Goal: Transaction & Acquisition: Purchase product/service

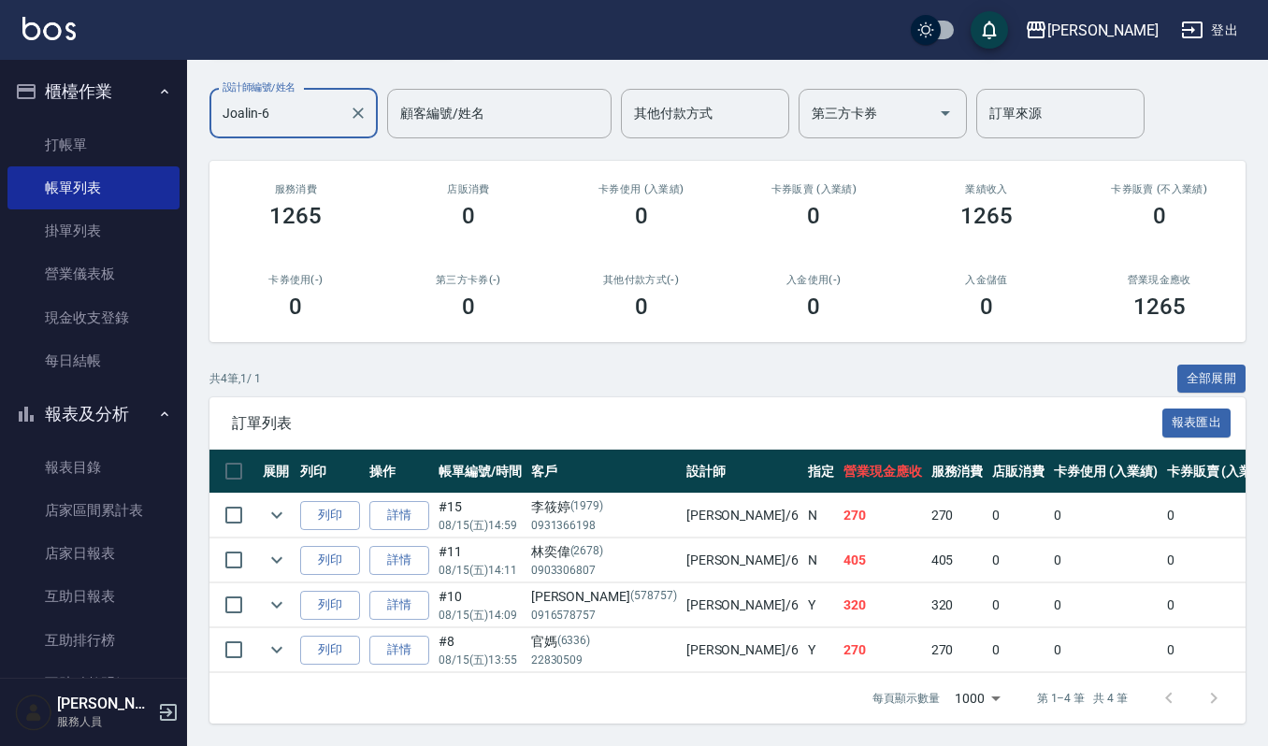
scroll to position [596, 0]
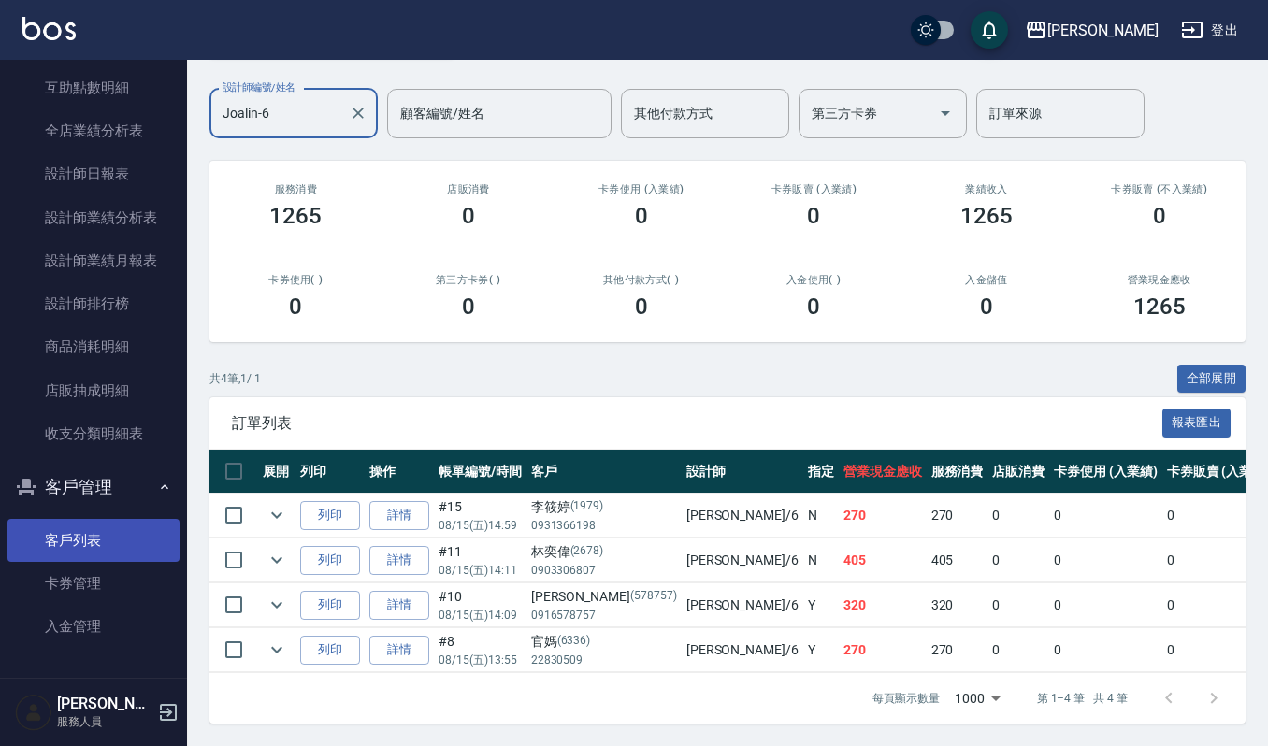
type input "Joalin-6"
click at [84, 546] on link "客戶列表" at bounding box center [93, 540] width 172 height 43
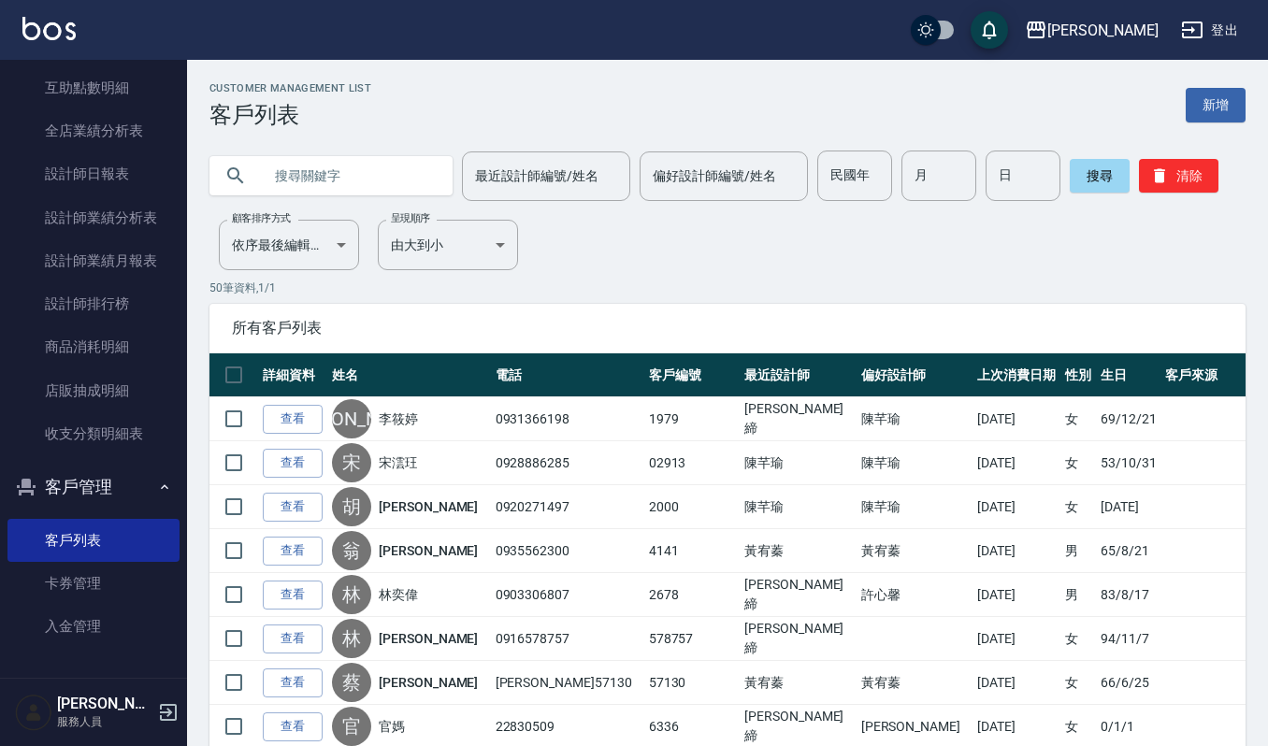
click at [269, 174] on input "text" at bounding box center [350, 176] width 176 height 51
type input "淑"
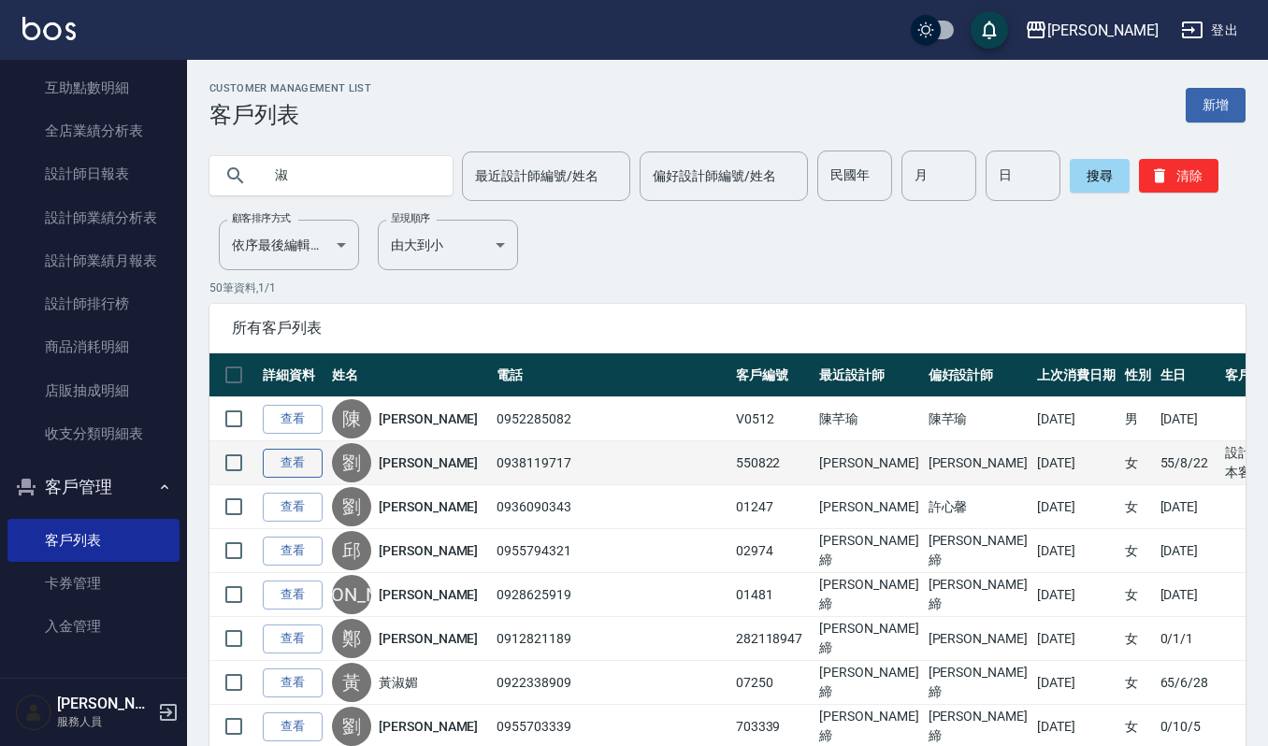
click at [286, 472] on link "查看" at bounding box center [293, 463] width 60 height 29
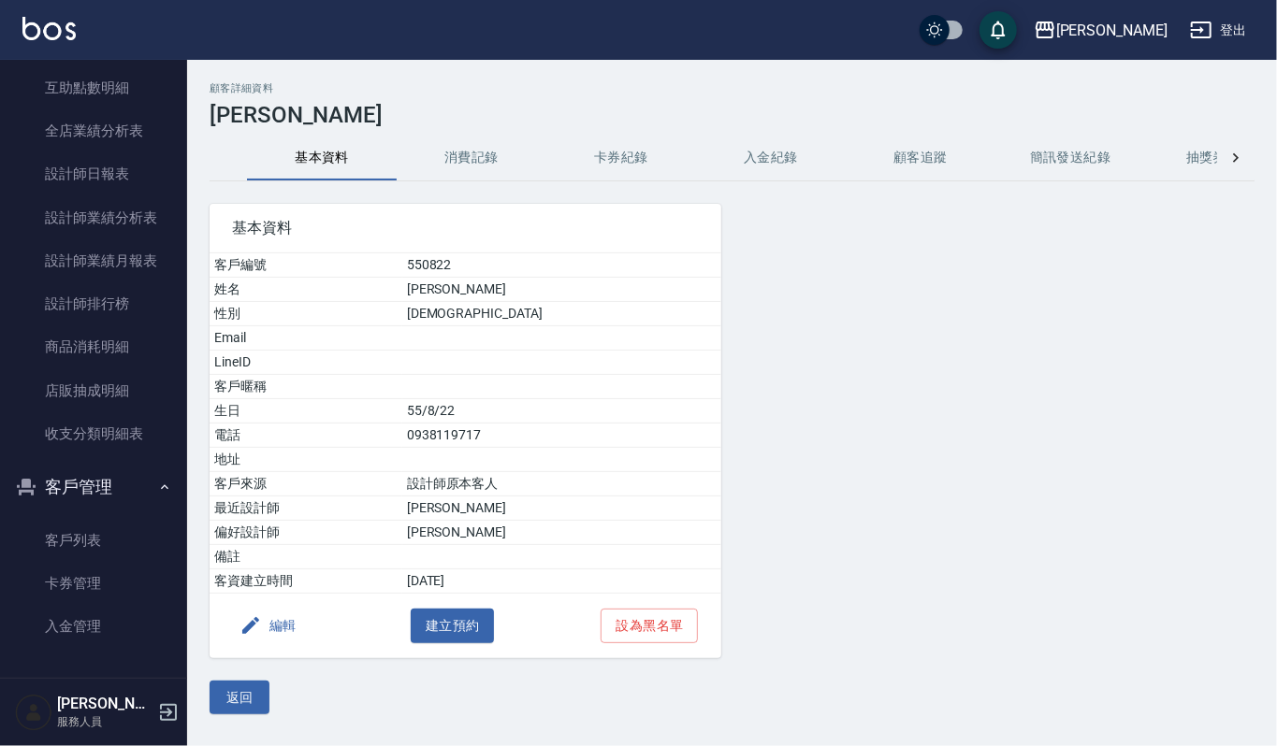
click at [485, 143] on button "消費記錄" at bounding box center [472, 158] width 150 height 45
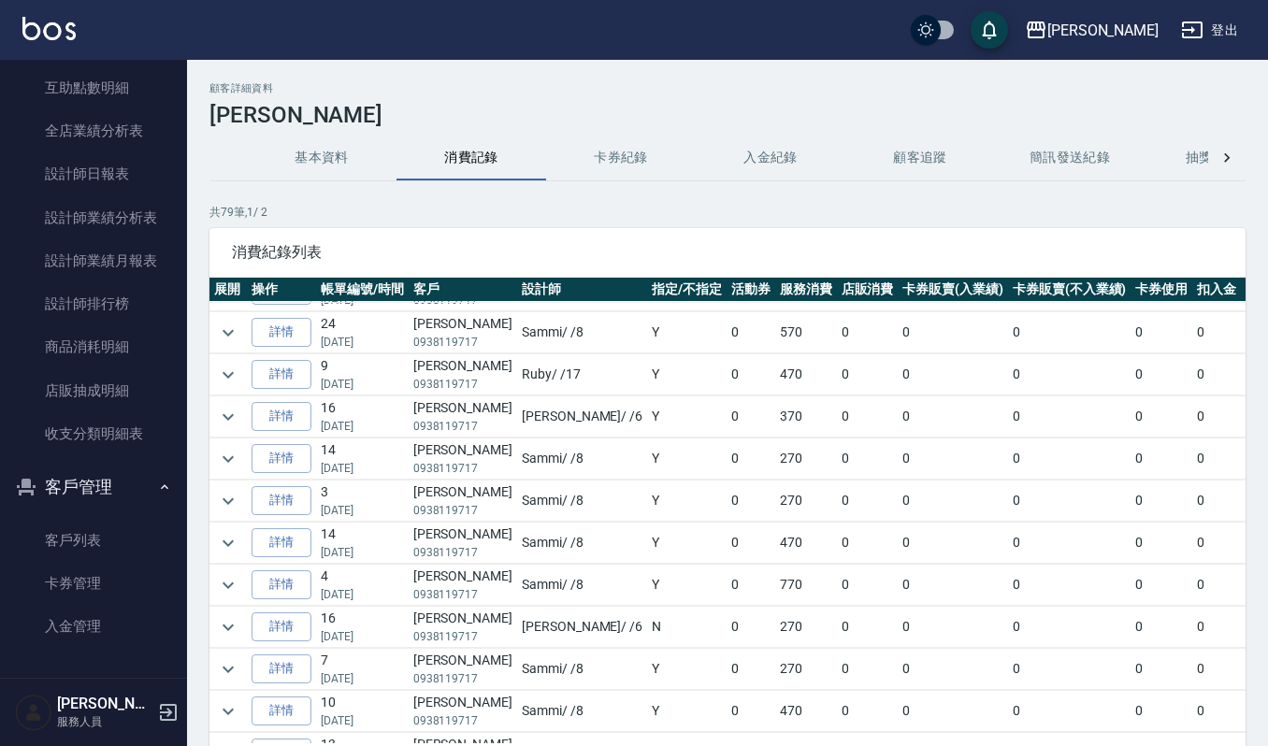
scroll to position [249, 0]
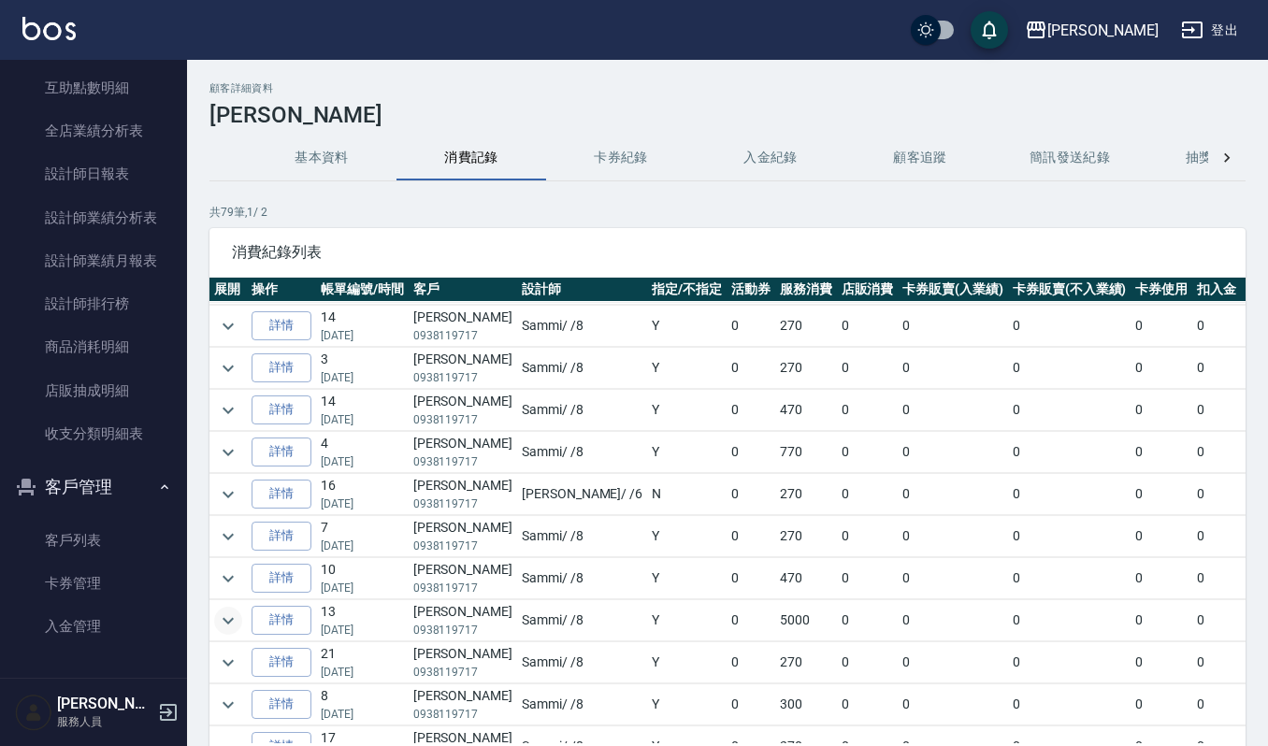
click at [234, 627] on icon "expand row" at bounding box center [228, 621] width 22 height 22
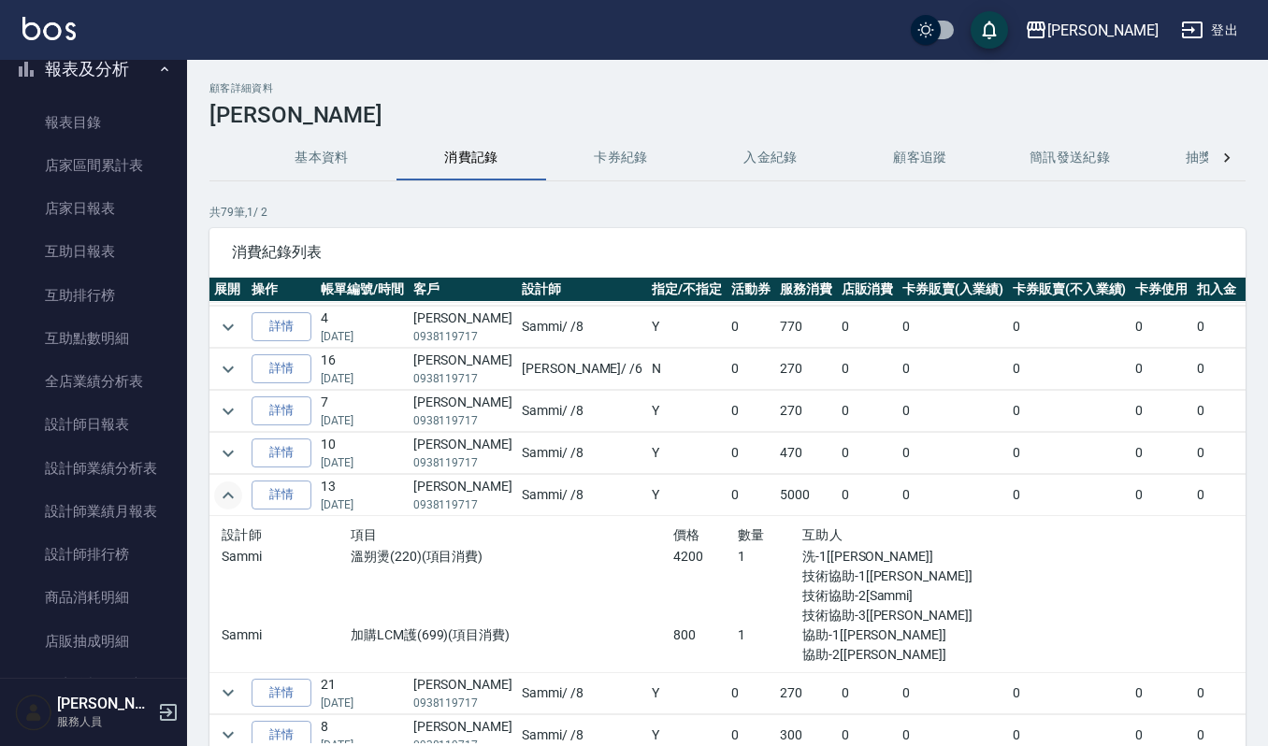
scroll to position [0, 0]
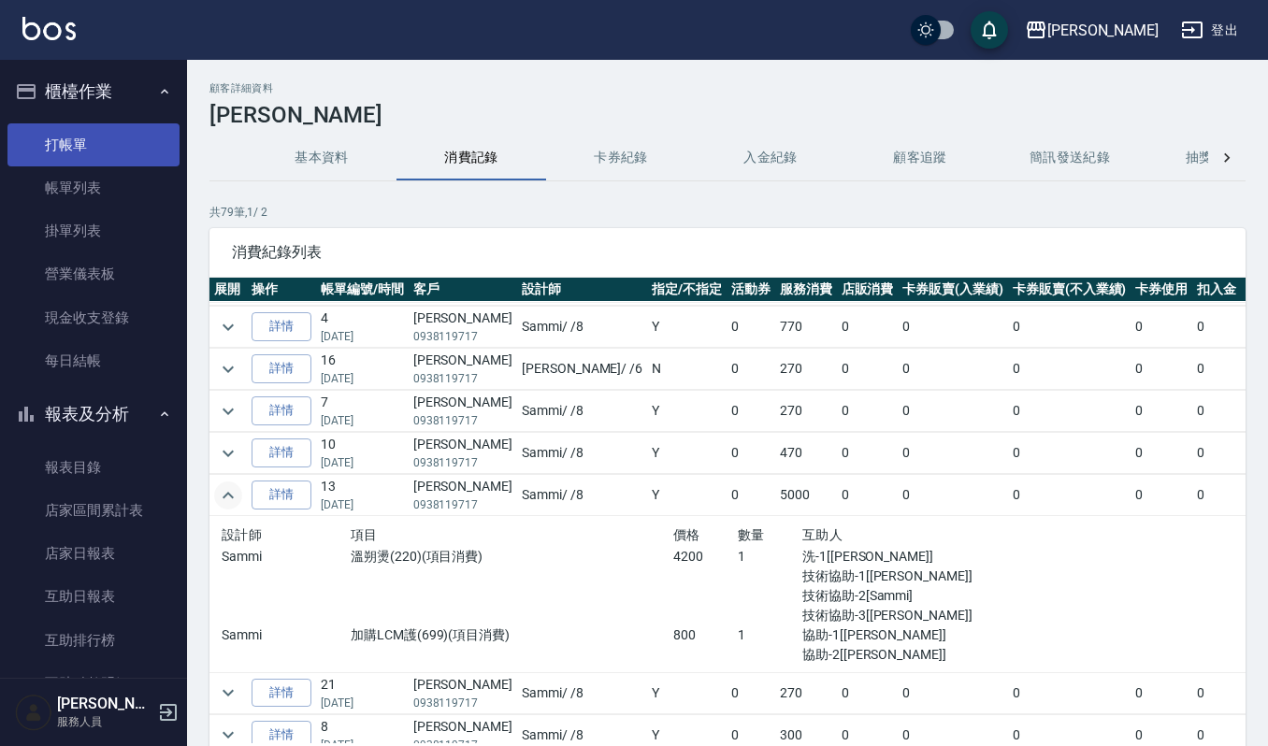
click at [60, 135] on link "打帳單" at bounding box center [93, 144] width 172 height 43
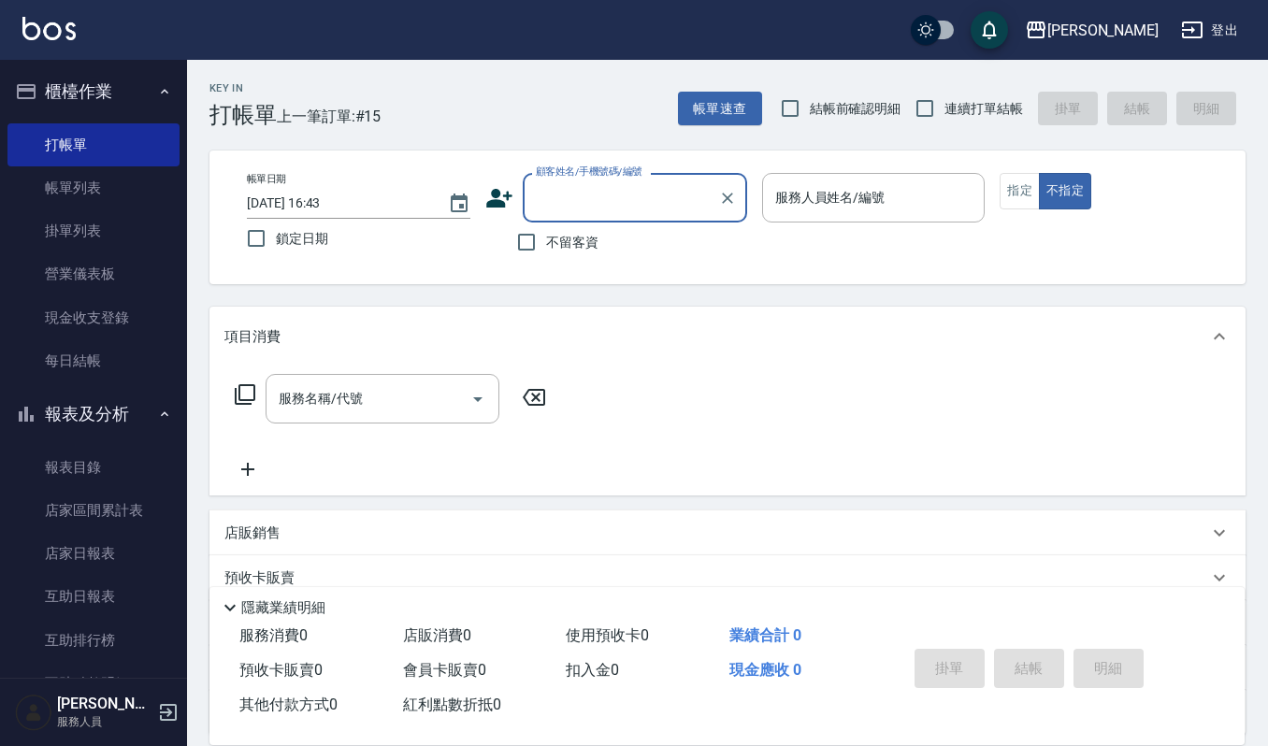
click at [559, 199] on input "顧客姓名/手機號碼/編號" at bounding box center [621, 197] width 180 height 33
type input "叔"
type input "數"
type input "ㄘ"
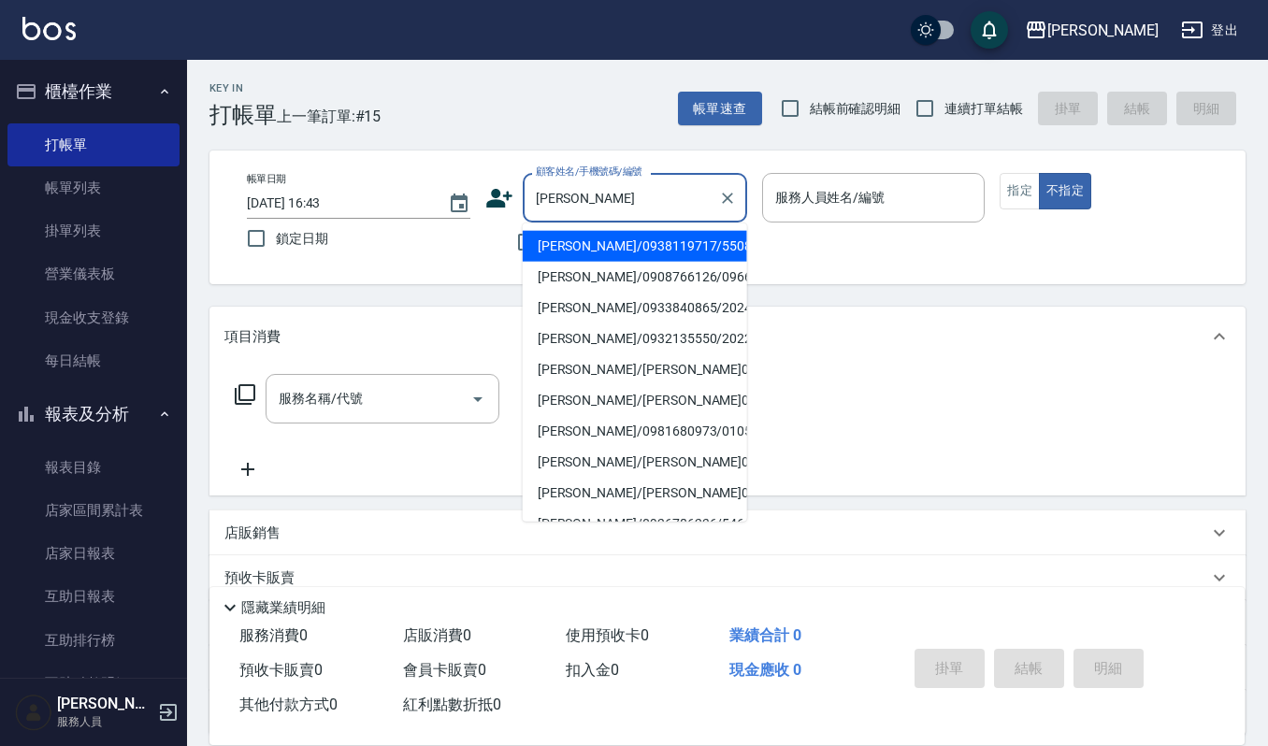
click at [602, 243] on li "[PERSON_NAME]/0938119717/550822" at bounding box center [635, 246] width 225 height 31
type input "[PERSON_NAME]/0938119717/550822"
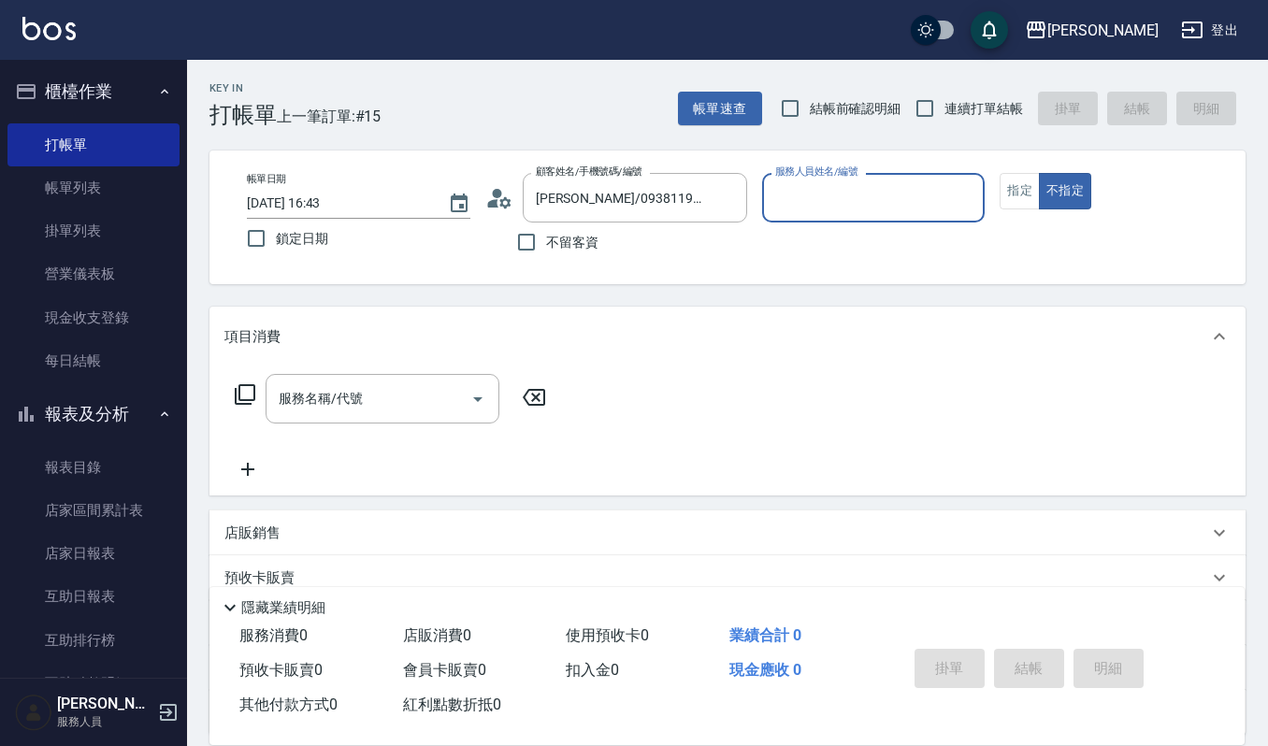
type input "Sammi-8"
click at [475, 406] on icon "Open" at bounding box center [478, 399] width 22 height 22
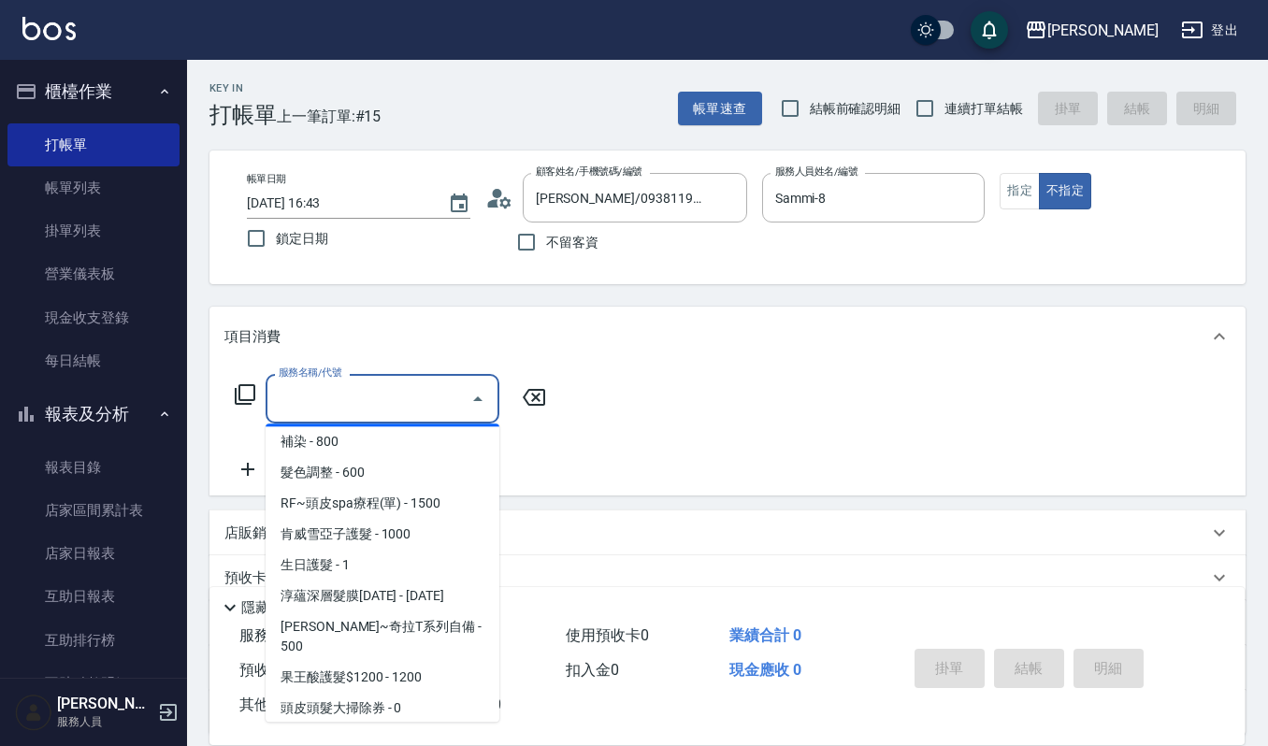
scroll to position [997, 0]
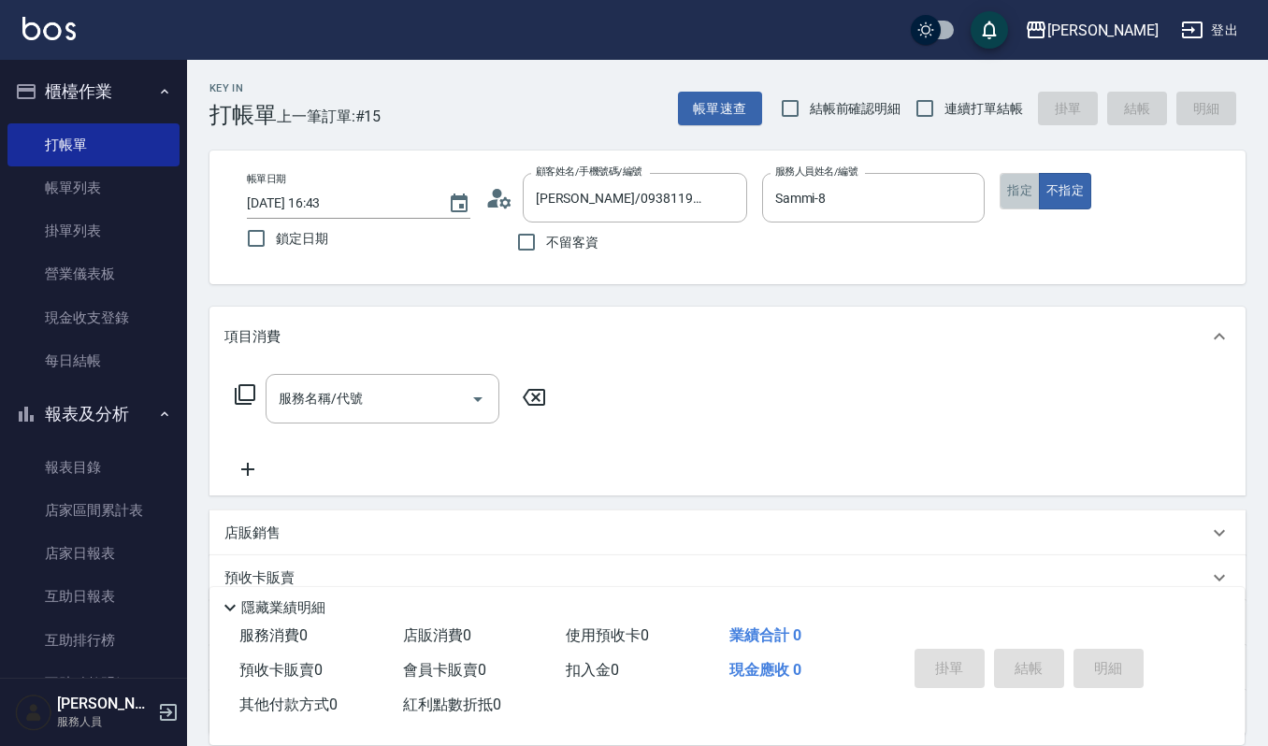
click at [1015, 193] on button "指定" at bounding box center [1020, 191] width 40 height 36
click at [479, 390] on icon "Open" at bounding box center [478, 399] width 22 height 22
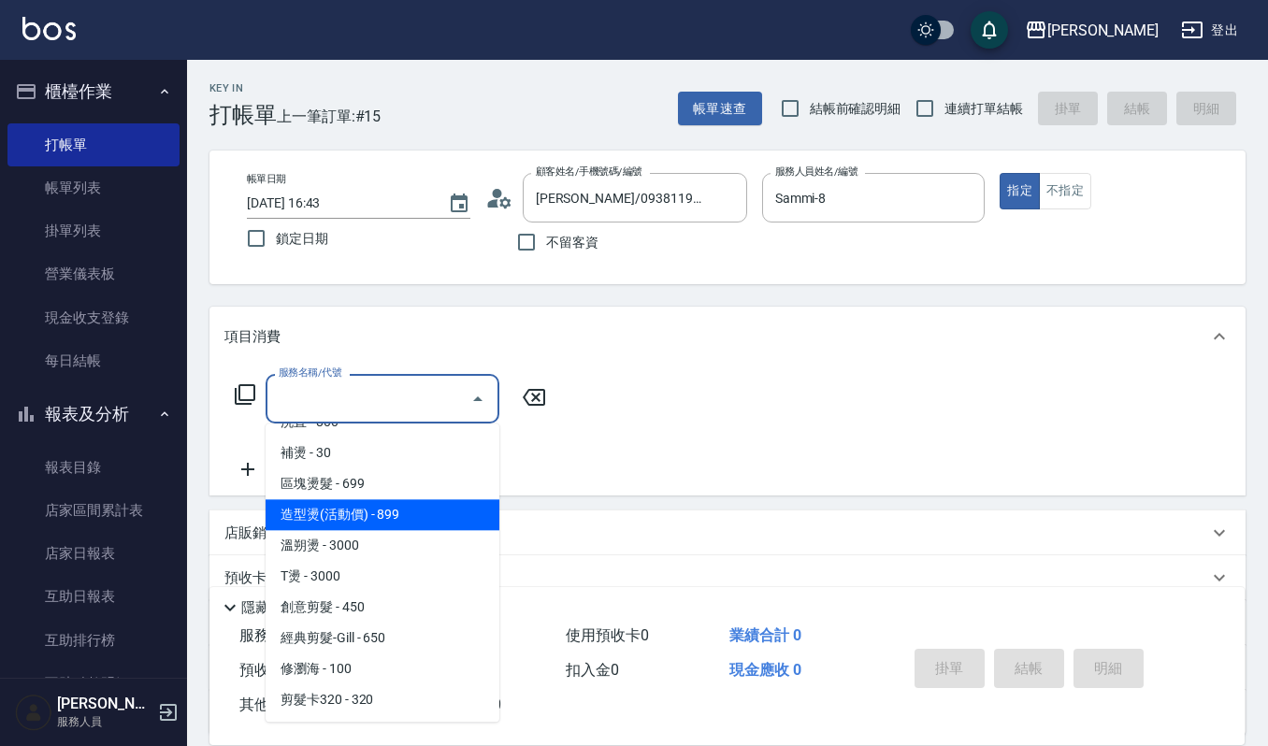
scroll to position [499, 0]
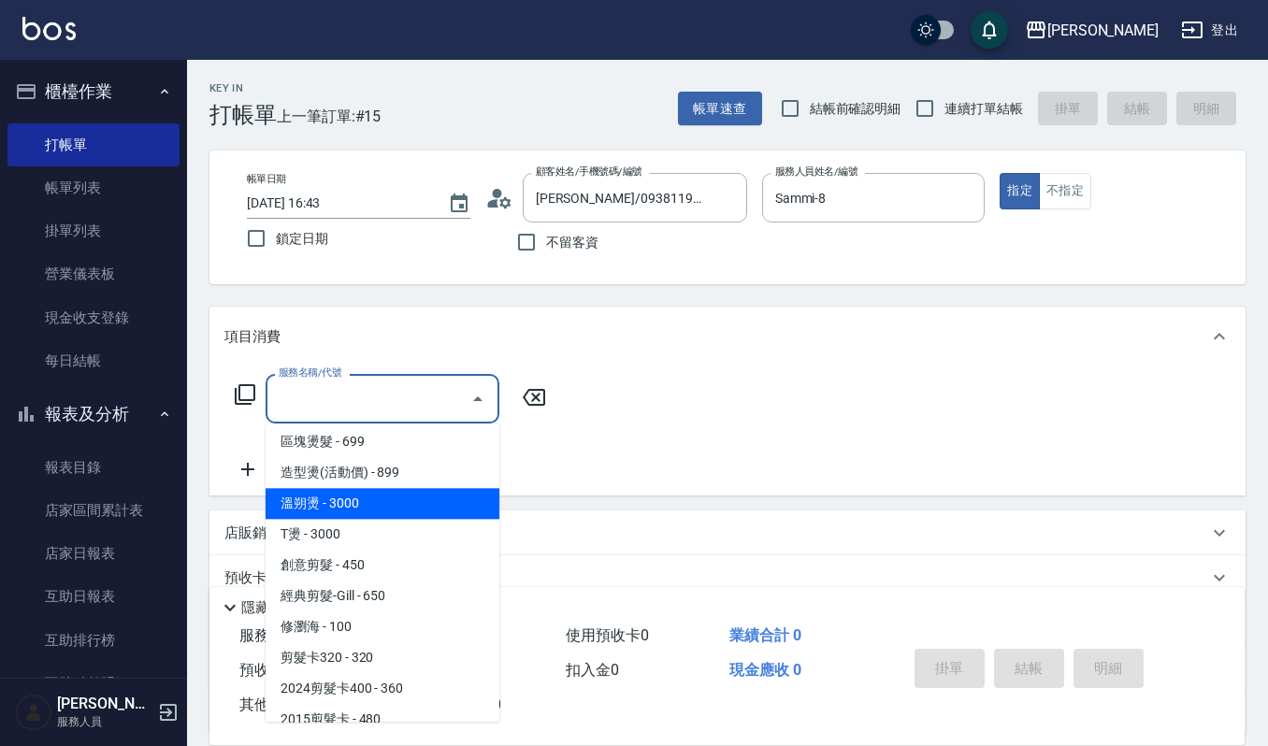
click at [384, 488] on span "溫朔燙 - 3000" at bounding box center [383, 503] width 234 height 31
type input "溫朔燙(220)"
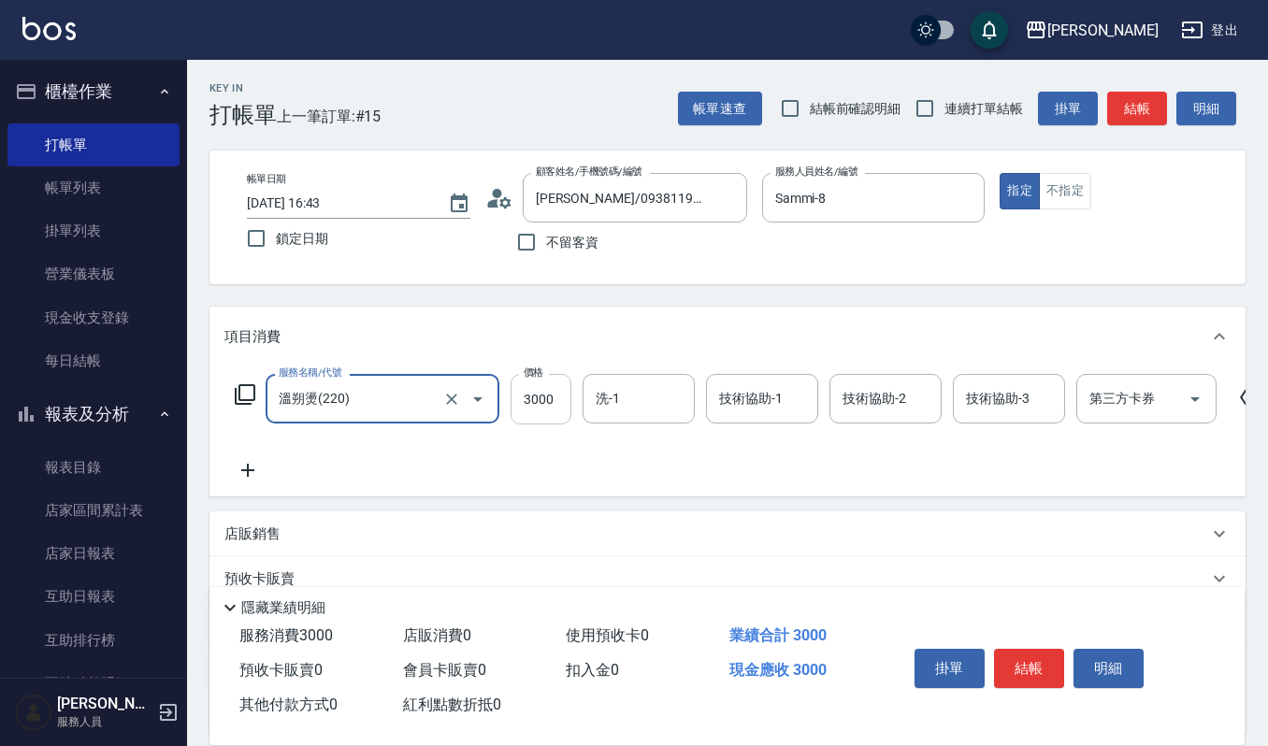
click at [558, 398] on input "3000" at bounding box center [541, 399] width 61 height 51
type input "4200"
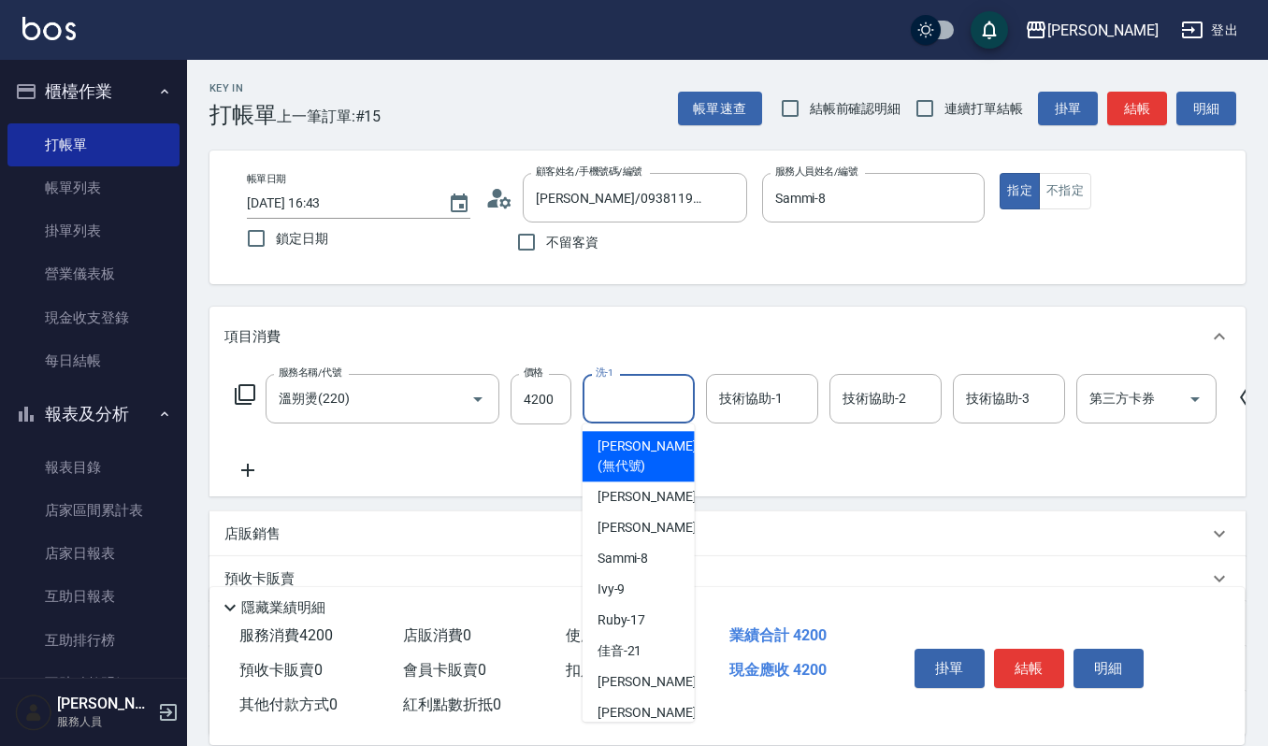
click at [632, 400] on input "洗-1" at bounding box center [638, 399] width 95 height 33
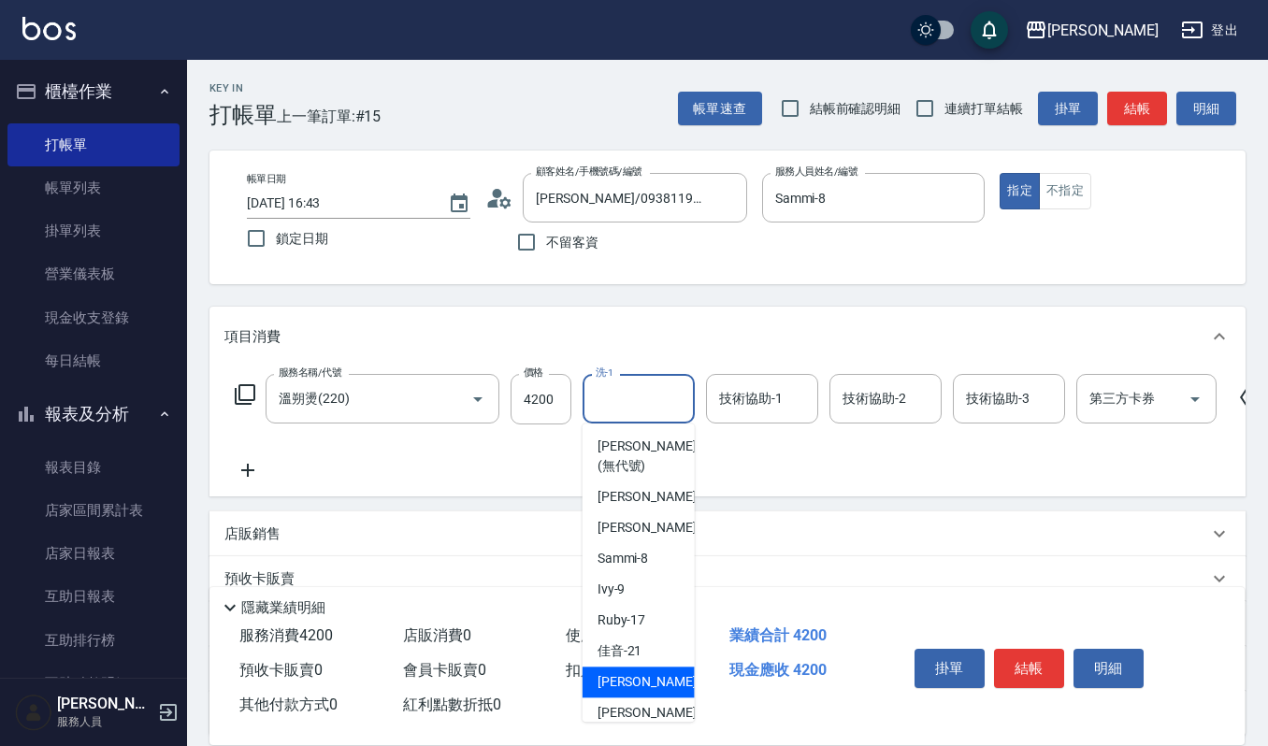
click at [614, 689] on span "[PERSON_NAME] -22" at bounding box center [657, 683] width 118 height 20
type input "[PERSON_NAME]-22"
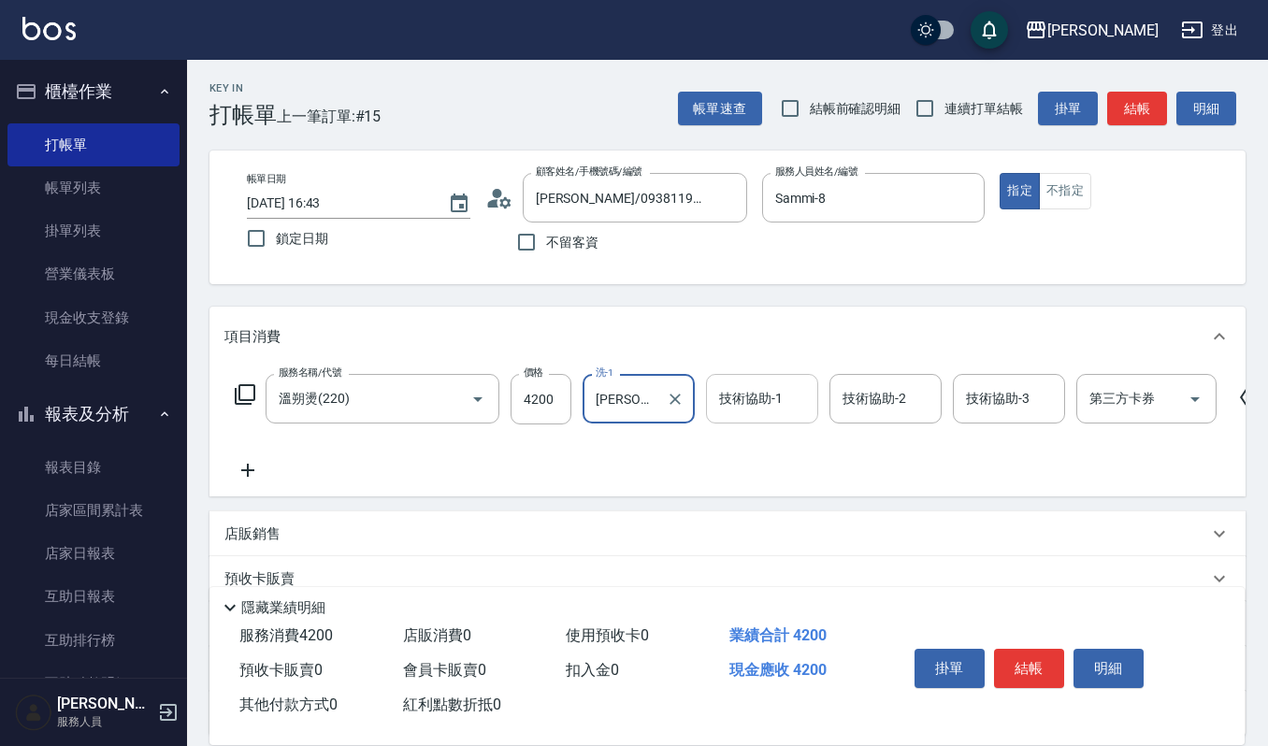
click at [768, 384] on div "技術協助-1 技術協助-1" at bounding box center [762, 399] width 112 height 50
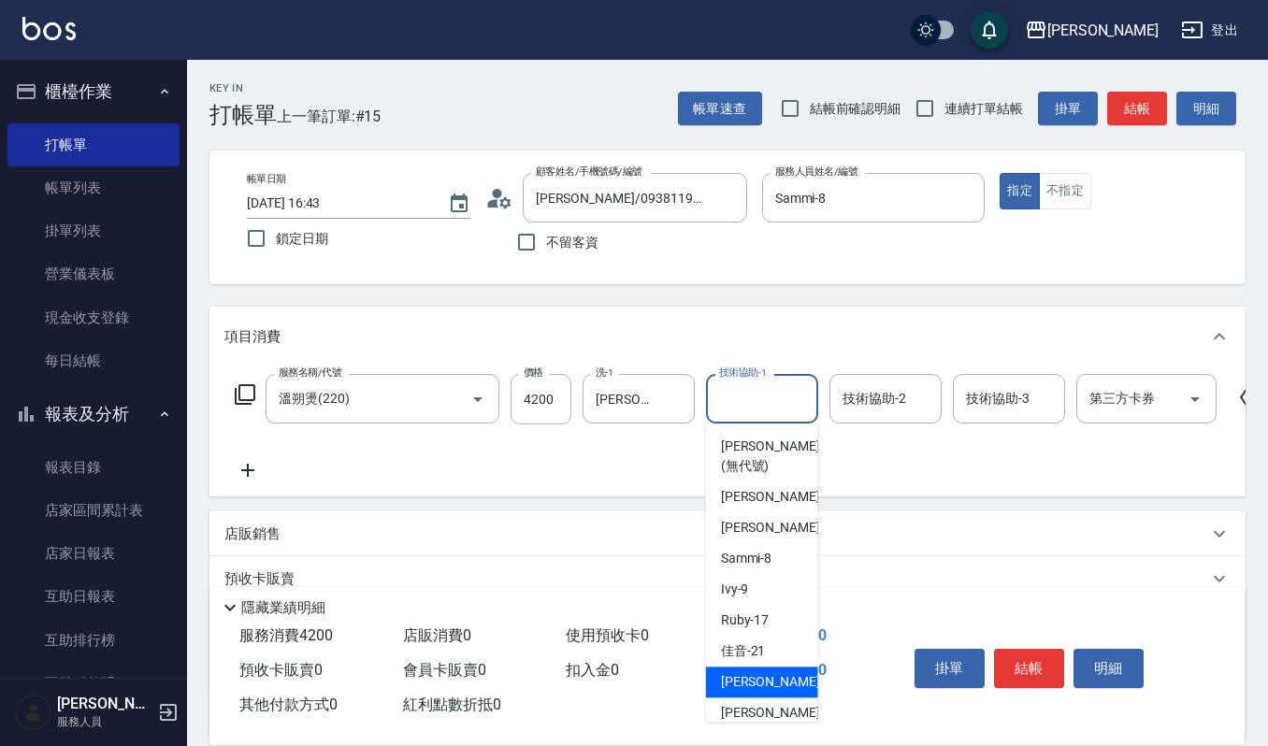
click at [756, 683] on span "[PERSON_NAME] -22" at bounding box center [780, 683] width 118 height 20
type input "[PERSON_NAME]-22"
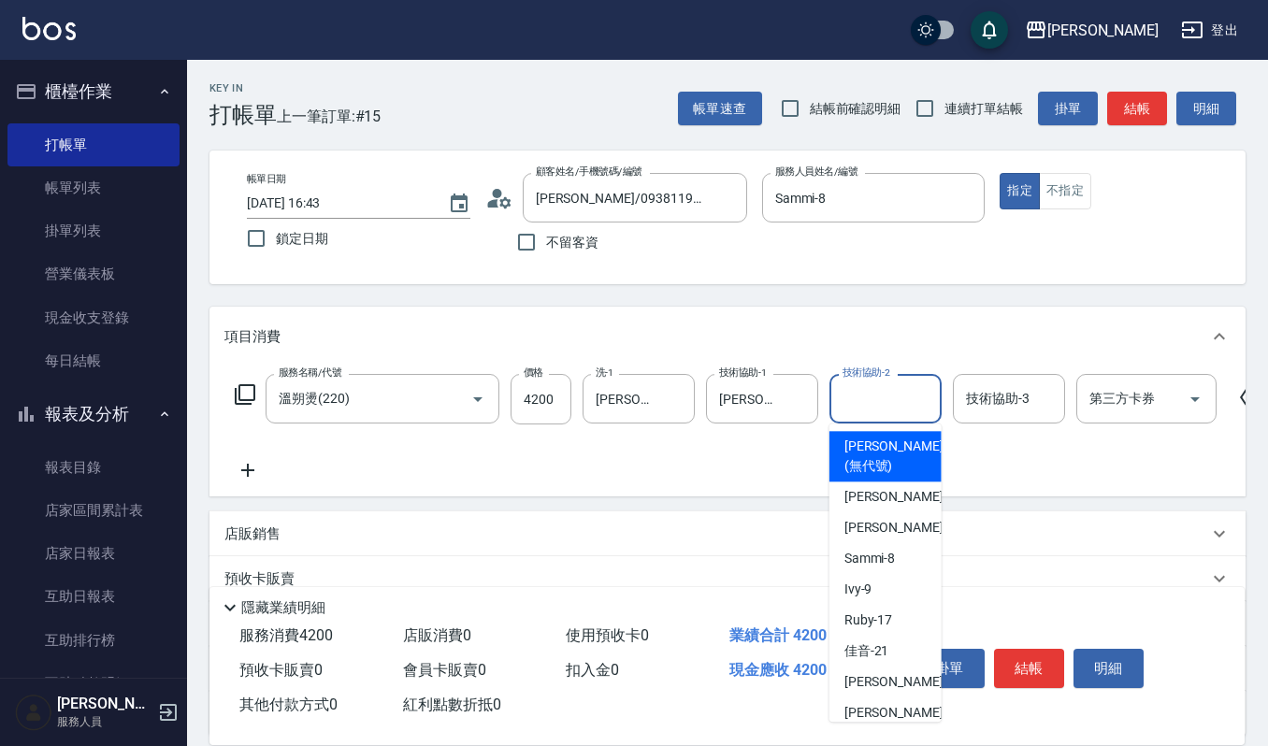
click at [846, 410] on input "技術協助-2" at bounding box center [885, 399] width 95 height 33
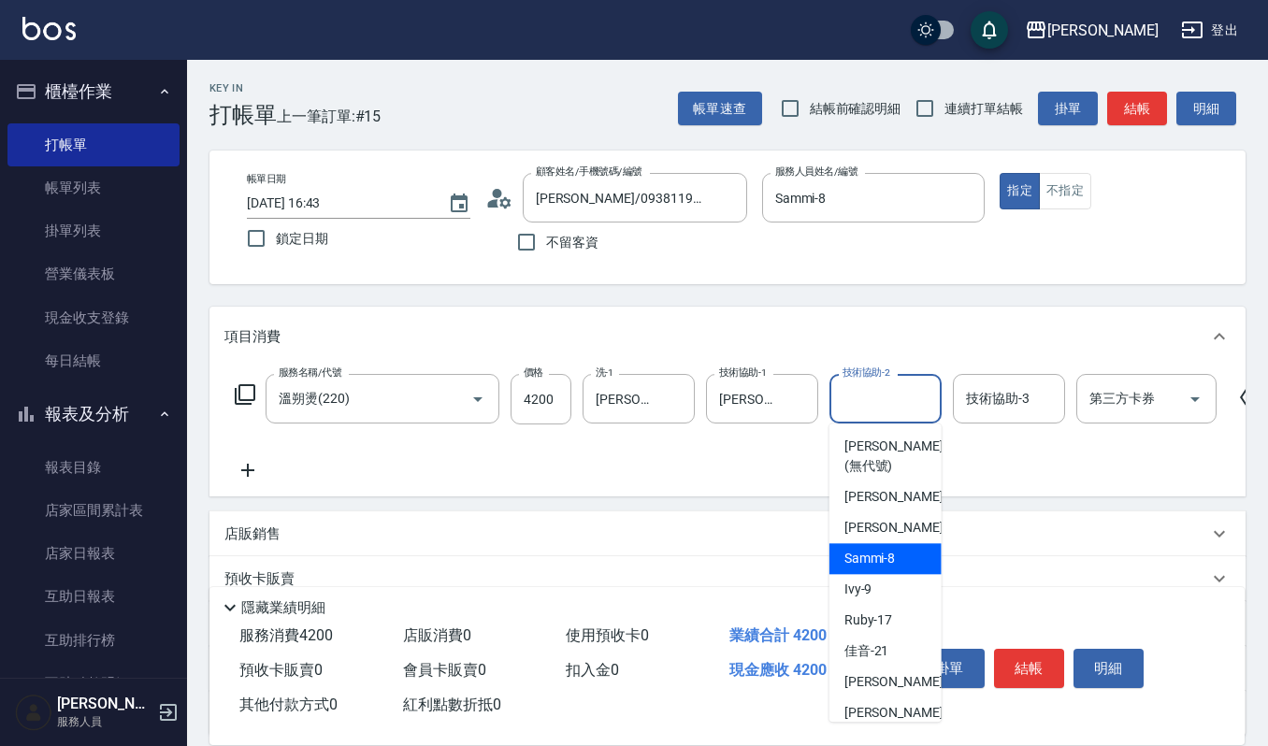
click at [891, 561] on span "Sammi -8" at bounding box center [870, 559] width 51 height 20
type input "Sammi-8"
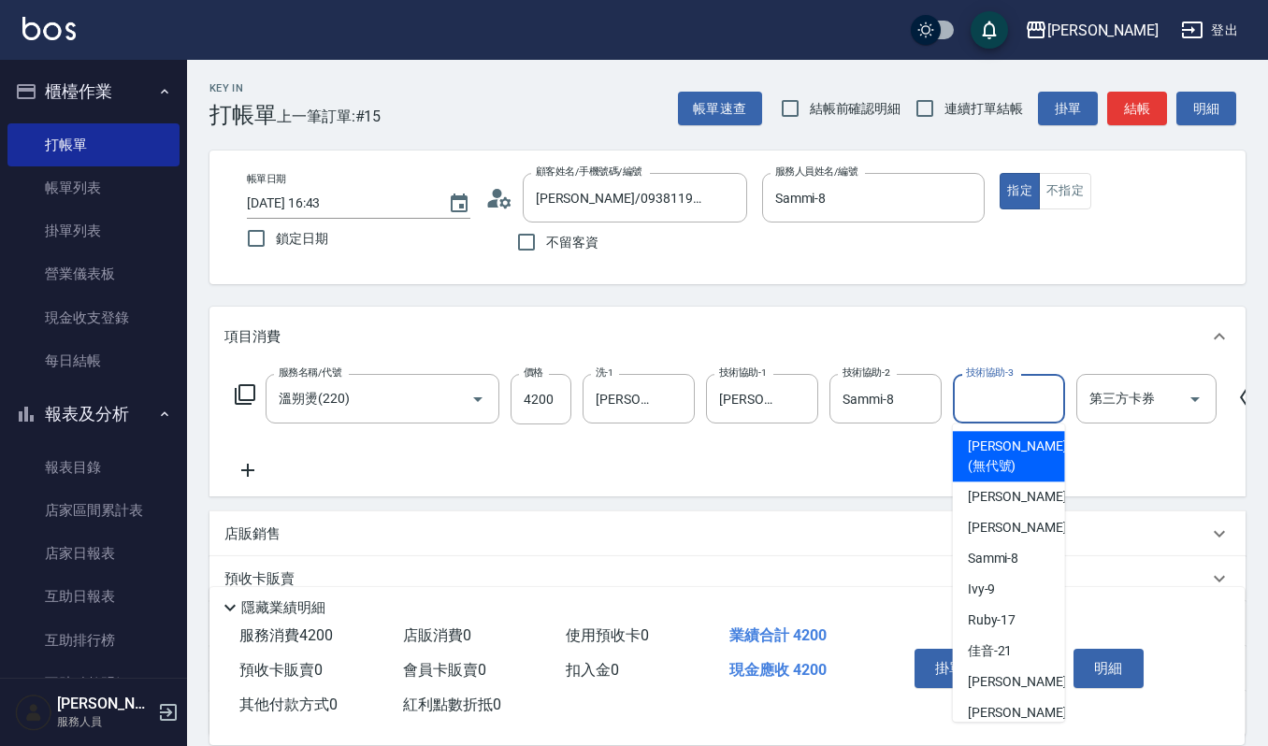
click at [977, 393] on input "技術協助-3" at bounding box center [1009, 399] width 95 height 33
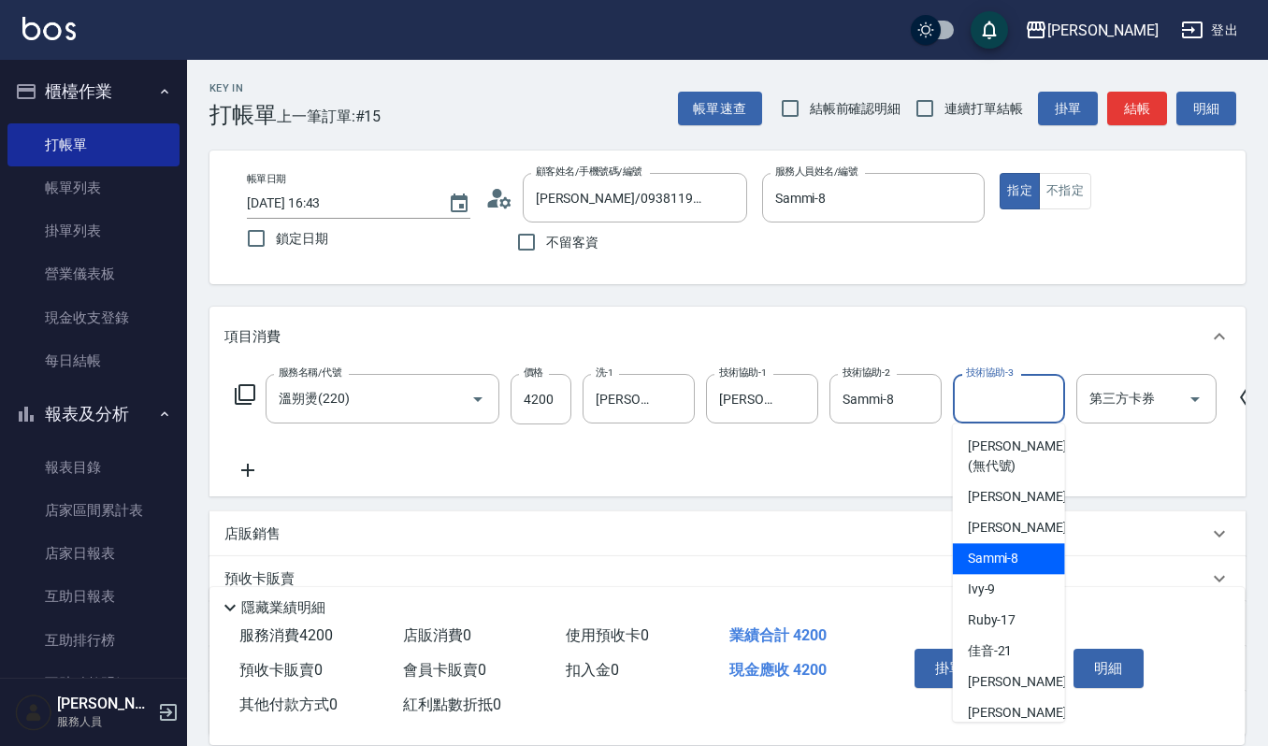
click at [999, 565] on span "Sammi -8" at bounding box center [993, 559] width 51 height 20
type input "Sammi-8"
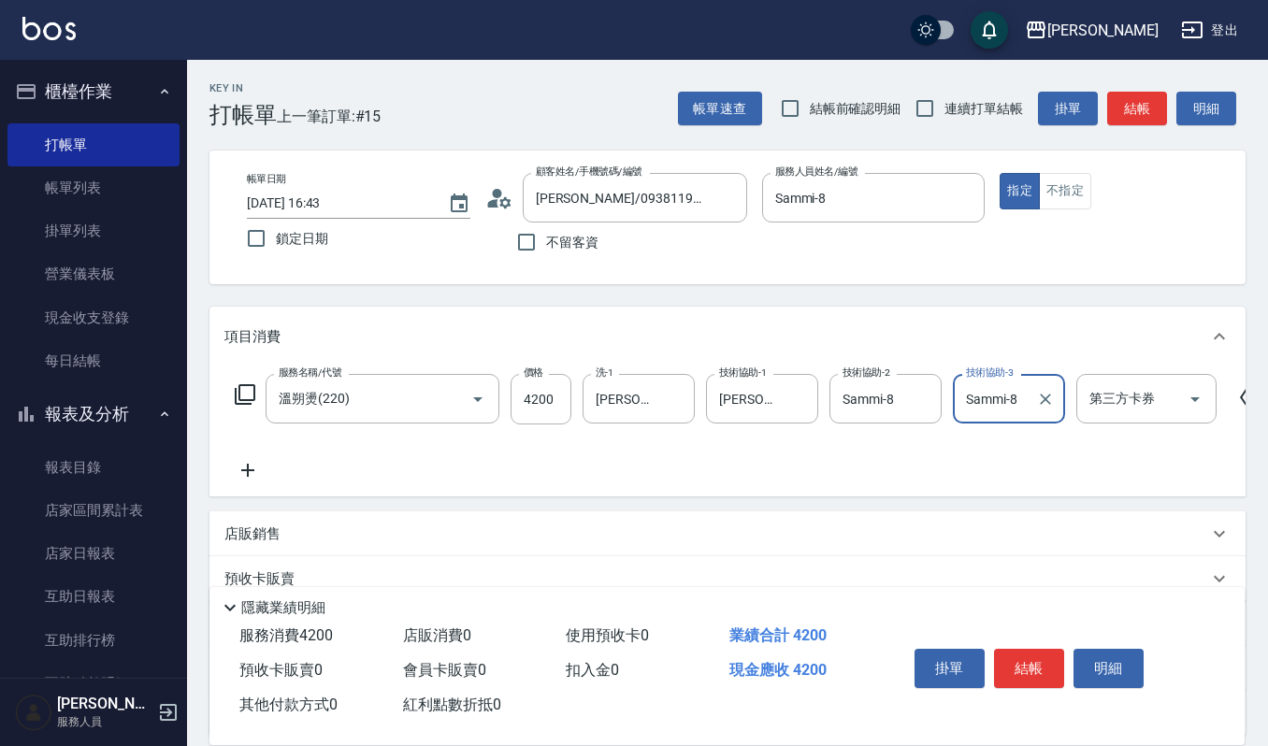
click at [253, 469] on icon at bounding box center [248, 470] width 47 height 22
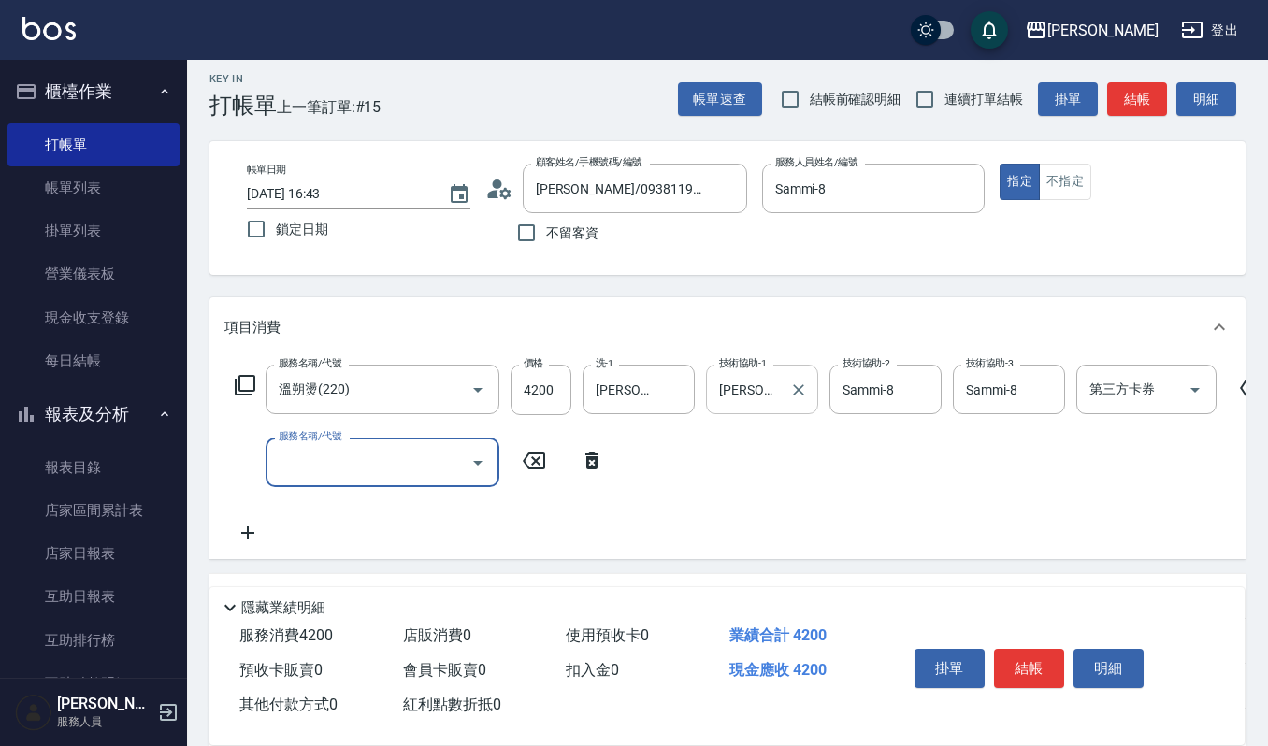
scroll to position [0, 0]
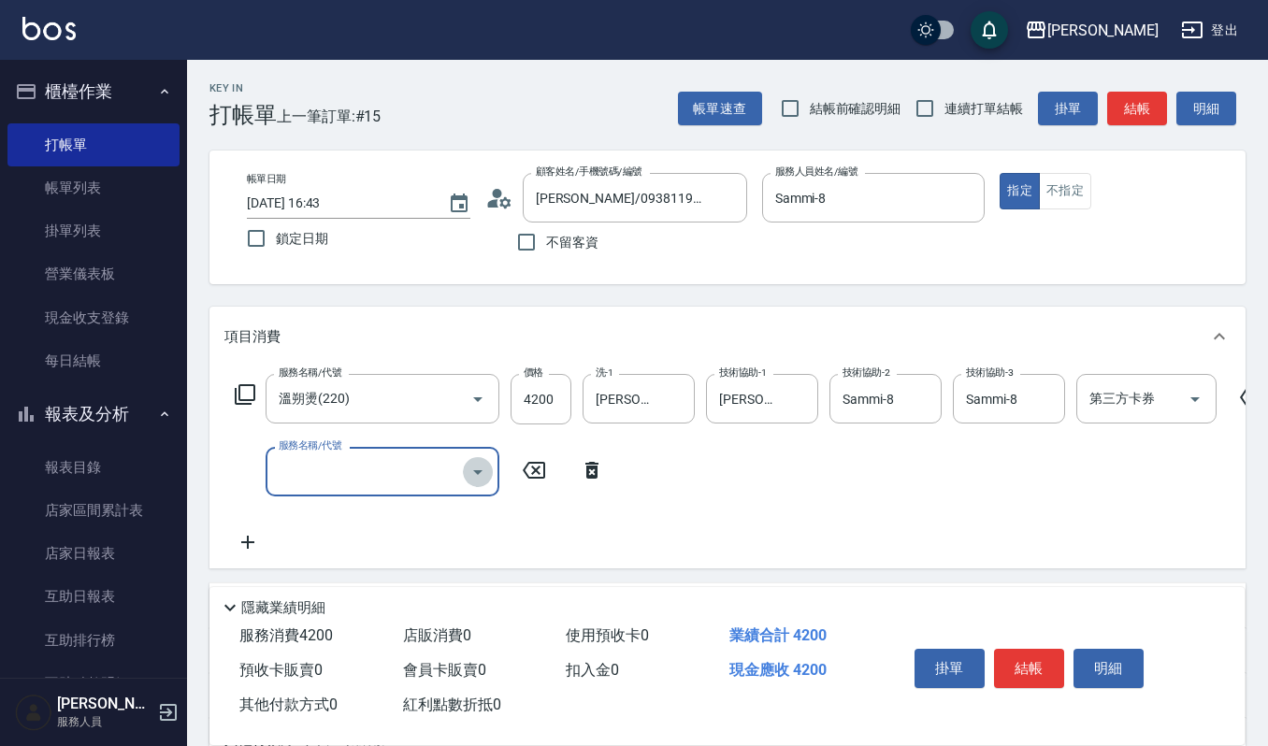
click at [483, 471] on icon "Open" at bounding box center [478, 472] width 22 height 22
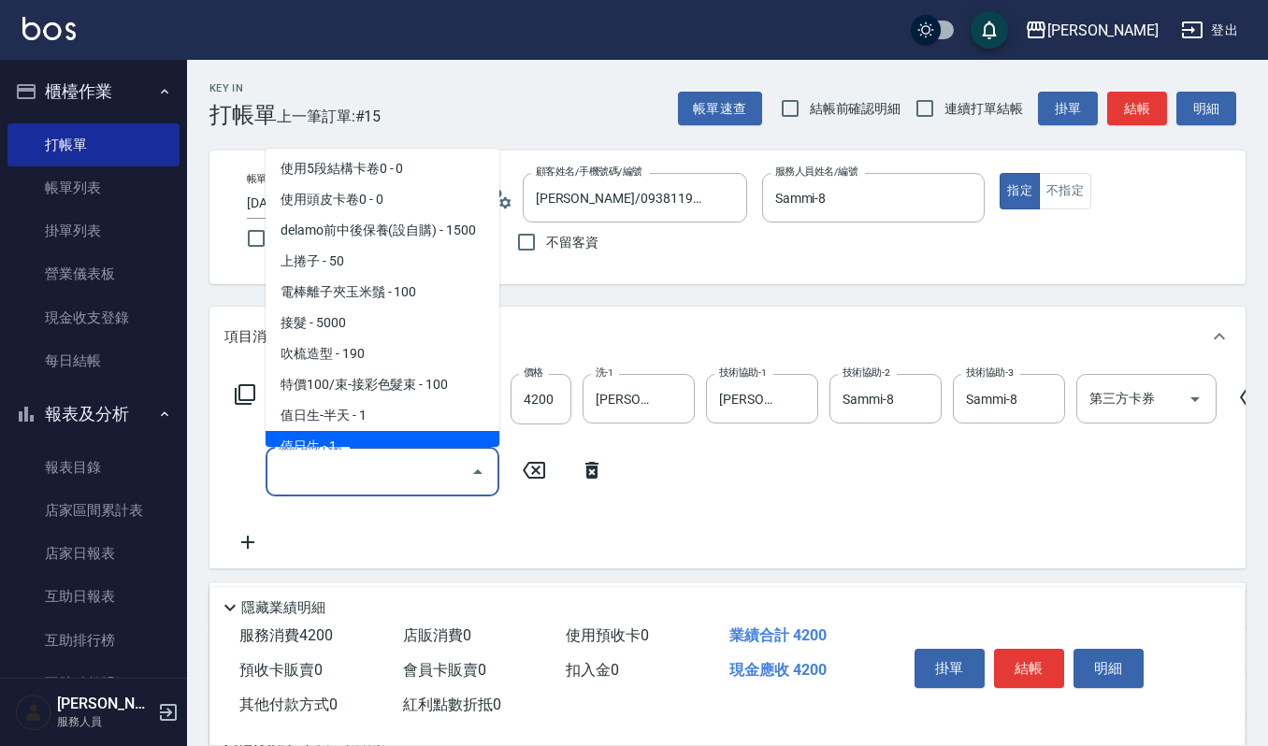
scroll to position [3118, 0]
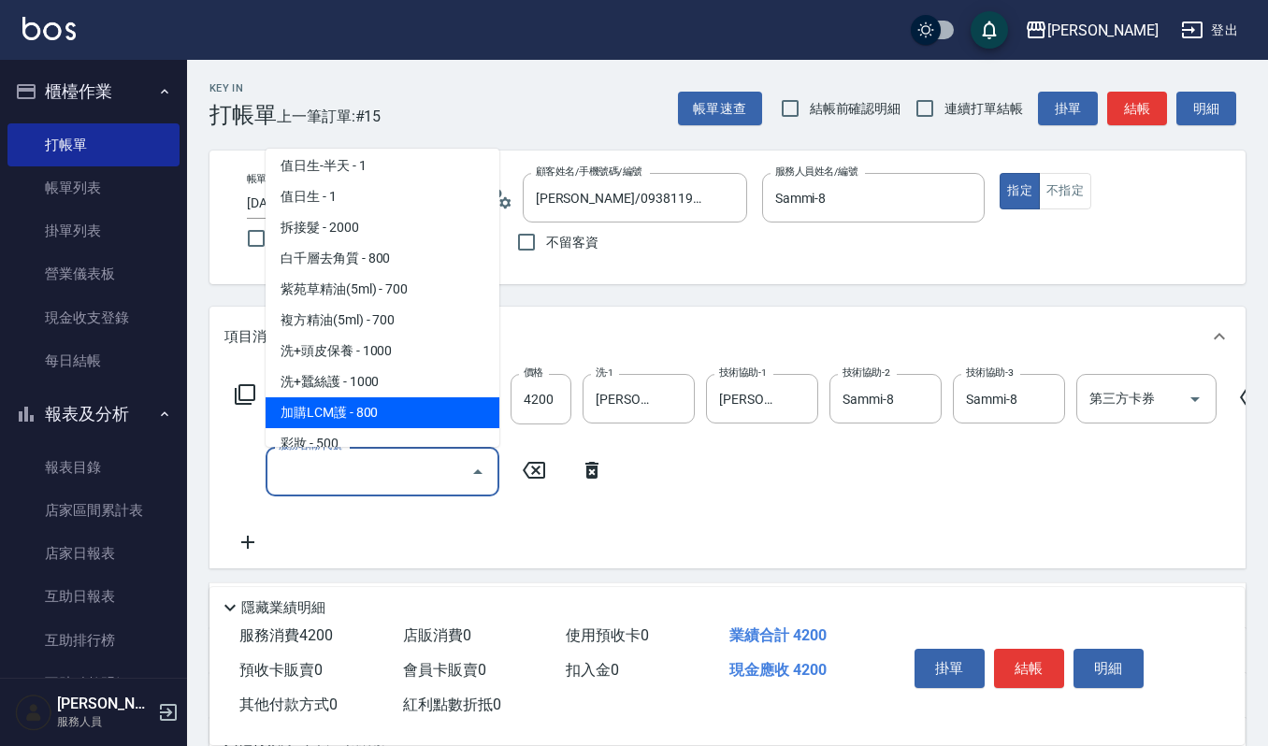
click at [379, 398] on span "加購LCM護 - 800" at bounding box center [383, 413] width 234 height 31
type input "加購LCM護(699)"
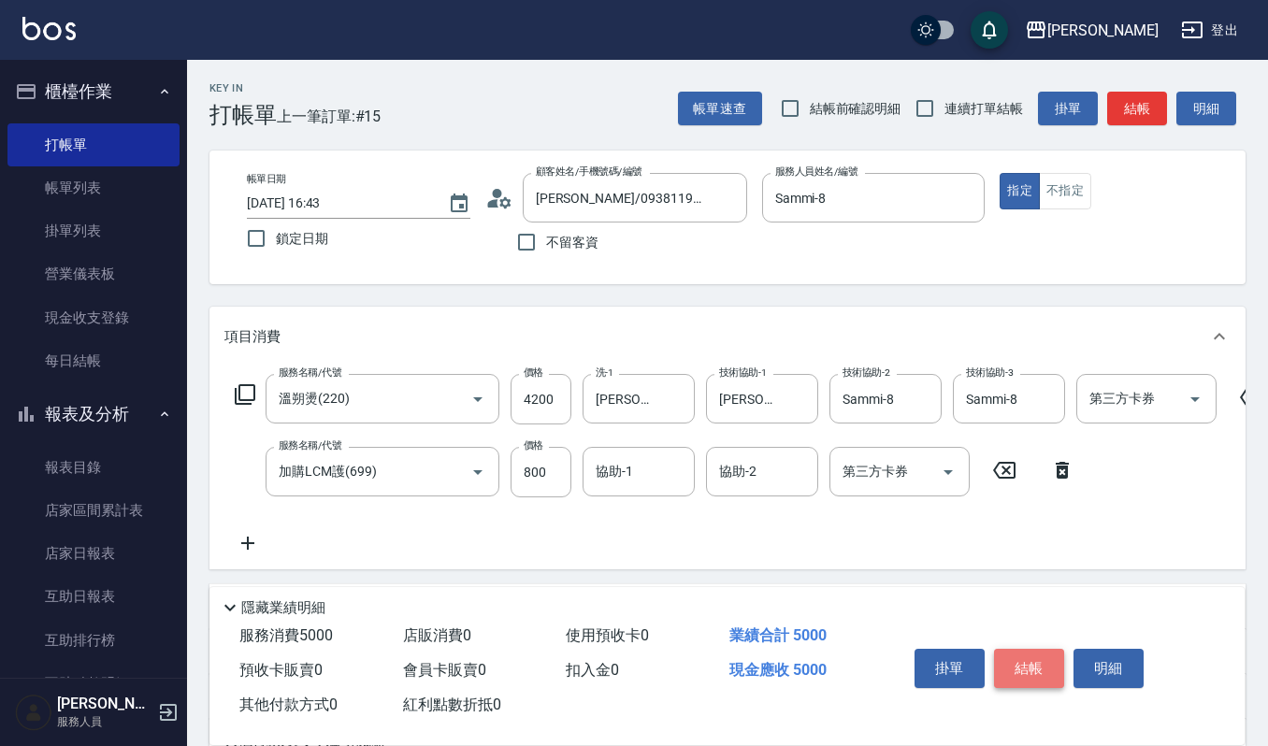
click at [1020, 649] on button "結帳" at bounding box center [1029, 668] width 70 height 39
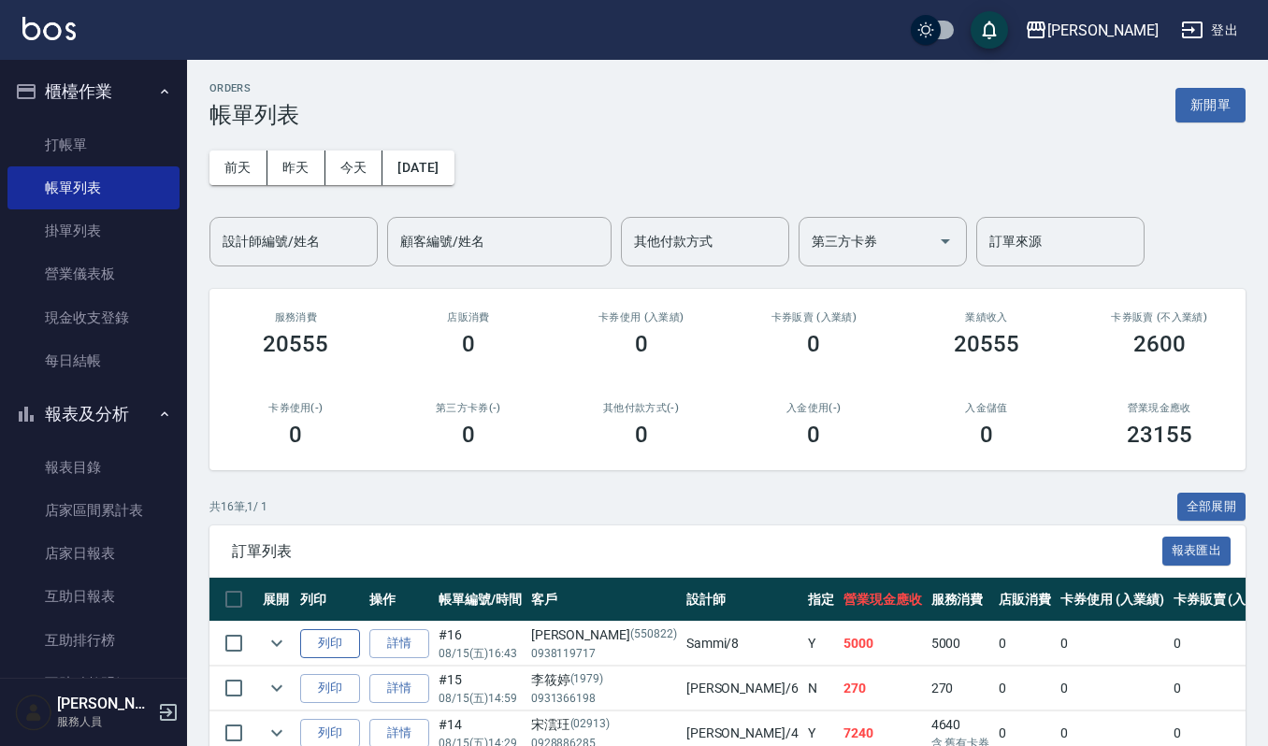
click at [314, 651] on button "列印" at bounding box center [330, 644] width 60 height 29
click at [69, 150] on link "打帳單" at bounding box center [93, 144] width 172 height 43
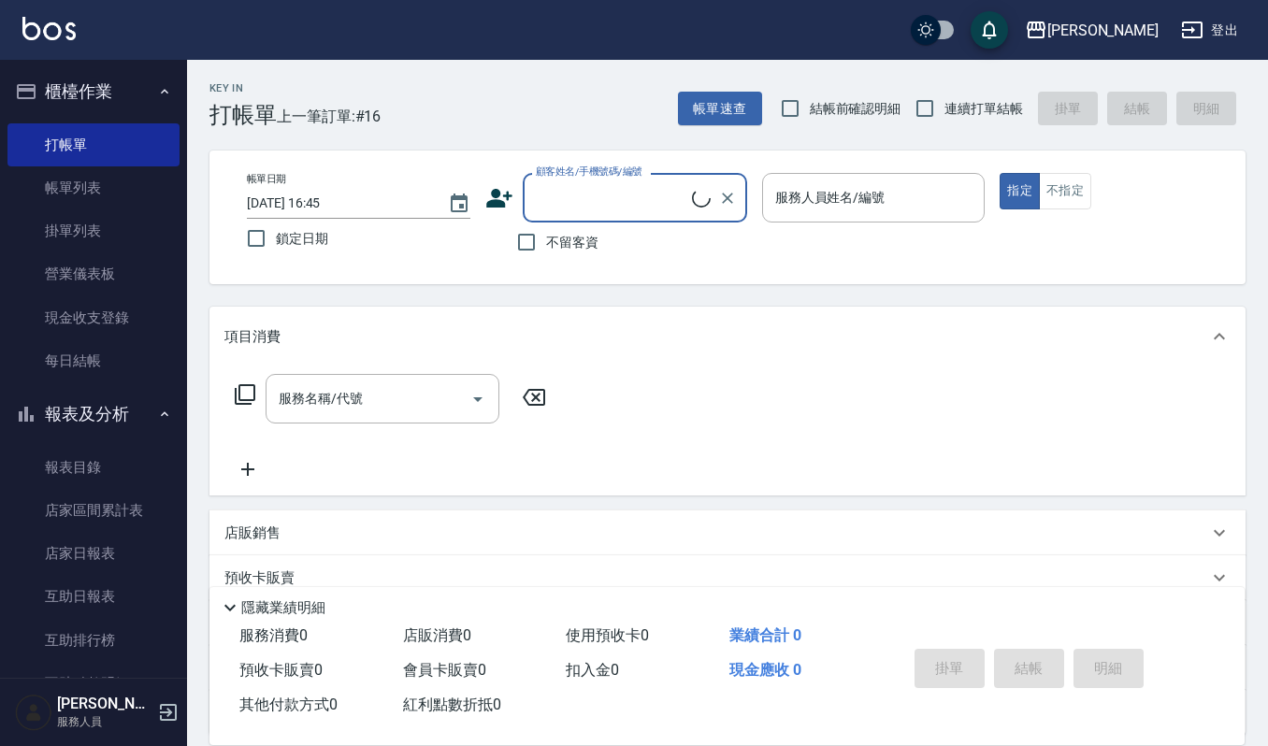
click at [586, 189] on input "顧客姓名/手機號碼/編號" at bounding box center [611, 197] width 161 height 33
type input "鄰"
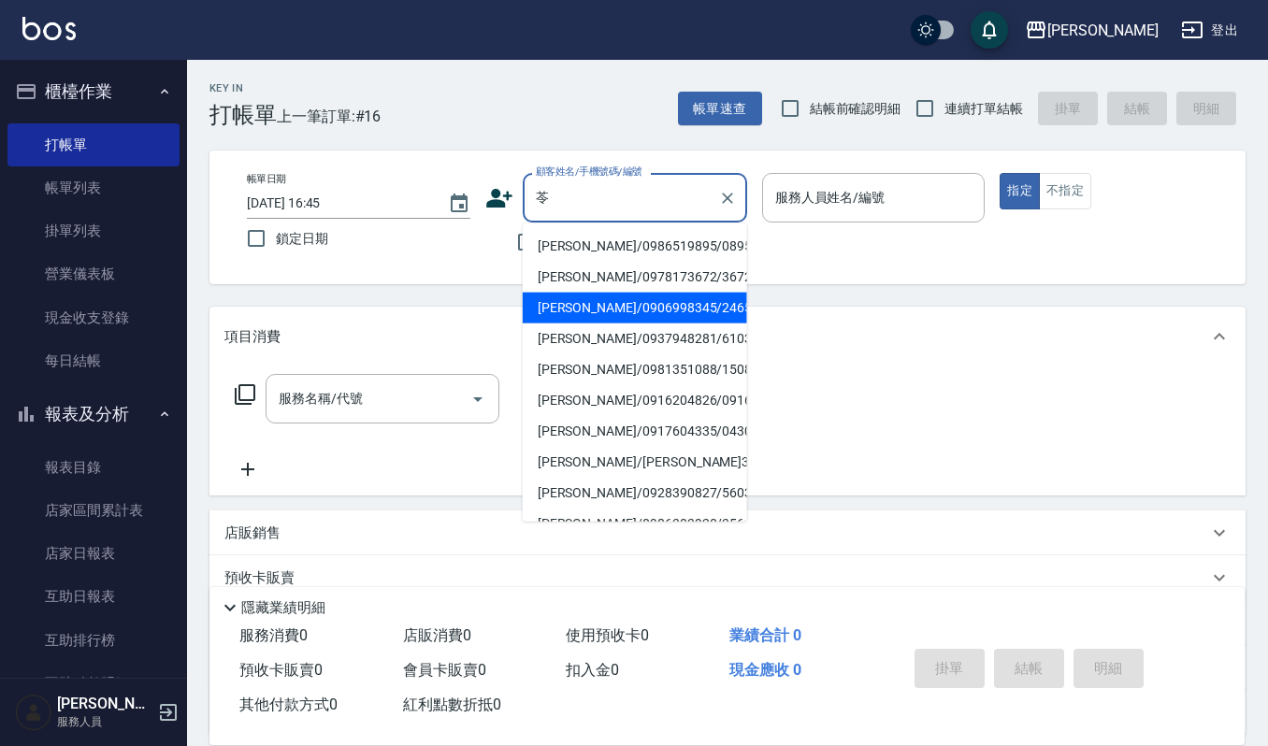
click at [567, 304] on li "[PERSON_NAME]/0906998345/2465416" at bounding box center [635, 308] width 225 height 31
type input "[PERSON_NAME]/0906998345/2465416"
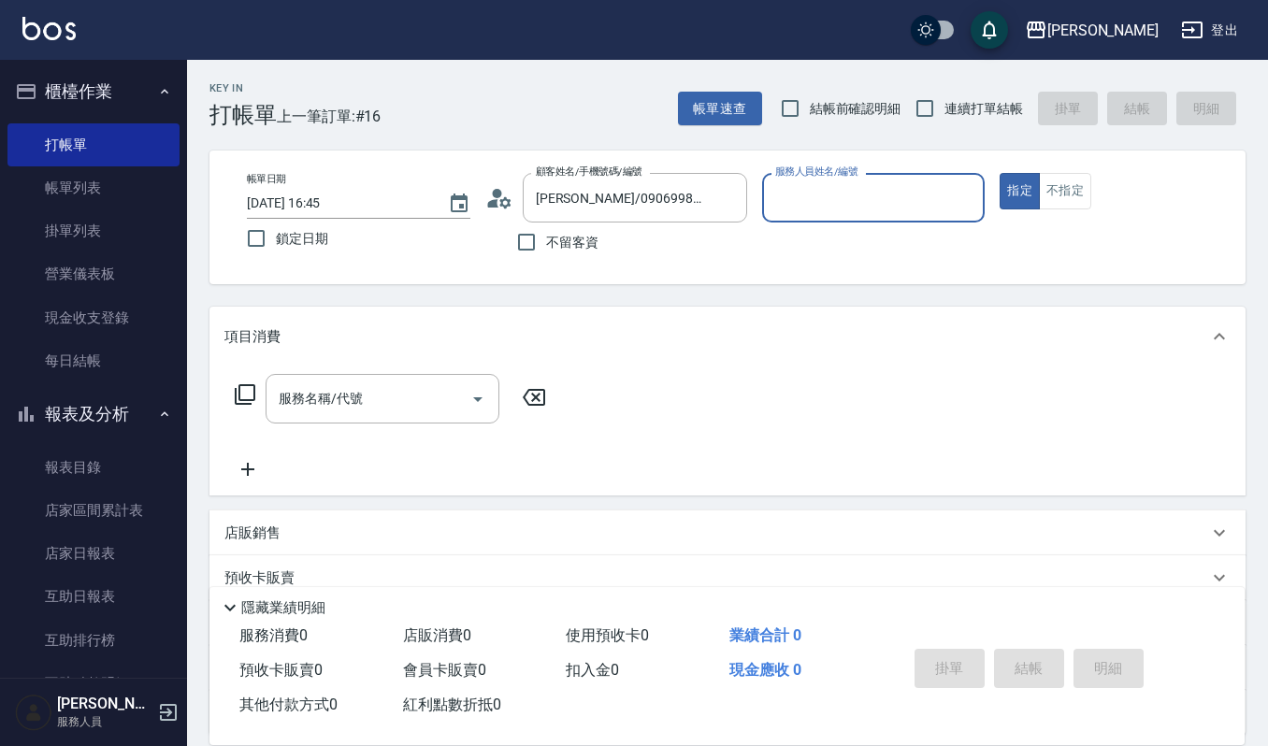
type input "Sammi-8"
click at [477, 399] on icon "Open" at bounding box center [477, 400] width 9 height 5
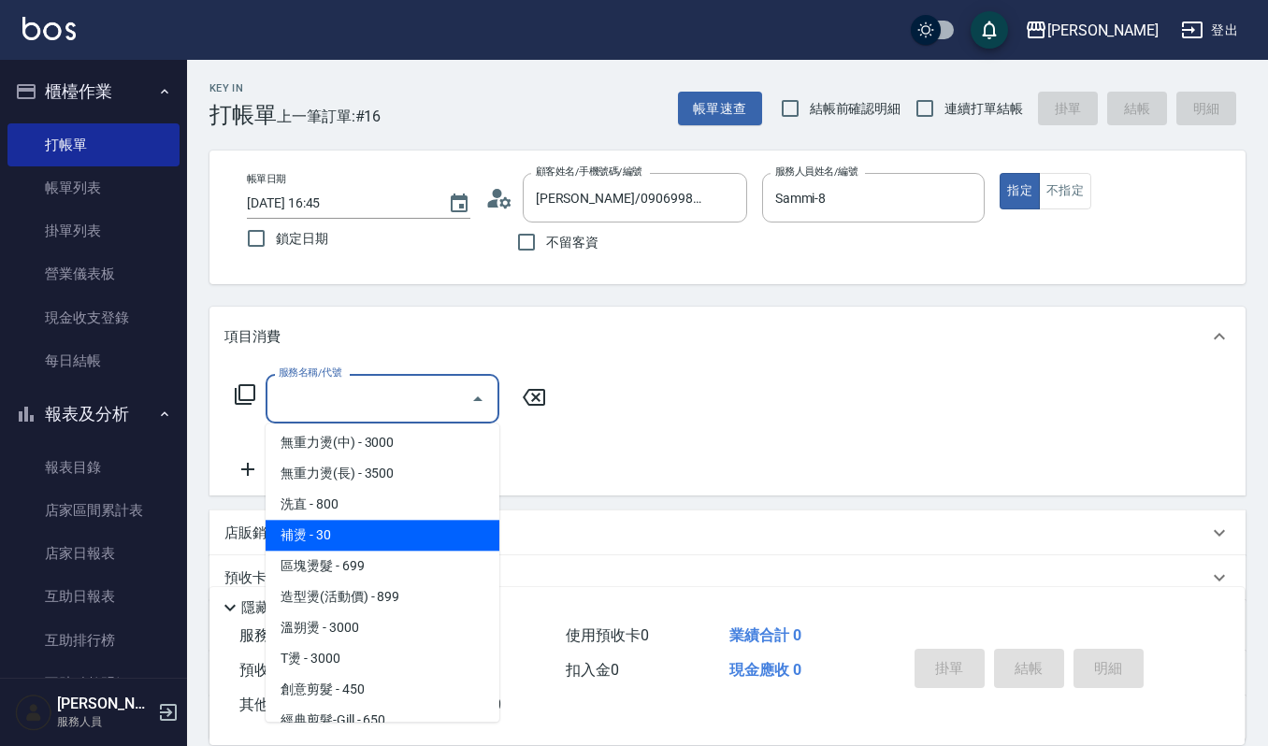
scroll to position [499, 0]
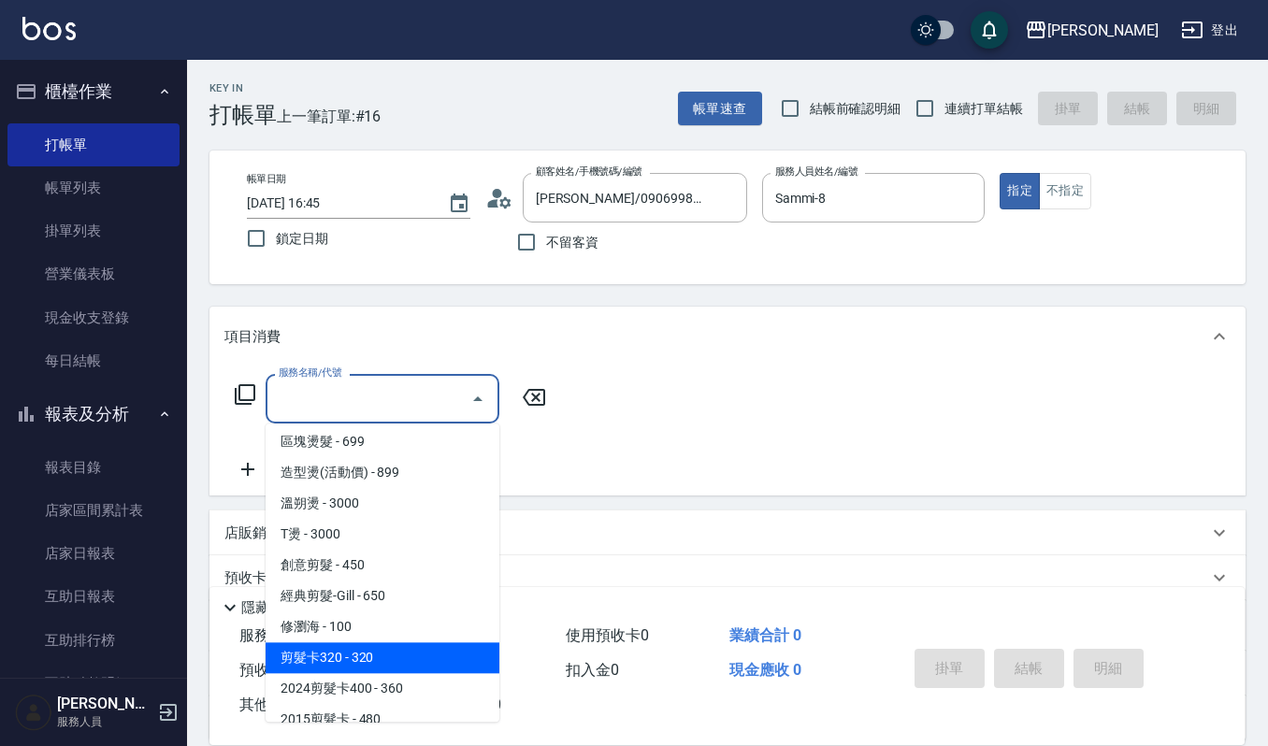
click at [364, 655] on span "剪髮卡320 - 320" at bounding box center [383, 658] width 234 height 31
type input "剪髮卡320(304)"
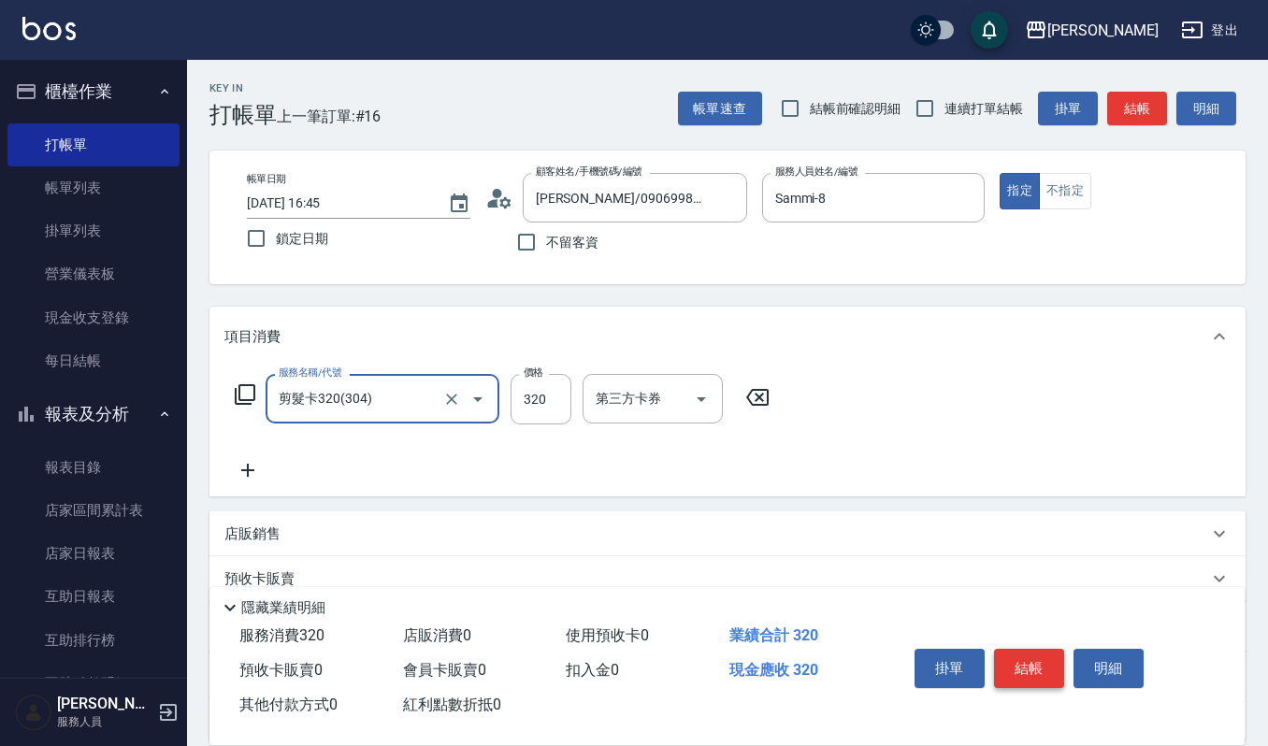
click at [1038, 670] on button "結帳" at bounding box center [1029, 668] width 70 height 39
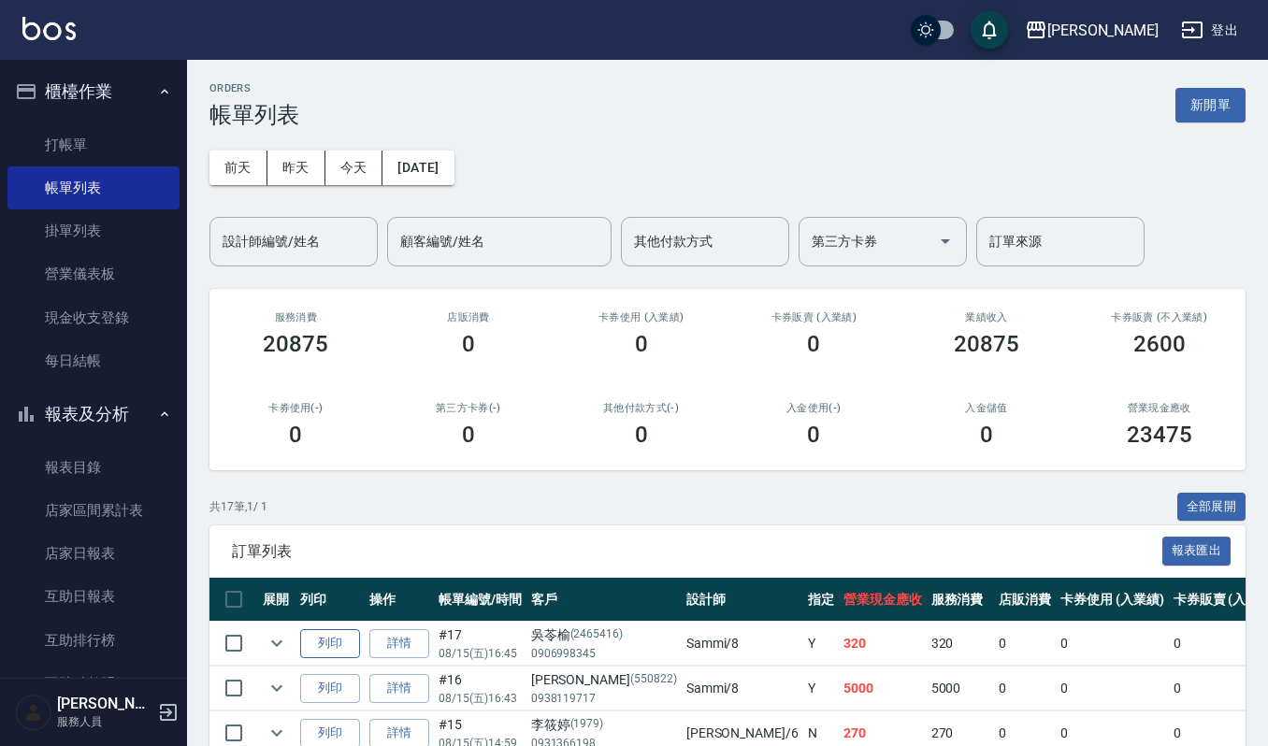
click at [341, 637] on button "列印" at bounding box center [330, 644] width 60 height 29
click at [1198, 99] on button "新開單" at bounding box center [1211, 105] width 70 height 35
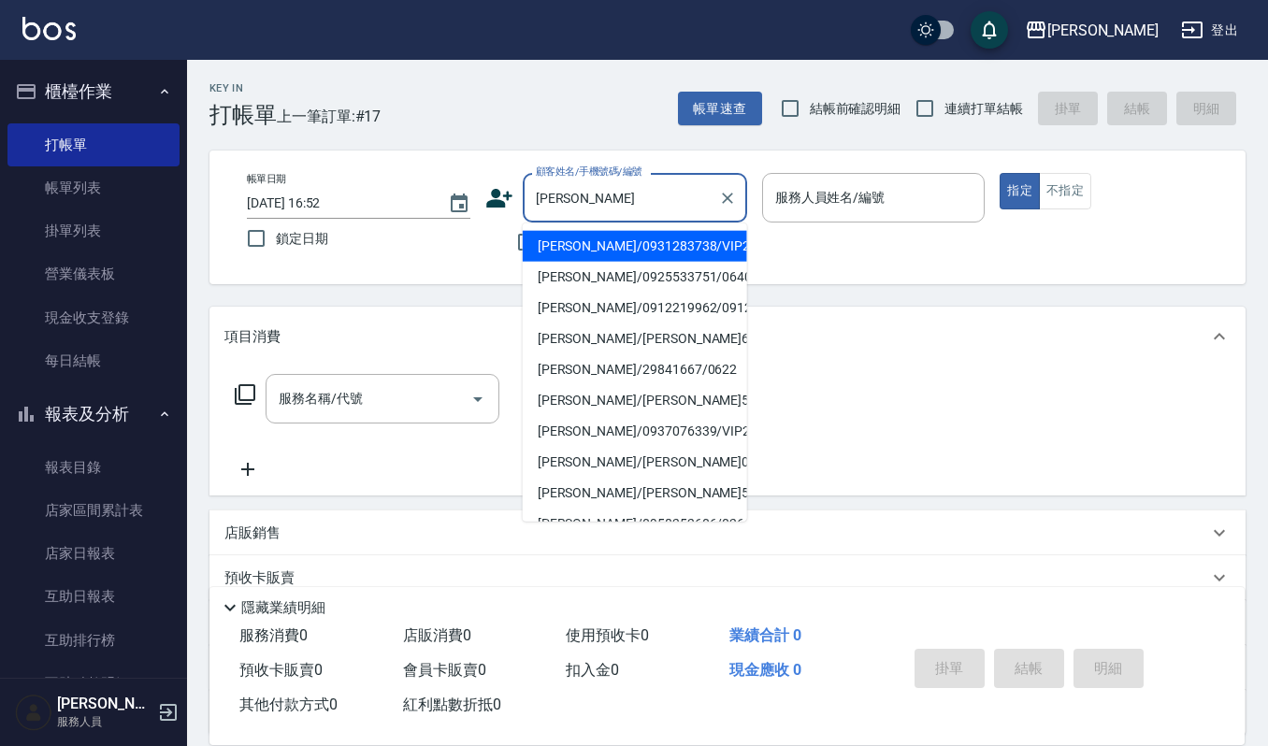
click at [645, 244] on li "[PERSON_NAME]/0931283738/VIP2905" at bounding box center [635, 246] width 225 height 31
type input "[PERSON_NAME]/0931283738/VIP2905"
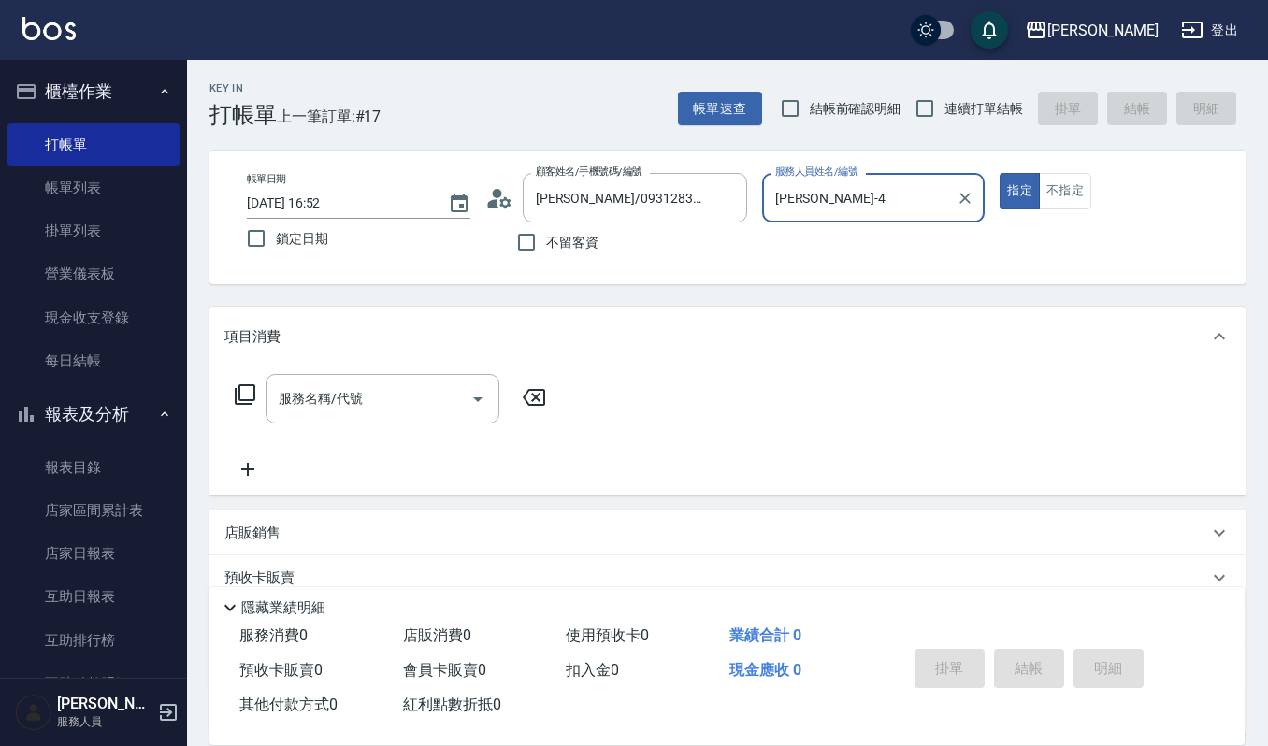
type input "[PERSON_NAME]-4"
click at [394, 386] on input "服務名稱/代號" at bounding box center [368, 399] width 189 height 33
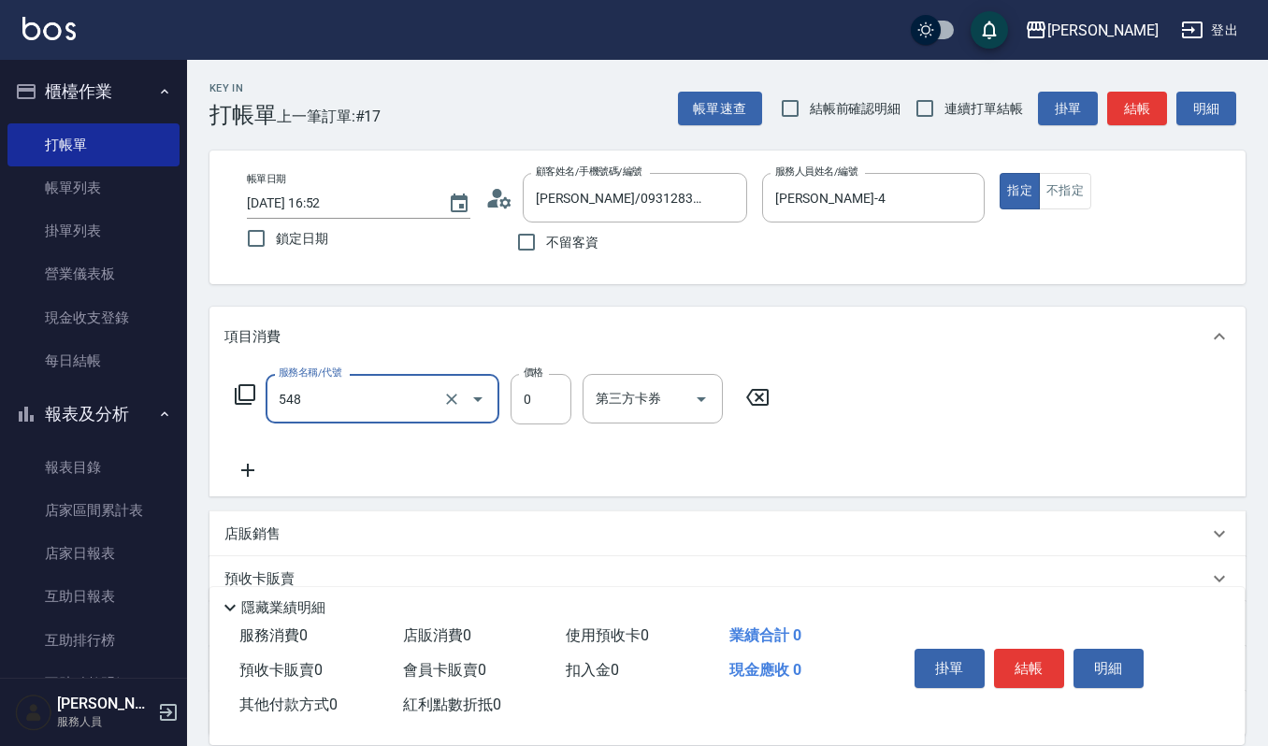
type input "使用週年慶-護髮卡(548)"
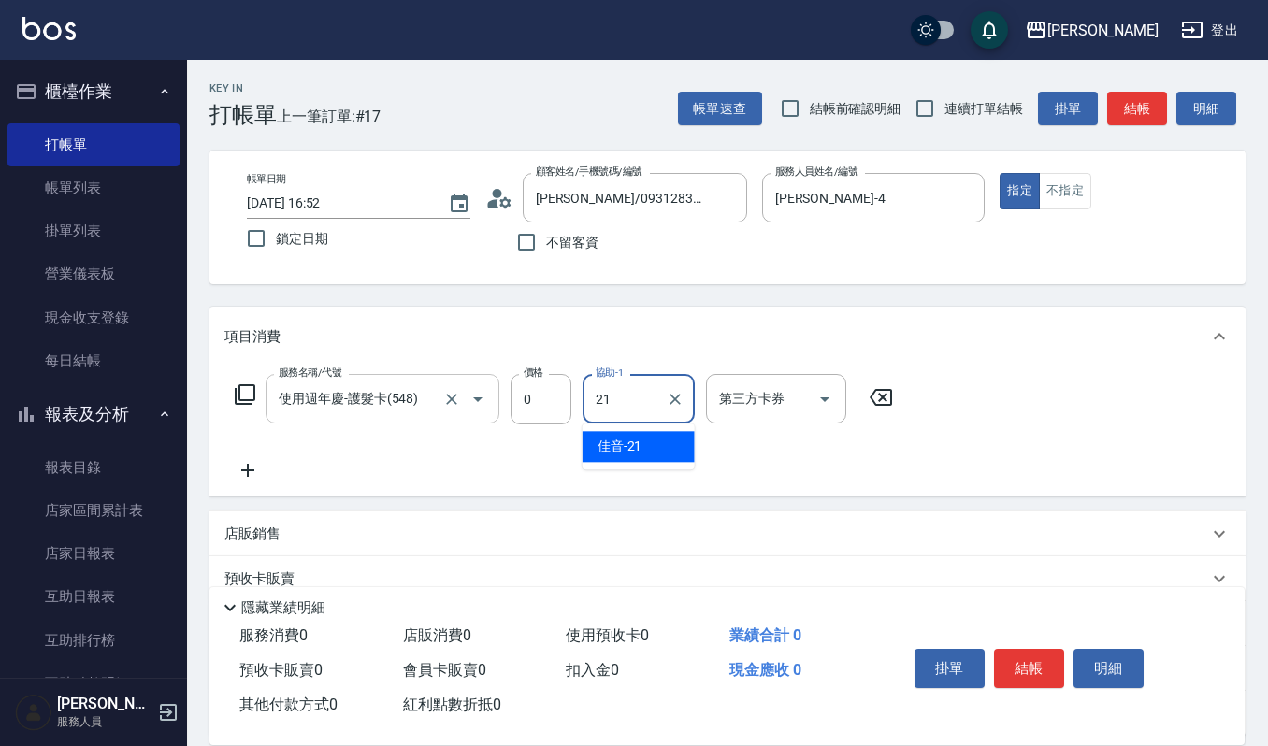
type input "佳音-21"
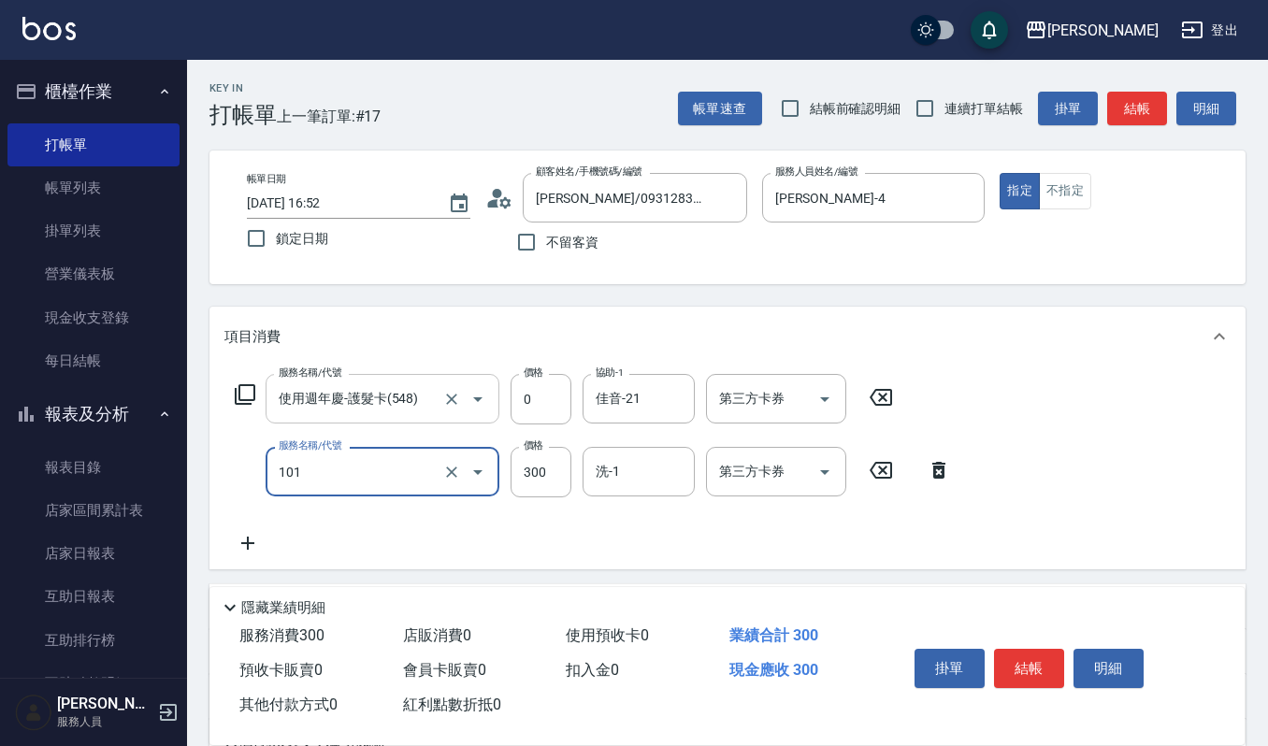
type input "一般洗髮(101)"
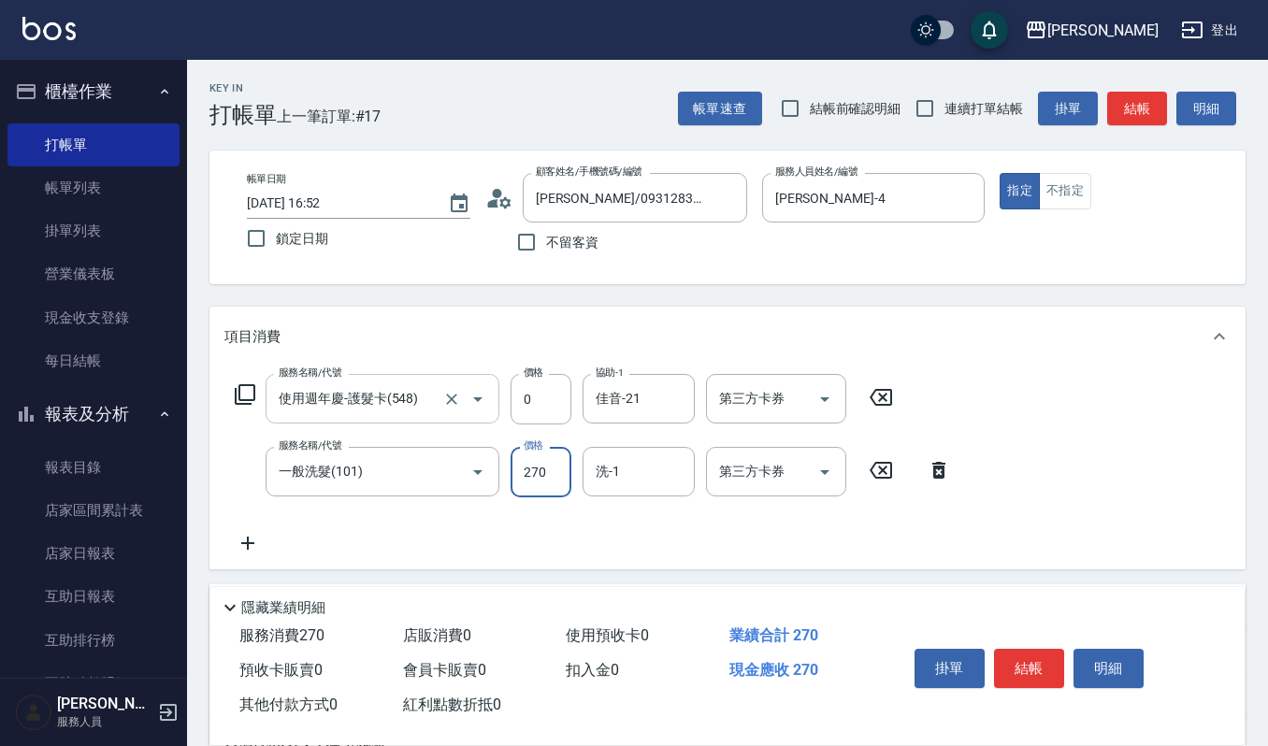
type input "270"
type input "佳音-21"
click at [831, 391] on icon "Open" at bounding box center [825, 399] width 22 height 22
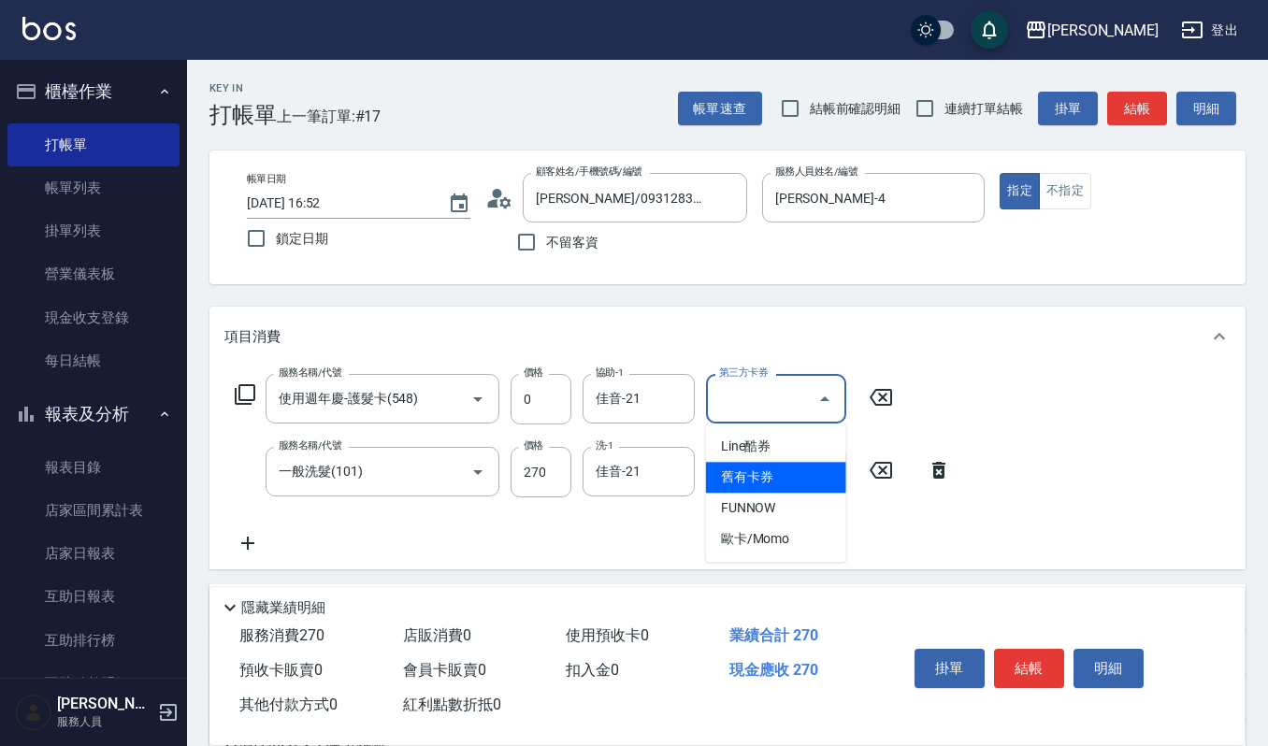
click at [750, 483] on span "舊有卡券" at bounding box center [776, 477] width 140 height 31
type input "舊有卡券"
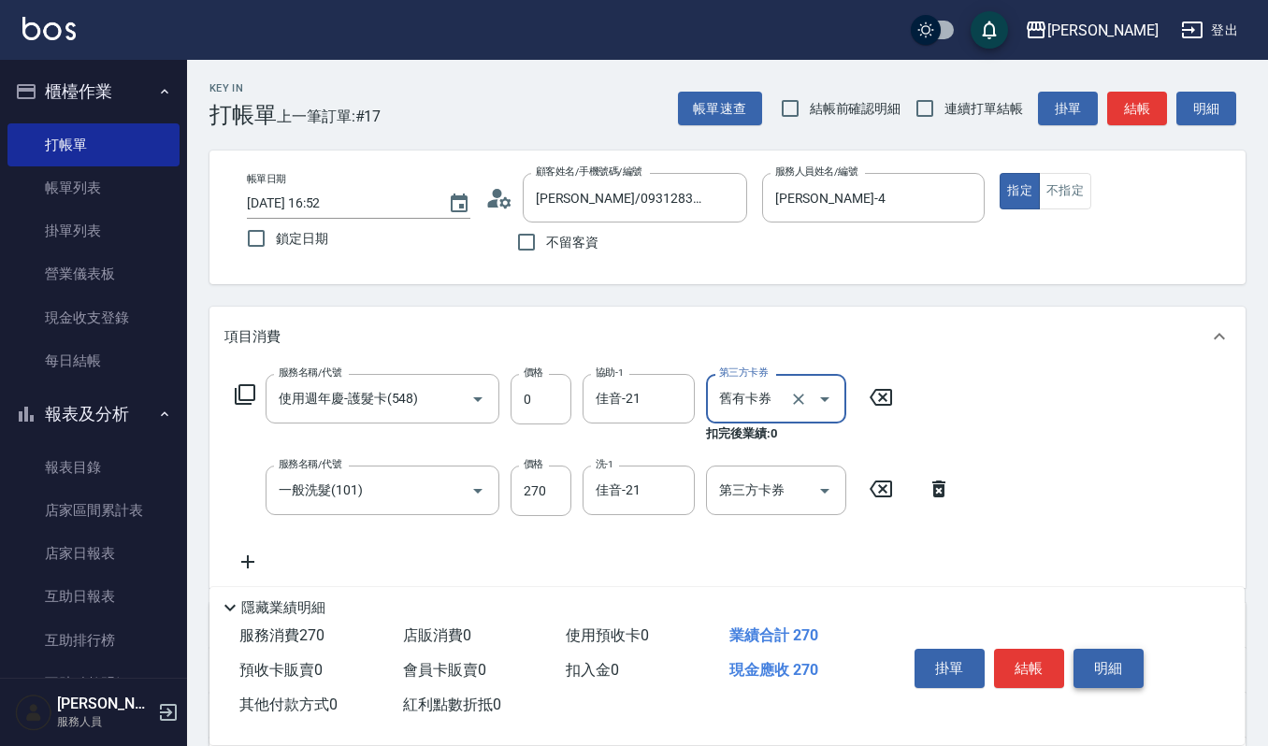
click at [1135, 652] on button "明細" at bounding box center [1109, 668] width 70 height 39
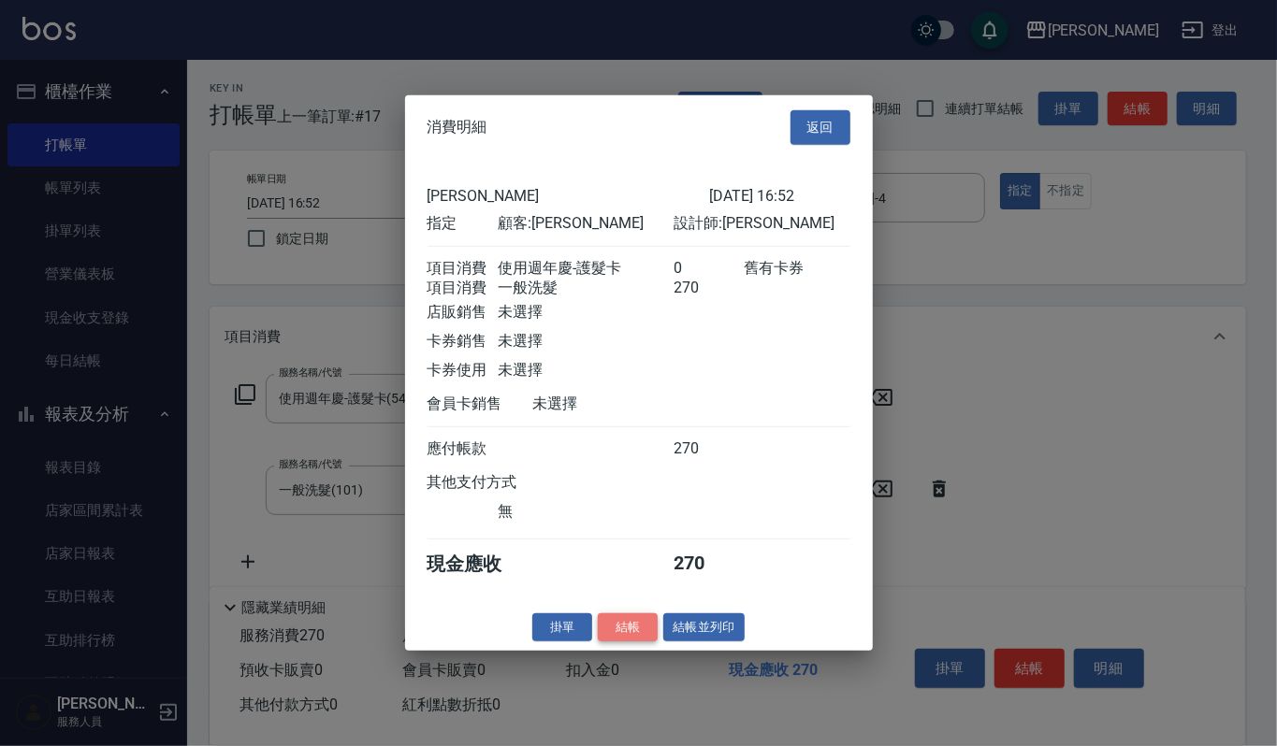
click at [599, 626] on button "結帳" at bounding box center [628, 627] width 60 height 29
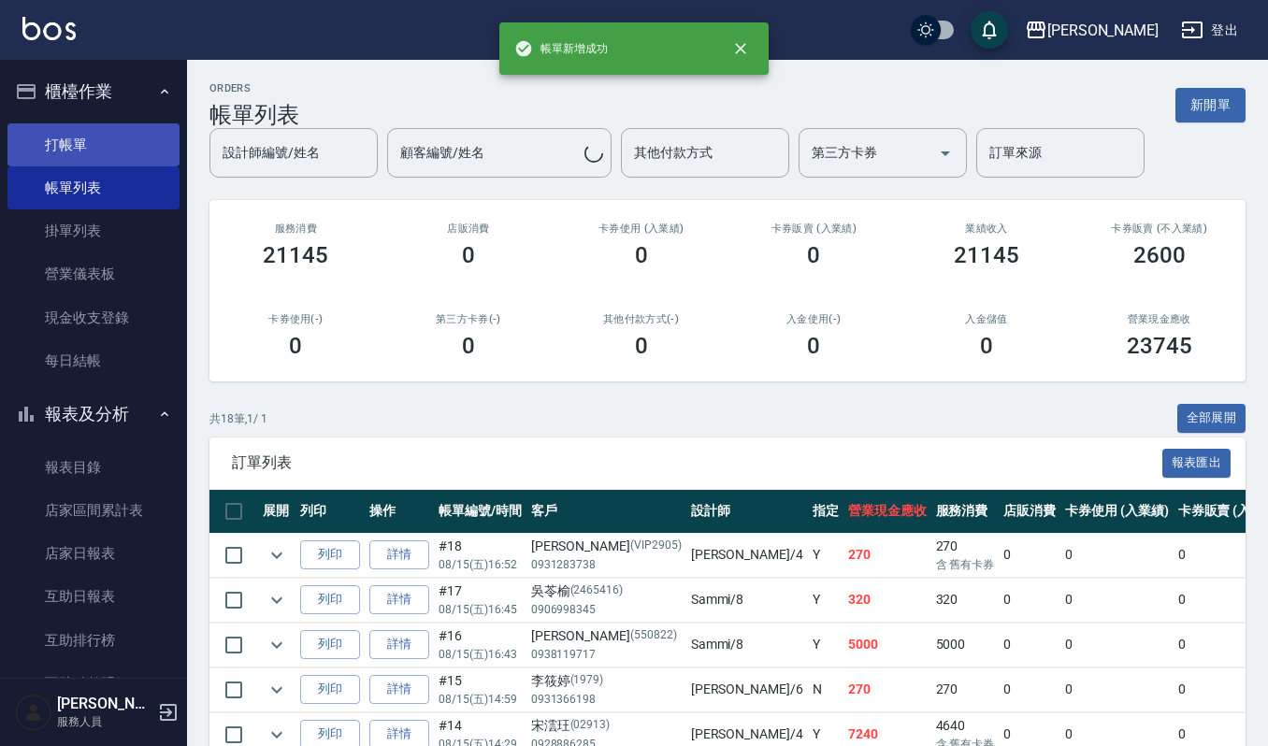
click at [67, 146] on link "打帳單" at bounding box center [93, 144] width 172 height 43
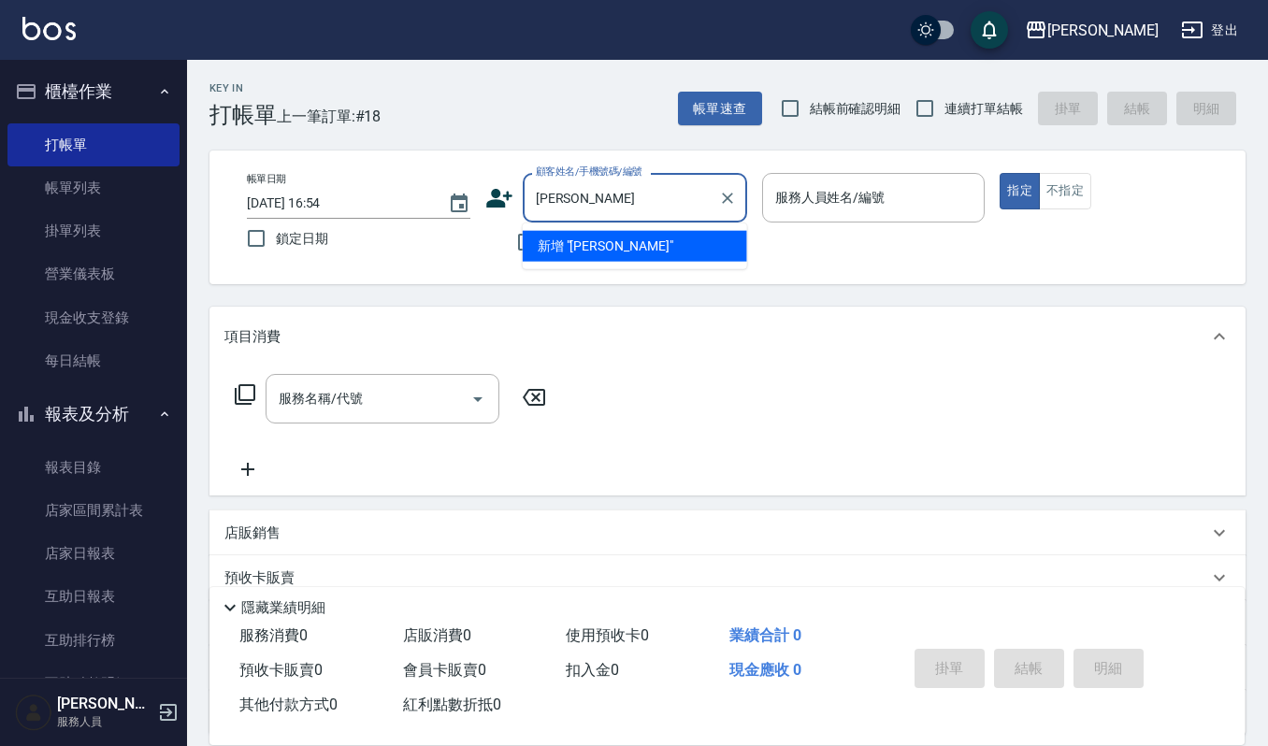
type input "陳"
click at [622, 244] on li "[PERSON_NAME]/0988719462/0707" at bounding box center [635, 246] width 225 height 31
type input "[PERSON_NAME]/0988719462/0707"
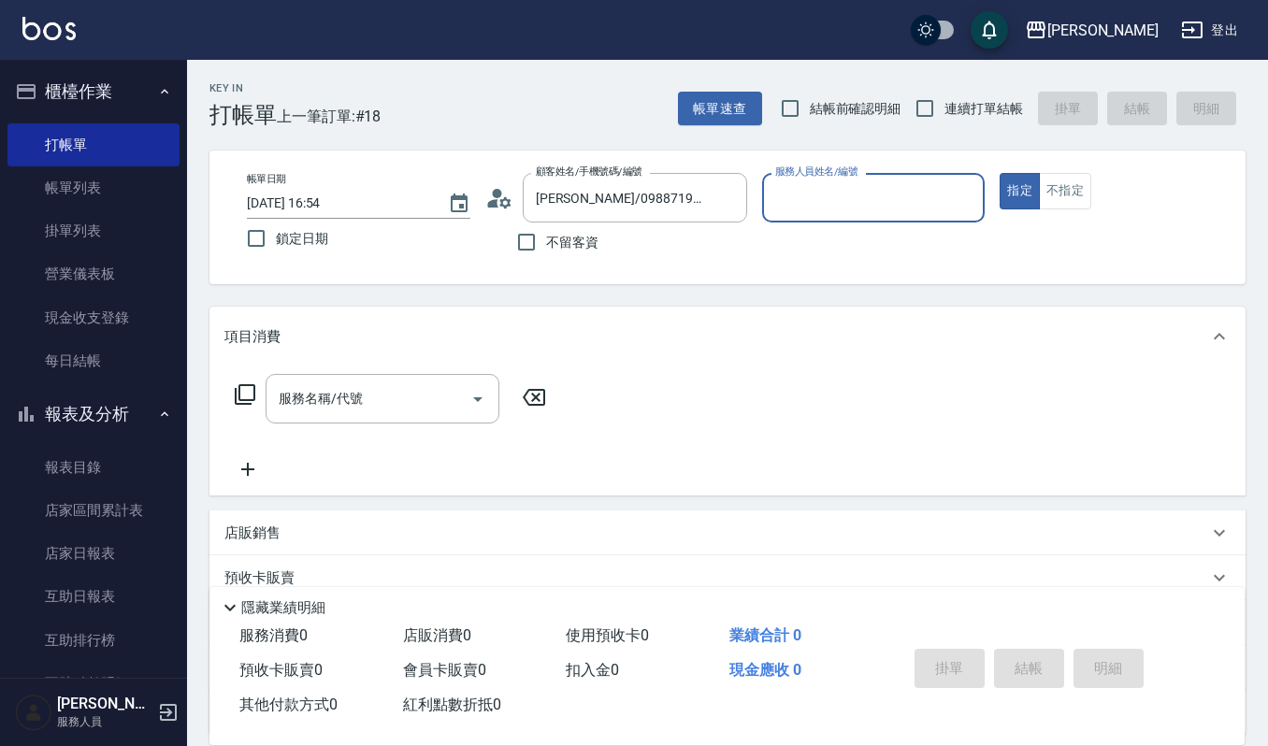
type input "Sammi-8"
click at [500, 204] on icon at bounding box center [505, 201] width 11 height 11
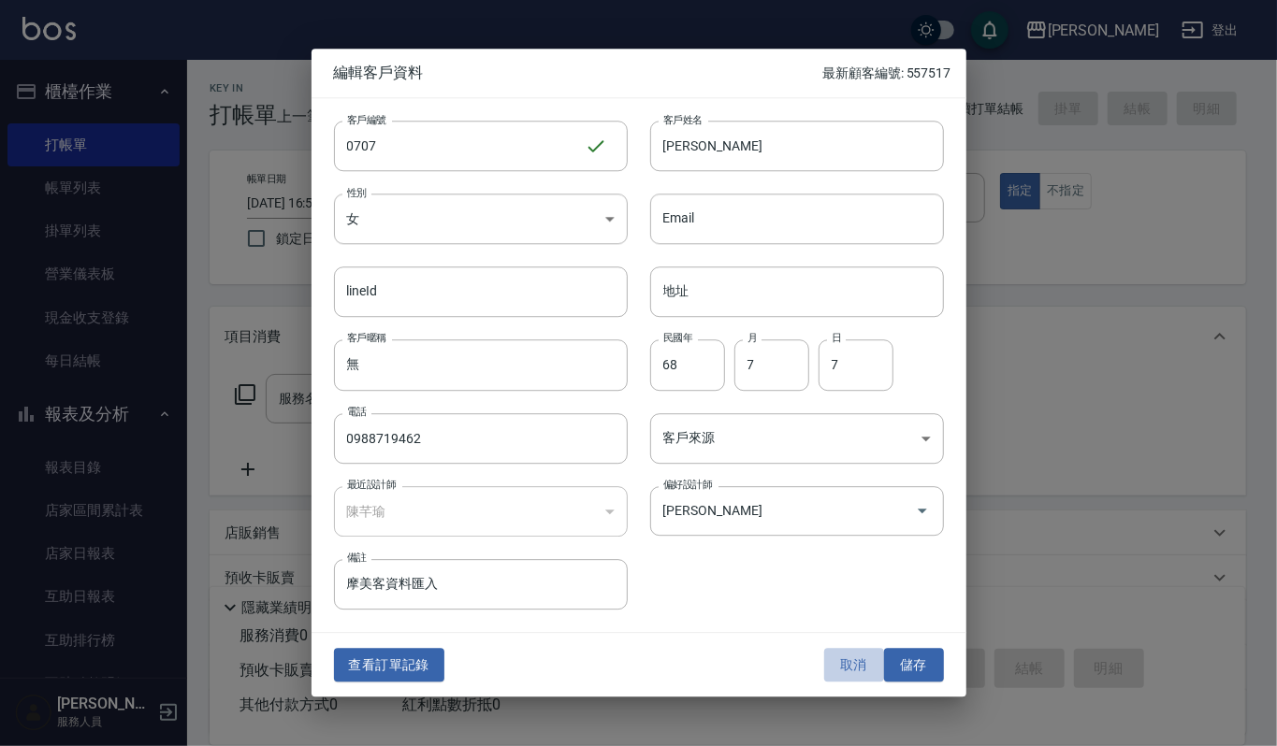
click at [848, 652] on button "取消" at bounding box center [854, 665] width 60 height 35
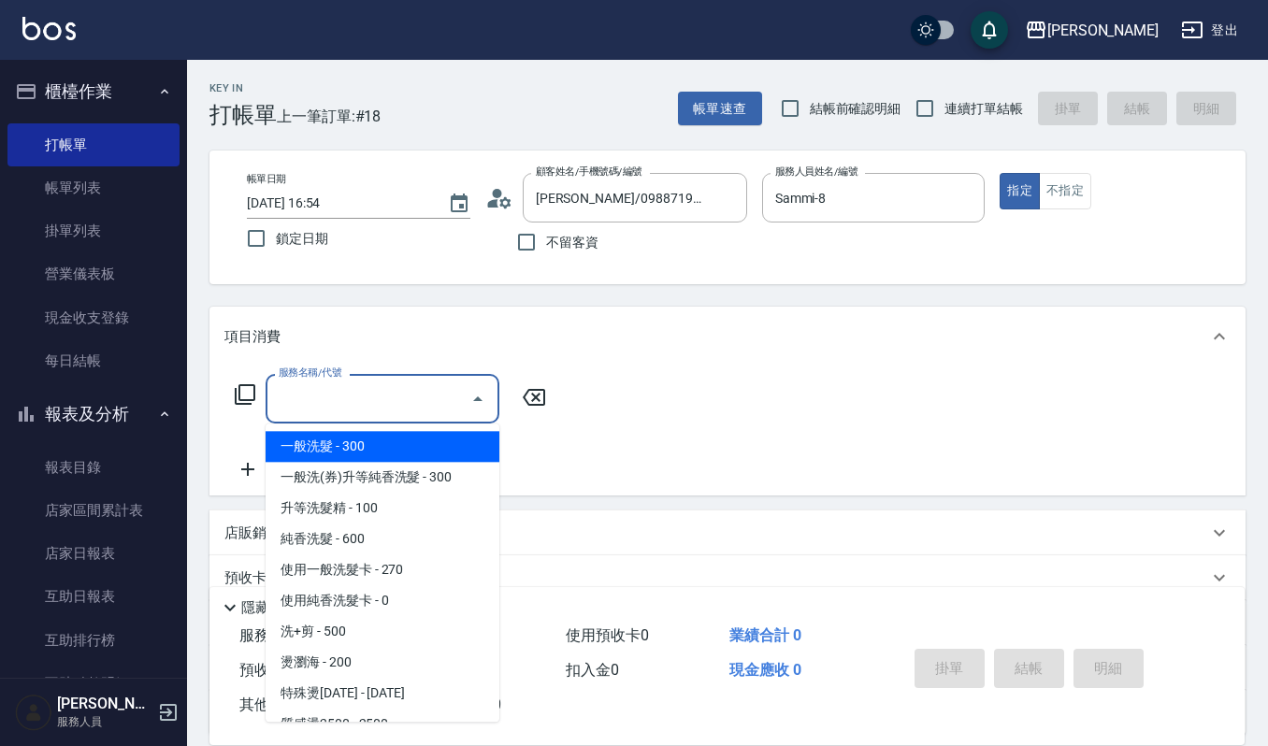
click at [327, 384] on div "服務名稱/代號 服務名稱/代號" at bounding box center [383, 399] width 234 height 50
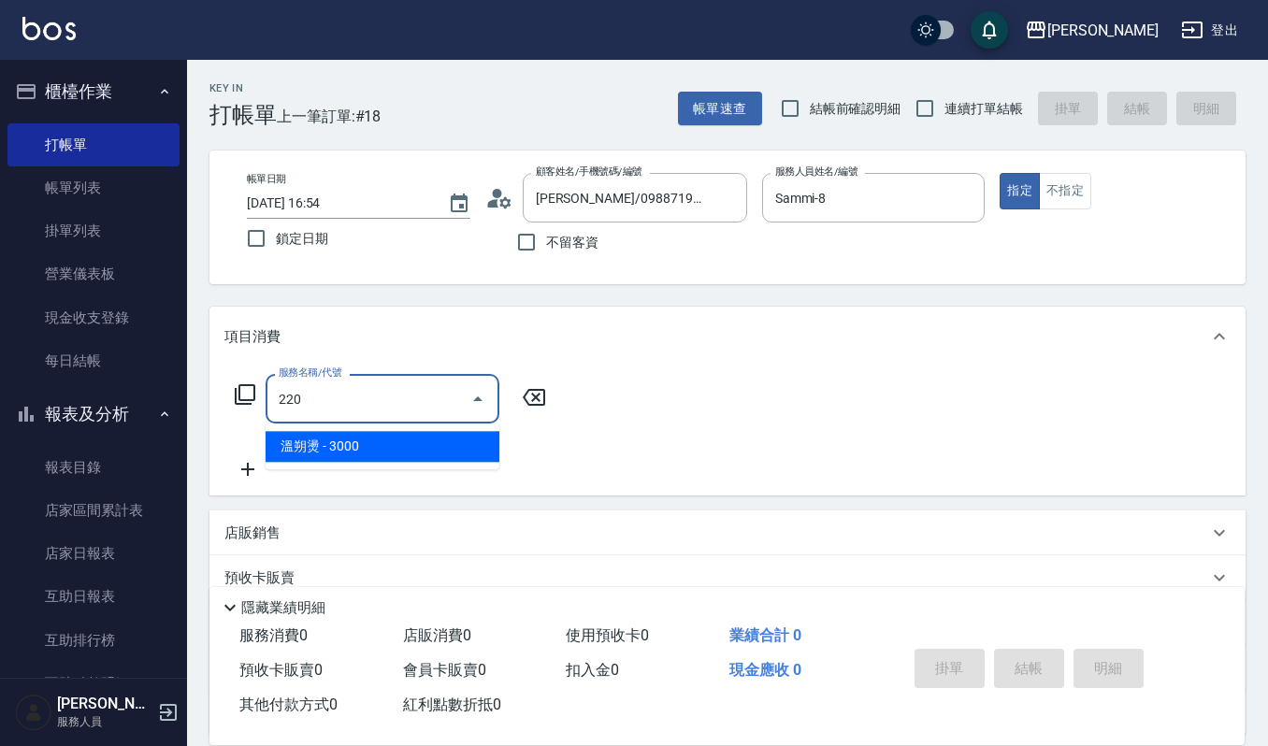
type input "溫朔燙(220)"
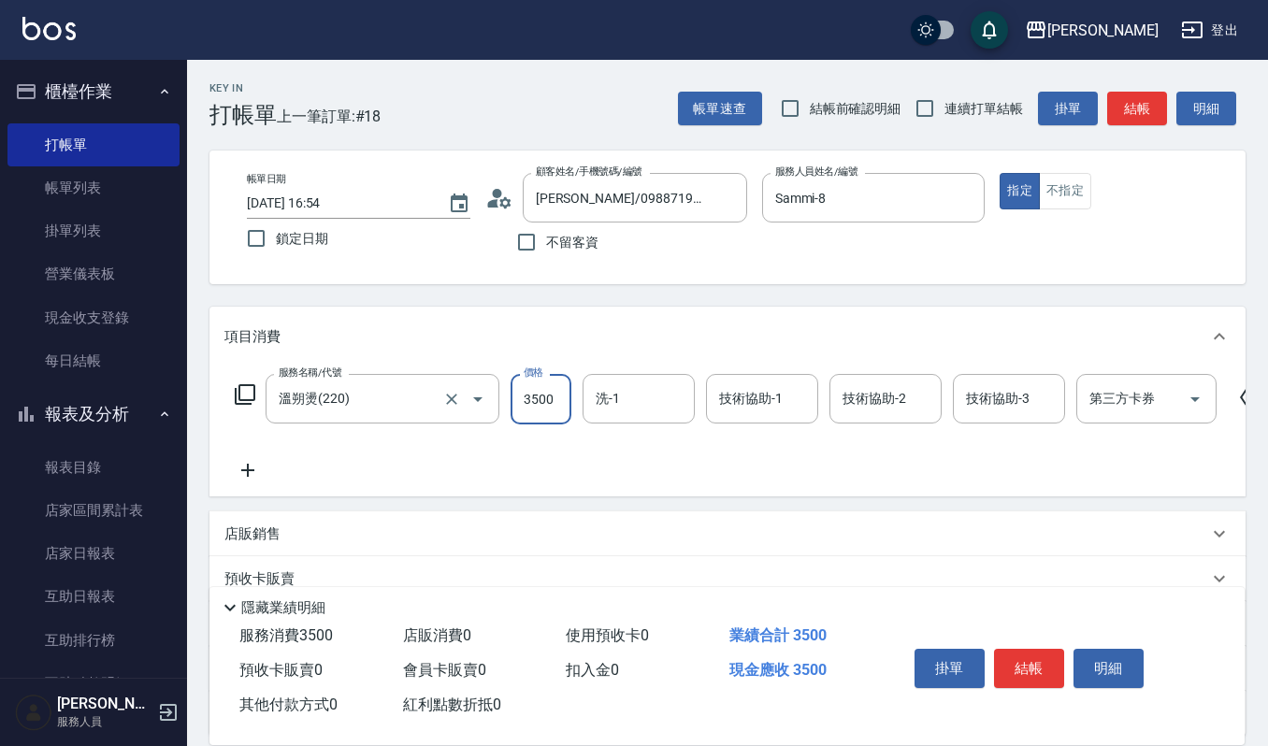
type input "3500"
type input "佳音-21"
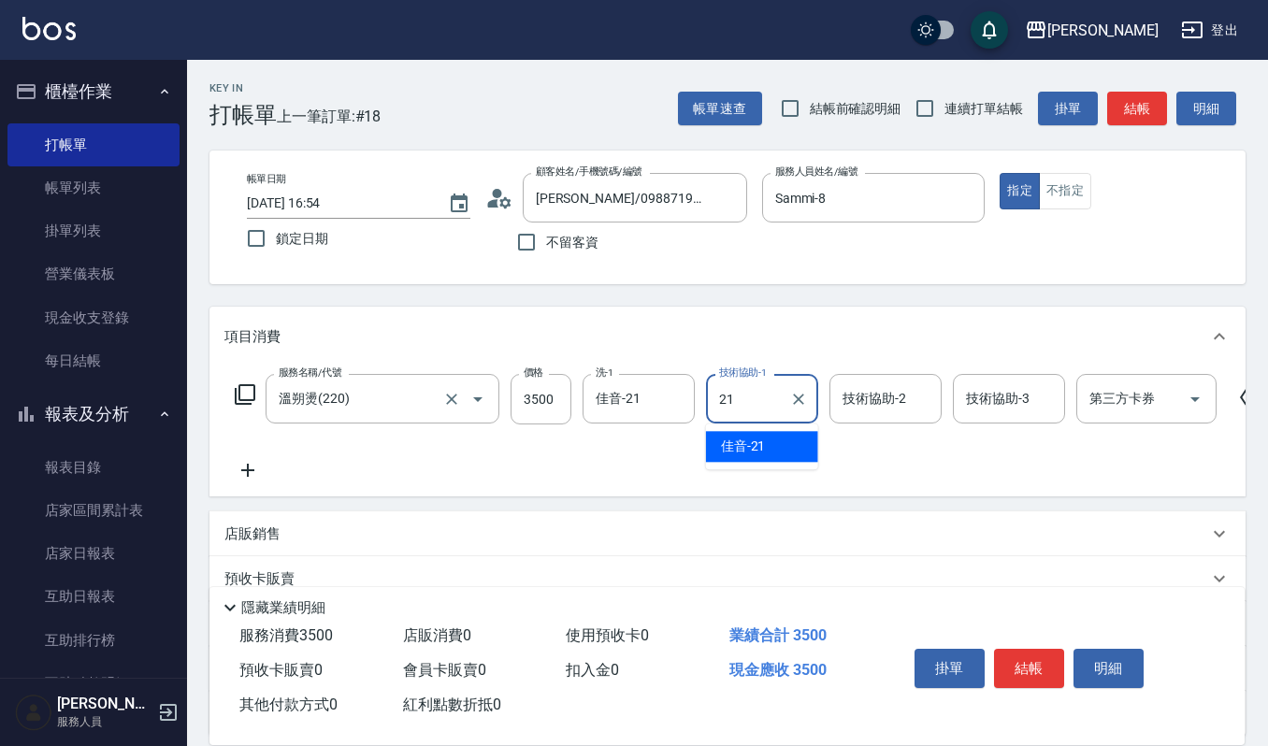
type input "佳音-21"
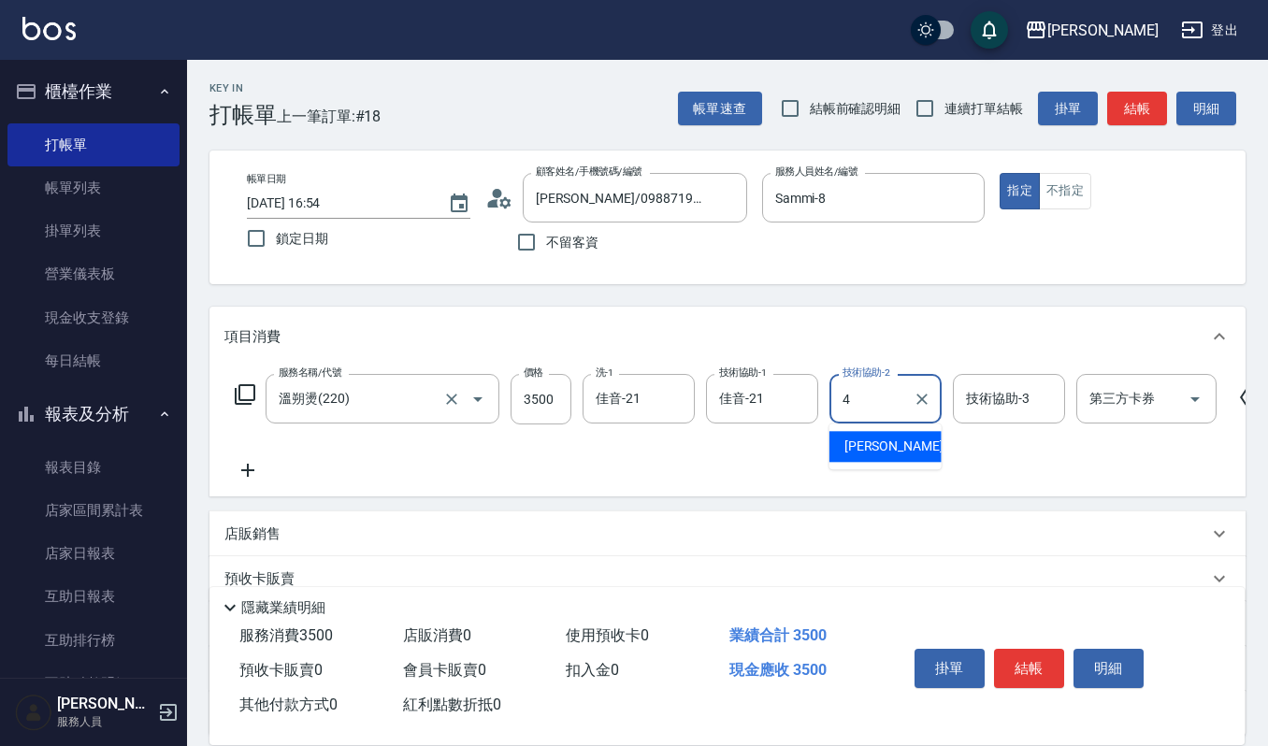
type input "[PERSON_NAME]-4"
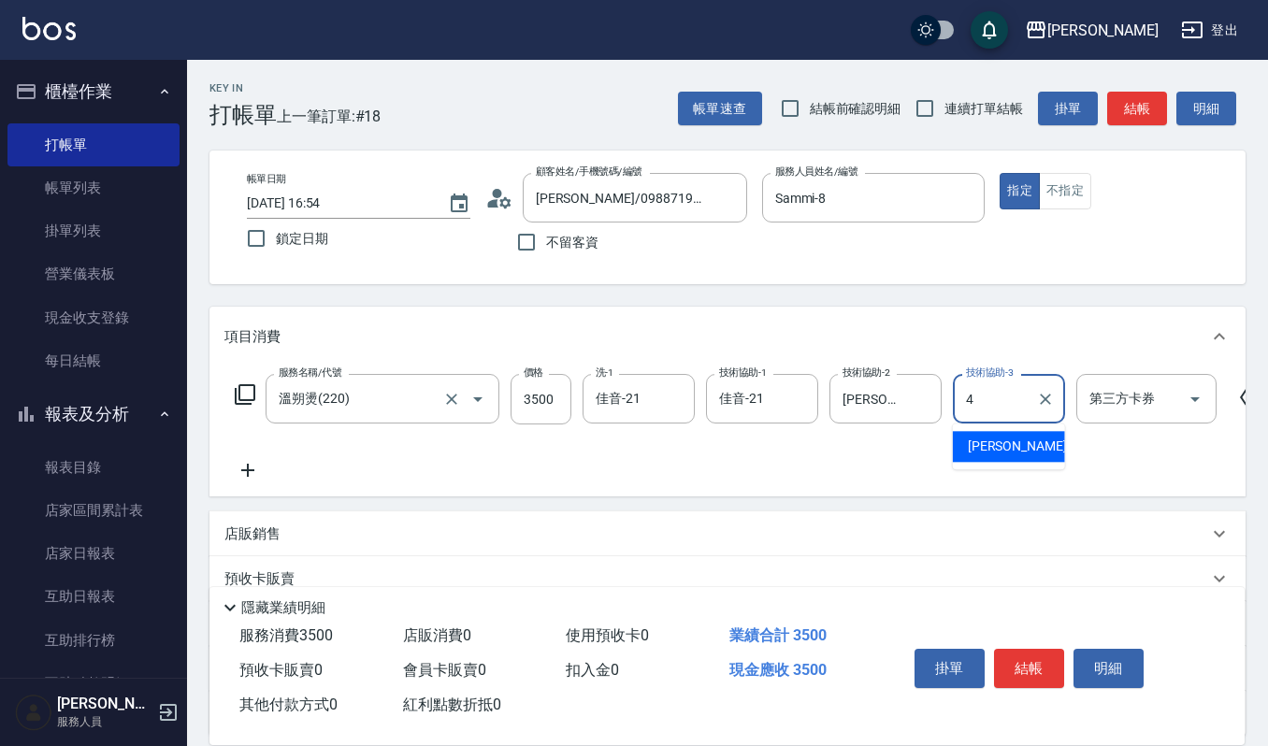
type input "[PERSON_NAME]-4"
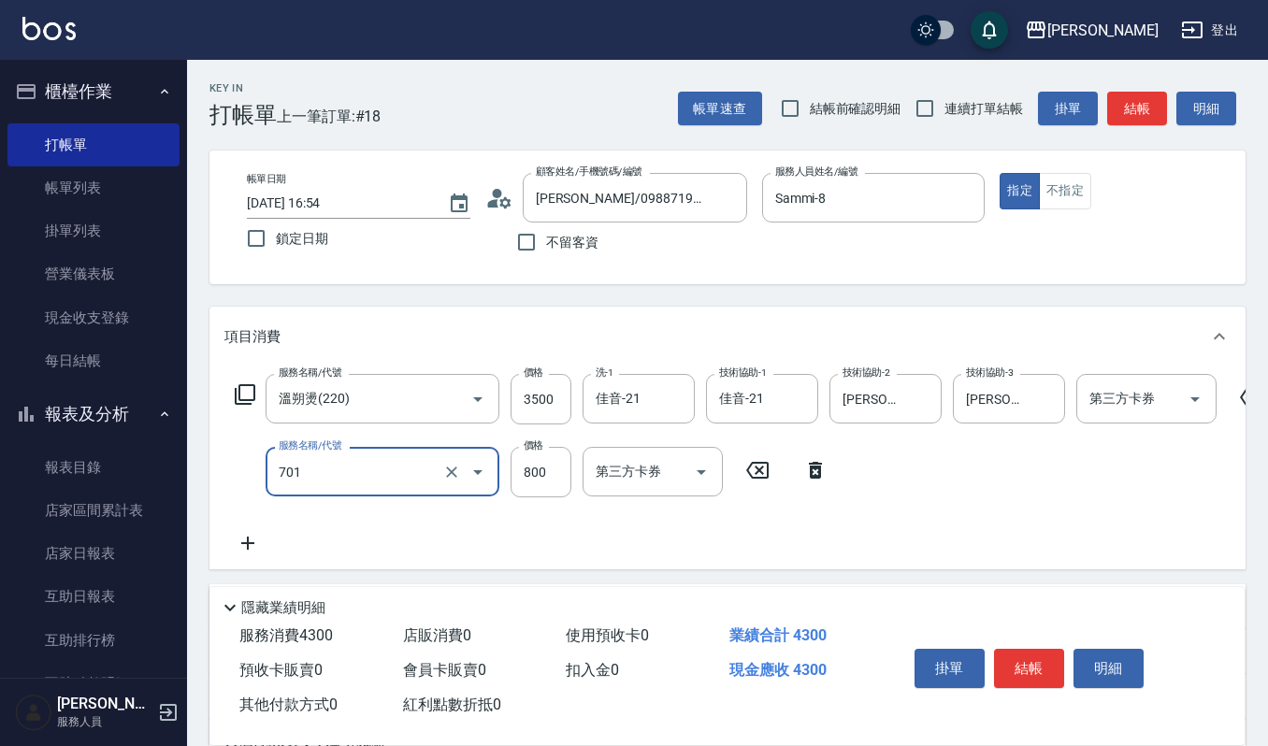
type input "CMC加購護(701)"
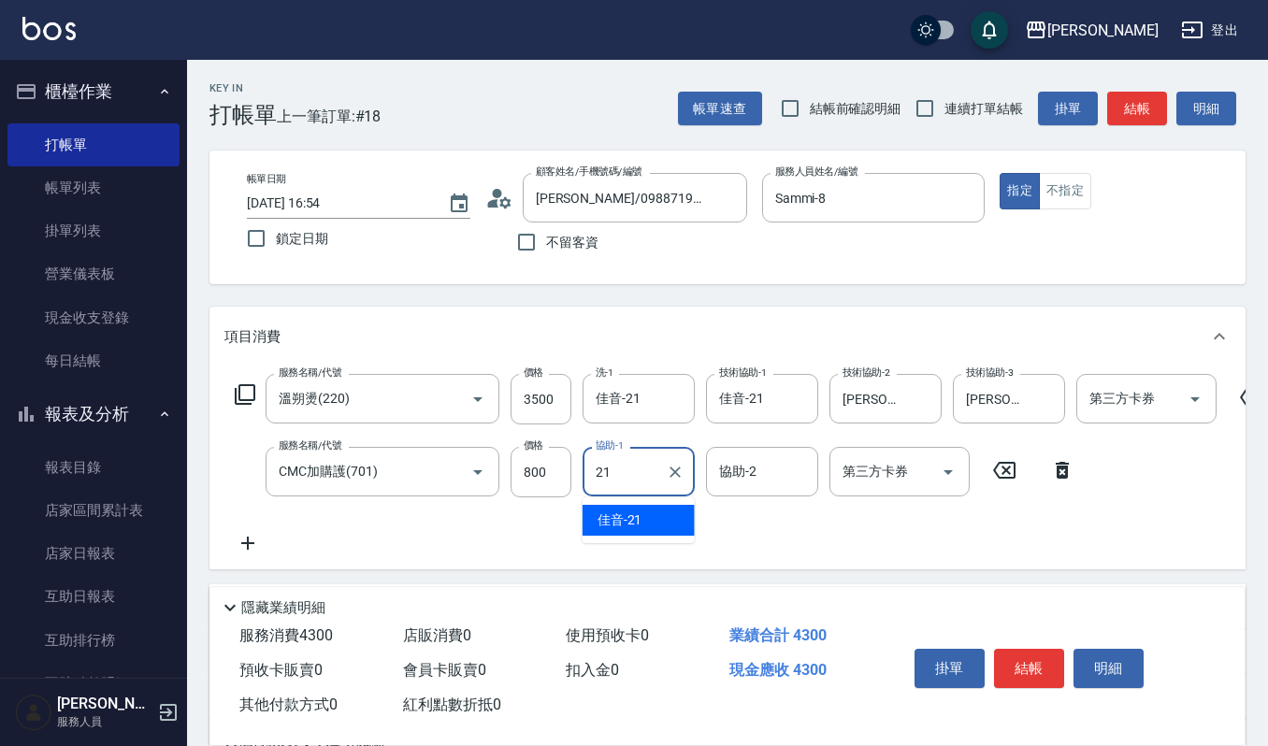
type input "佳音-21"
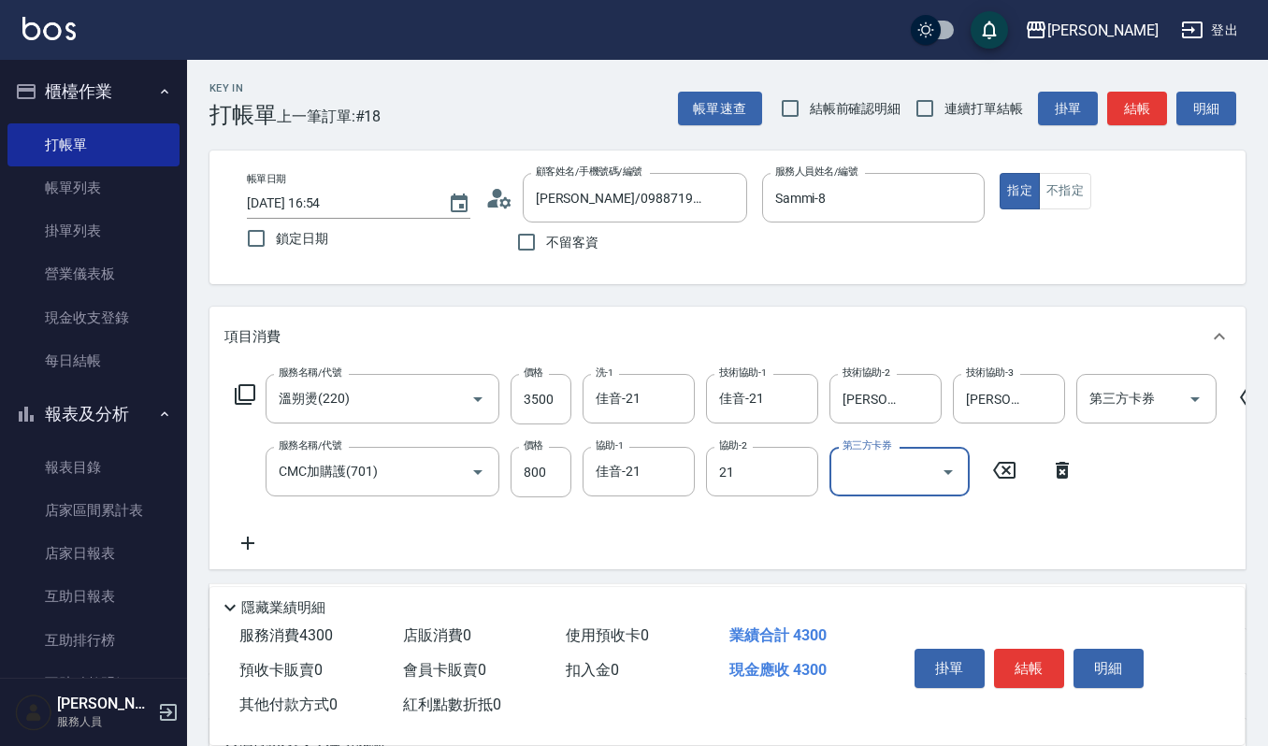
type input "佳音-21"
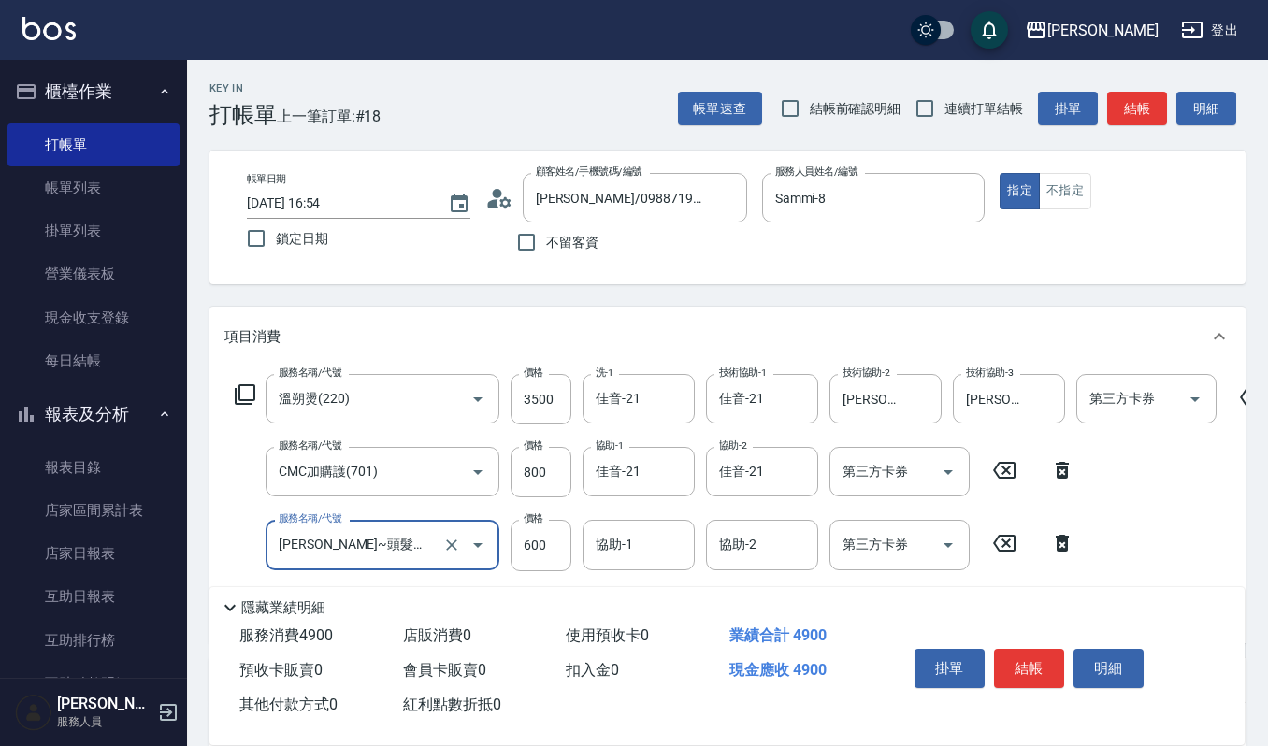
type input "[PERSON_NAME]~頭髮絲的大掃除(535)"
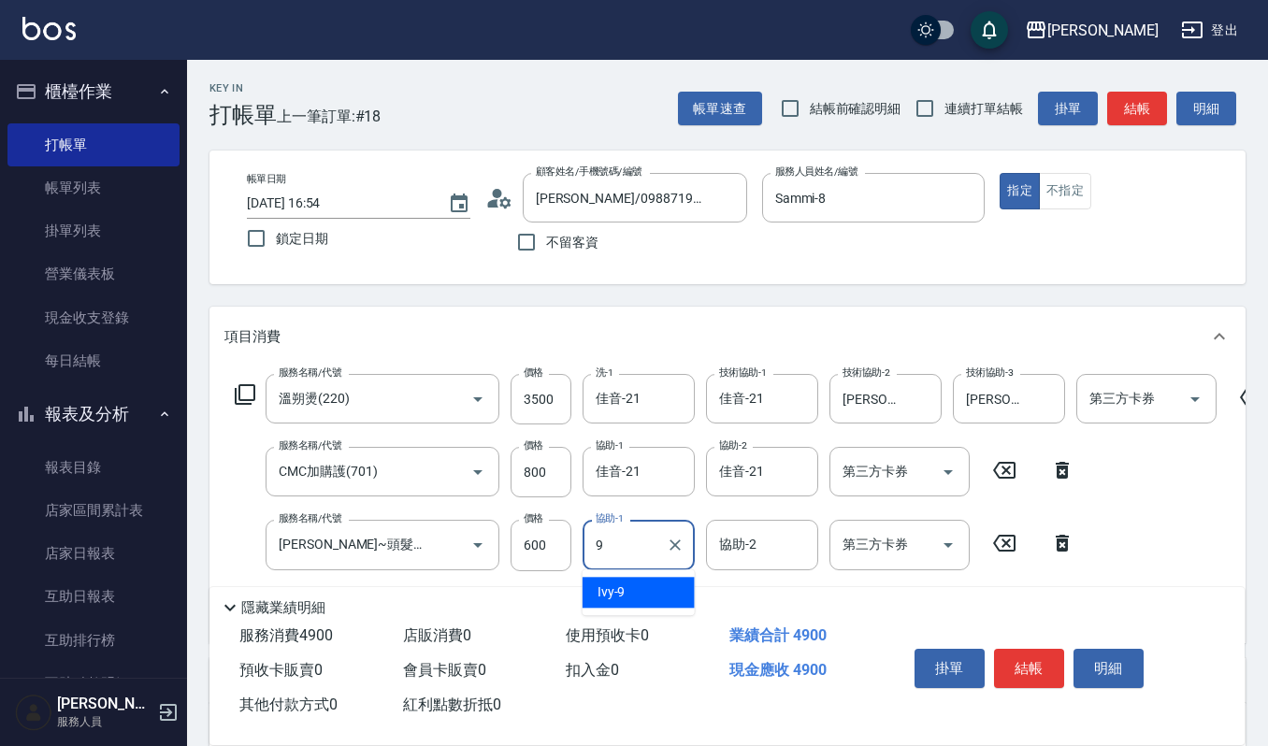
type input "Ivy-9"
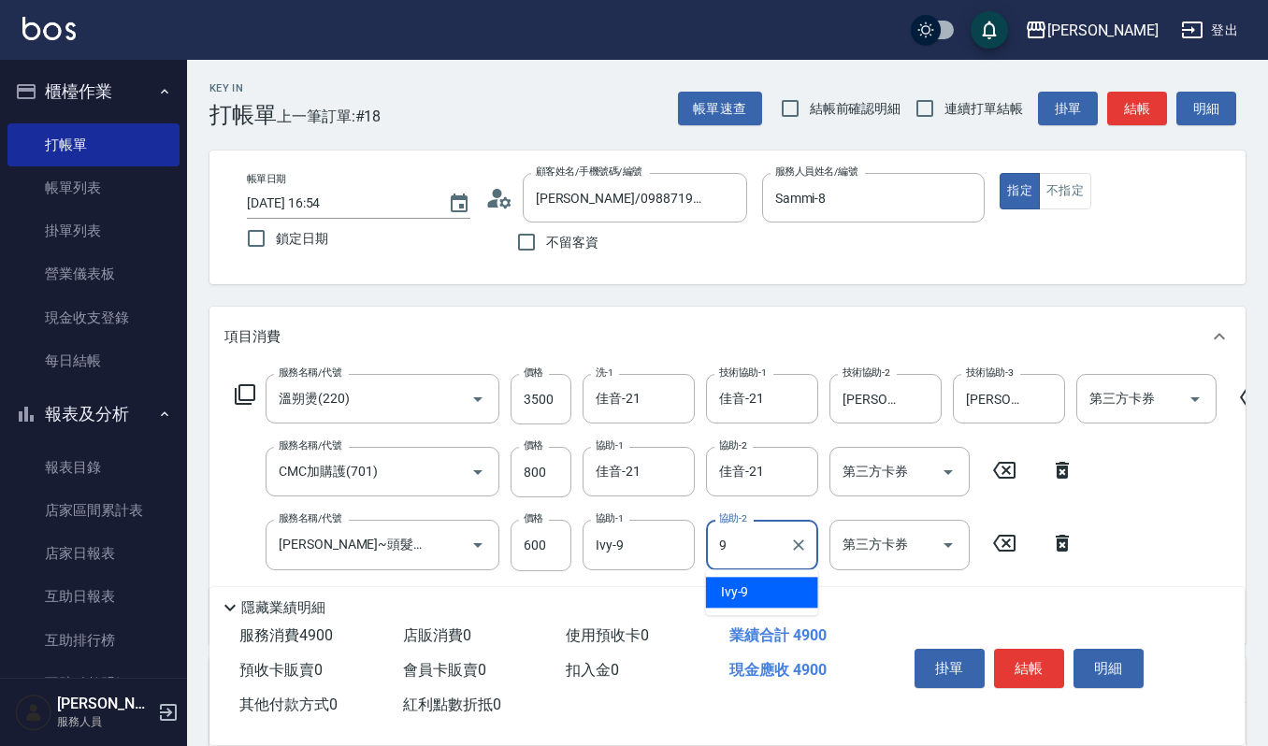
type input "Ivy-9"
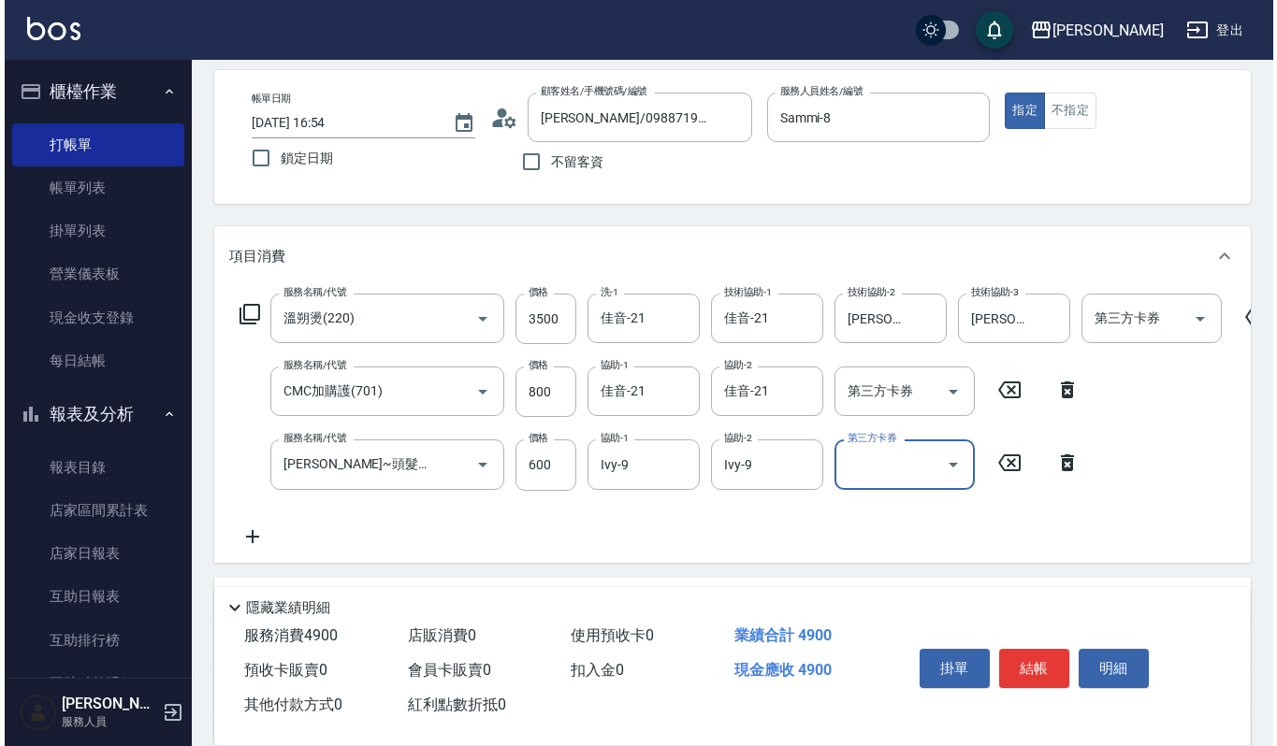
scroll to position [124, 0]
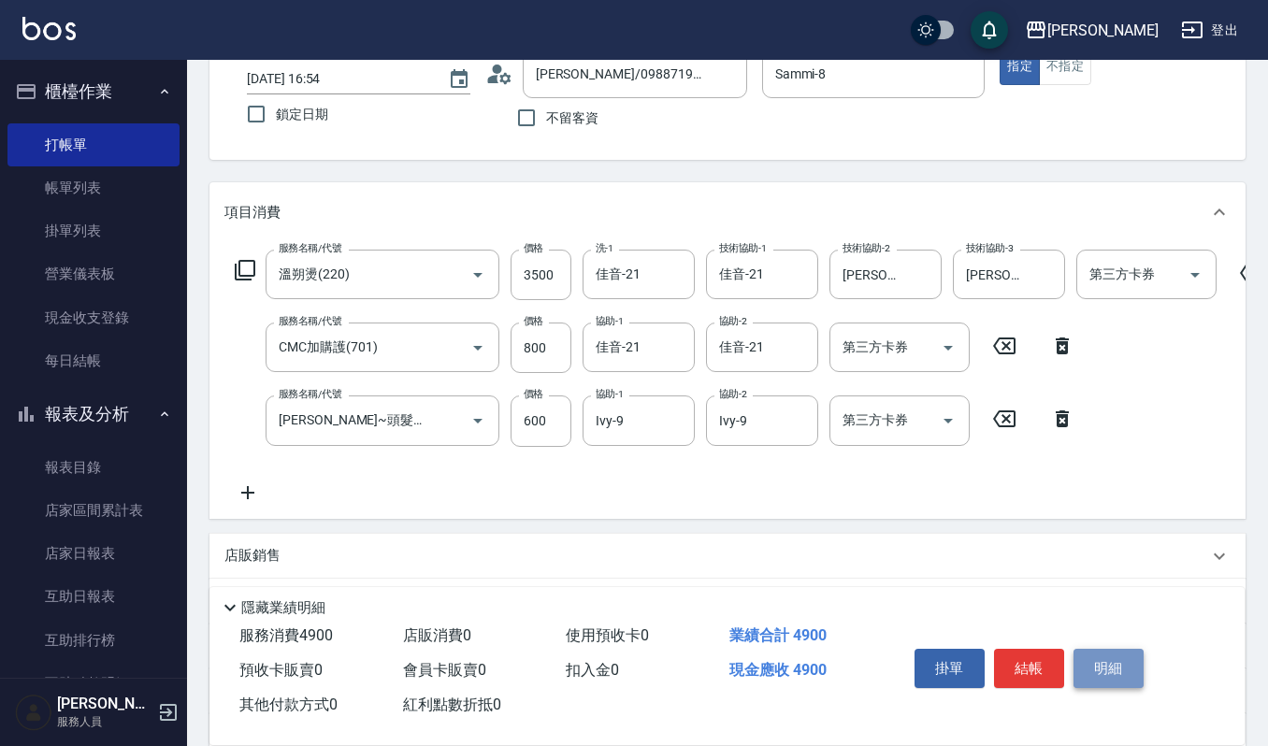
click at [1101, 666] on button "明細" at bounding box center [1109, 668] width 70 height 39
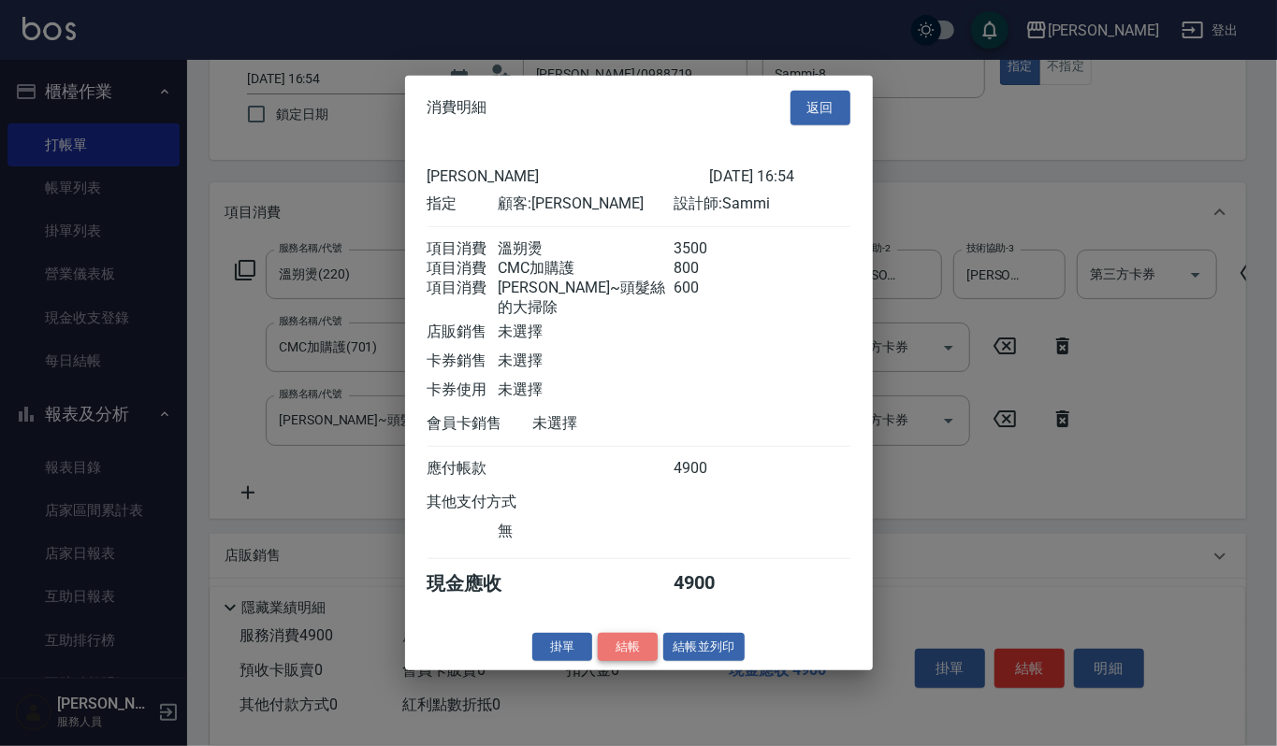
click at [614, 641] on button "結帳" at bounding box center [628, 646] width 60 height 29
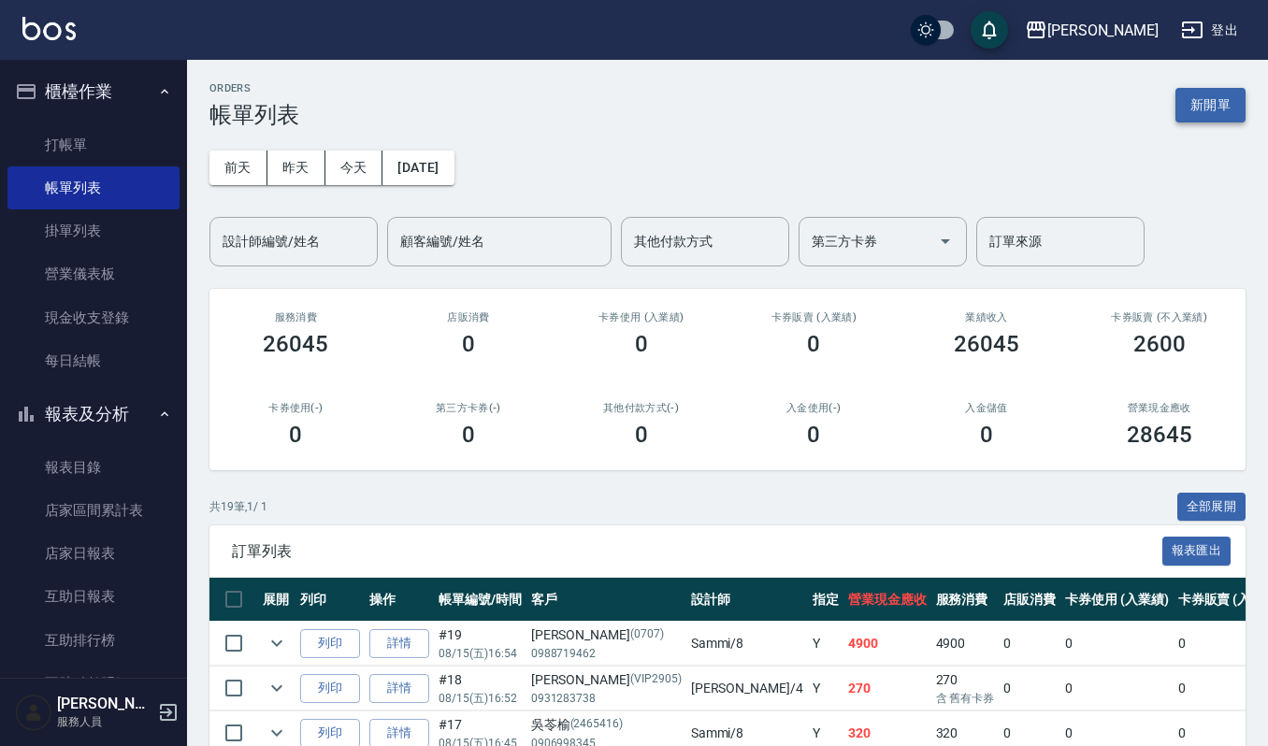
click at [1195, 98] on button "新開單" at bounding box center [1211, 105] width 70 height 35
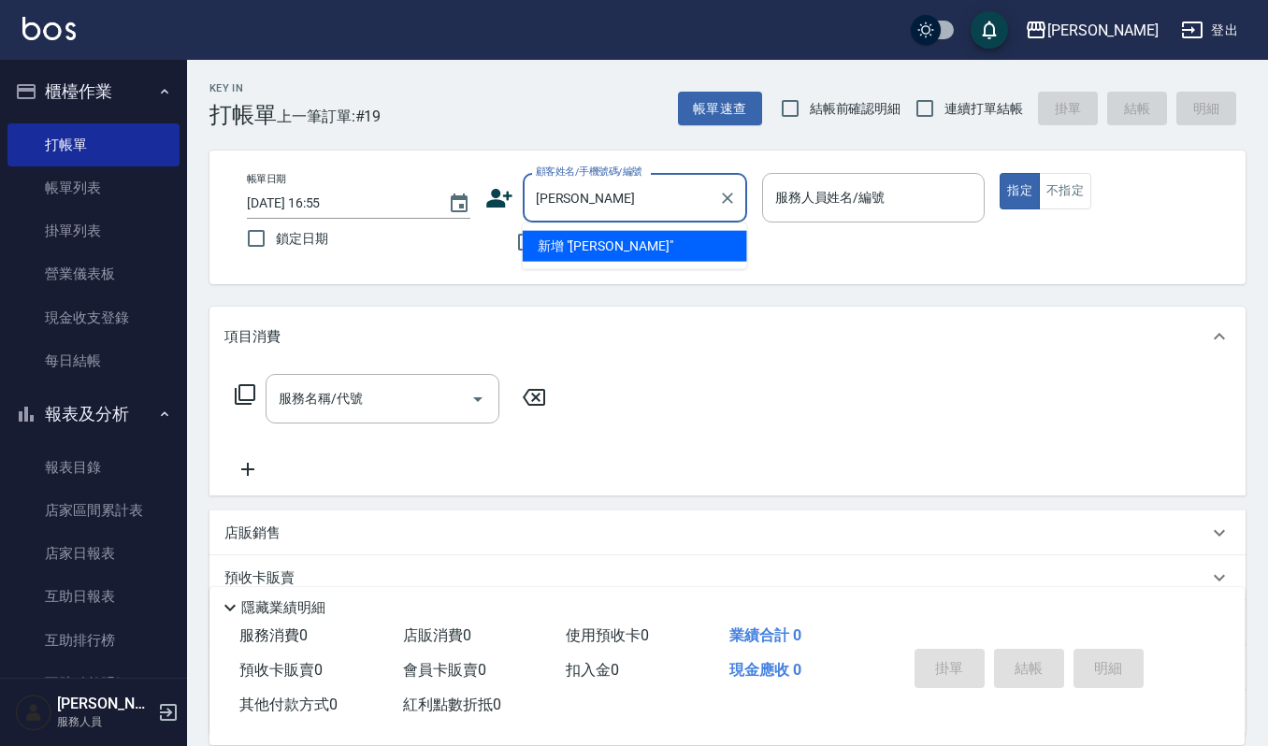
type input "芳"
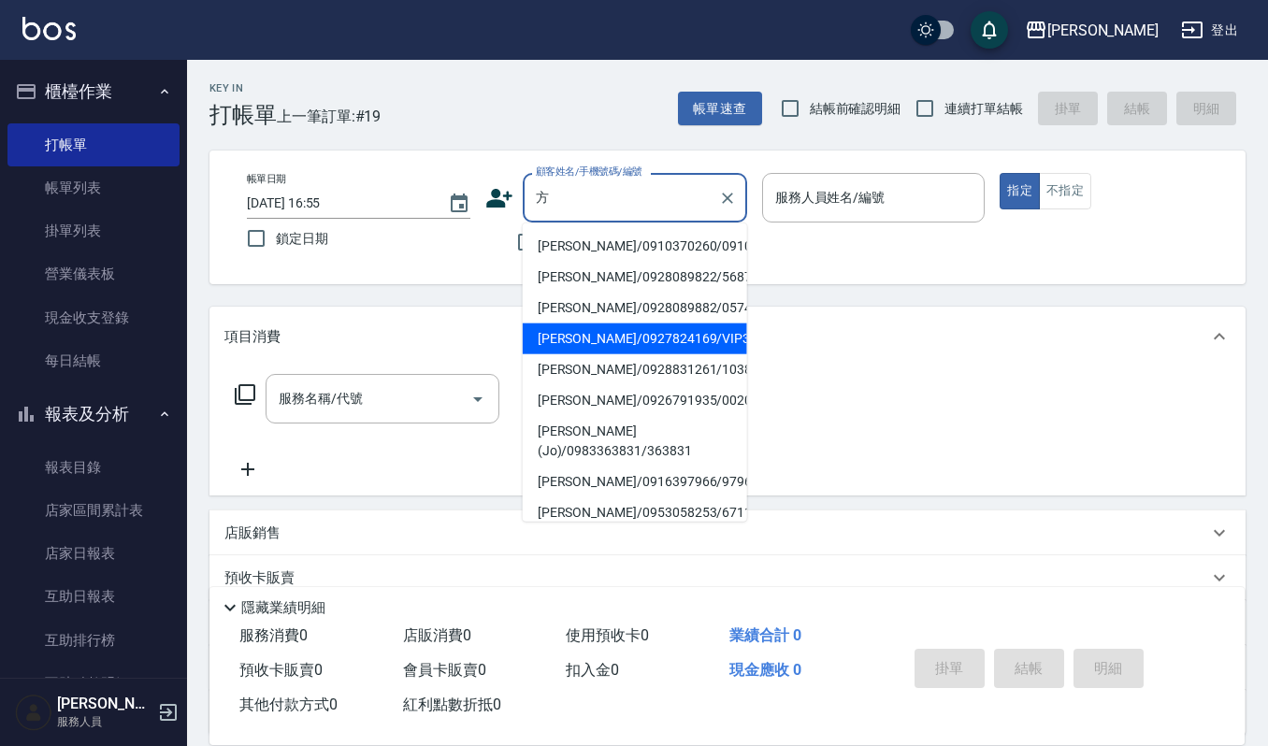
click at [610, 353] on li "[PERSON_NAME]/0927824169/VIP3352" at bounding box center [635, 339] width 225 height 31
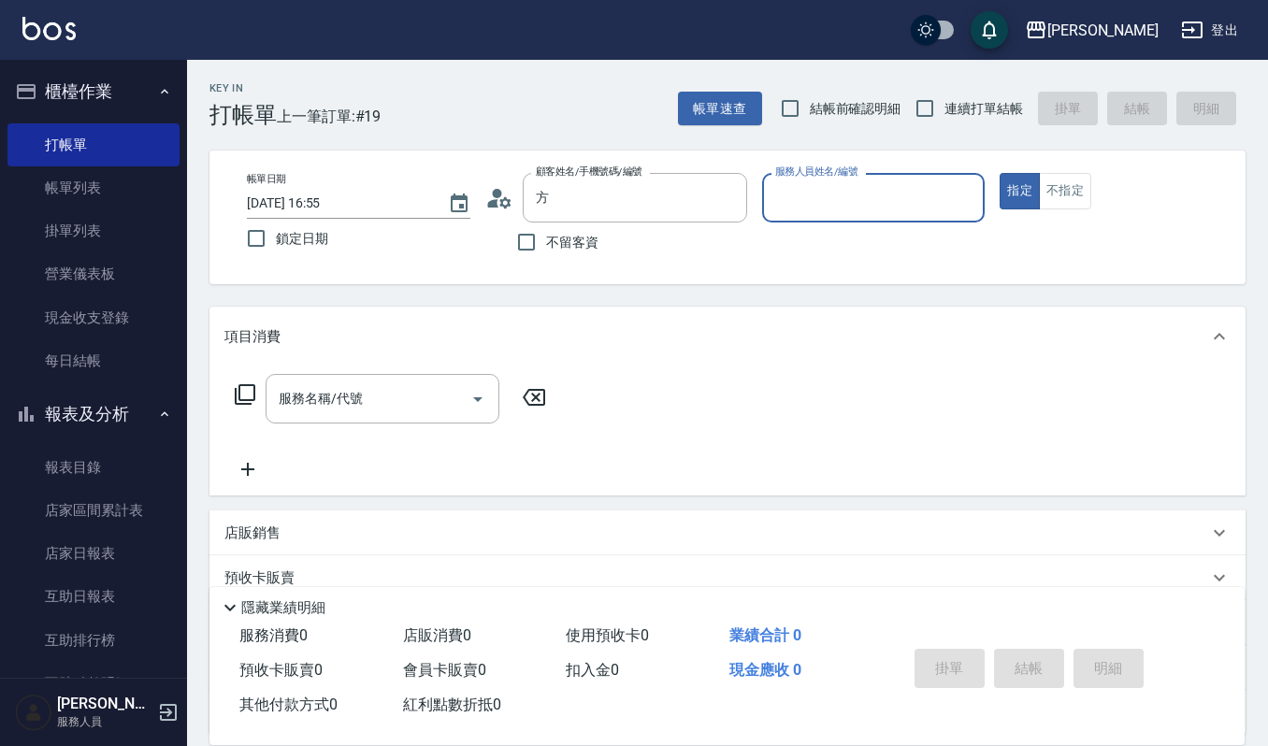
type input "[PERSON_NAME]/0927824169/VIP3352"
type input "Sammi-8"
click at [424, 421] on div "服務名稱/代號" at bounding box center [383, 399] width 234 height 50
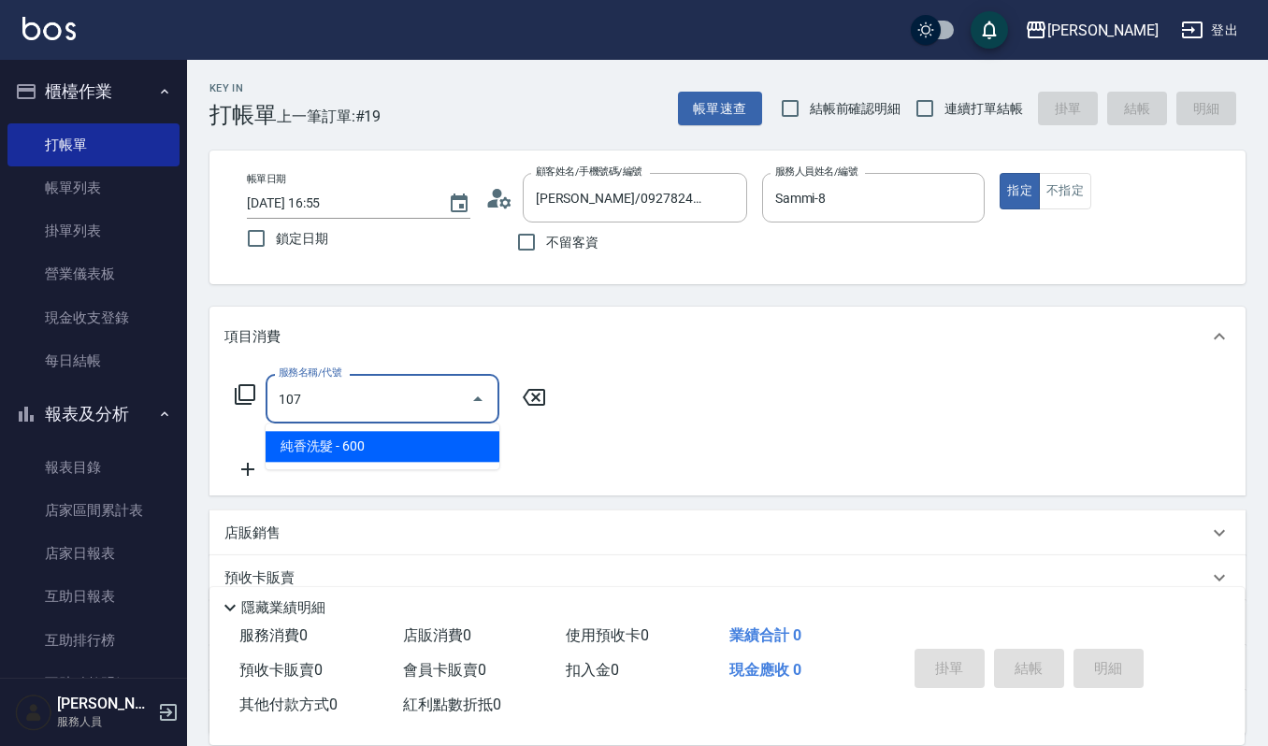
type input "純香洗髮(107)"
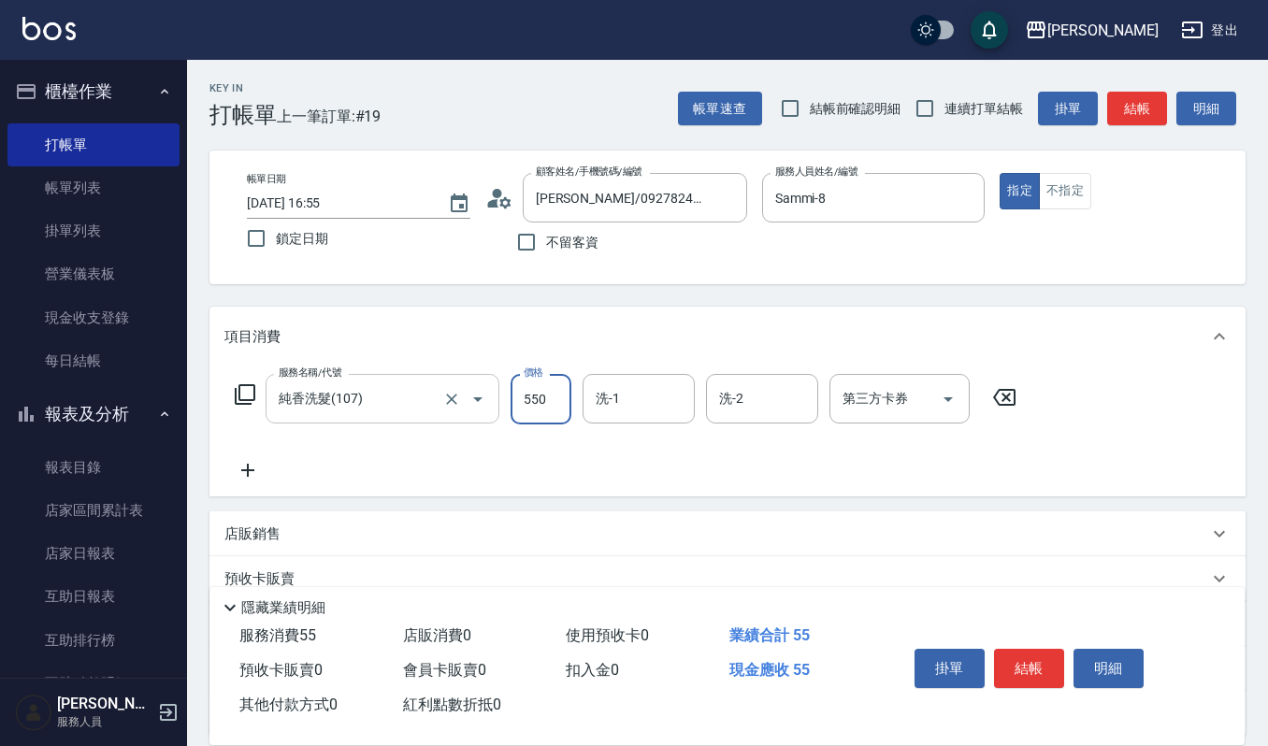
type input "550"
click at [632, 393] on input "佳音-21" at bounding box center [624, 399] width 67 height 33
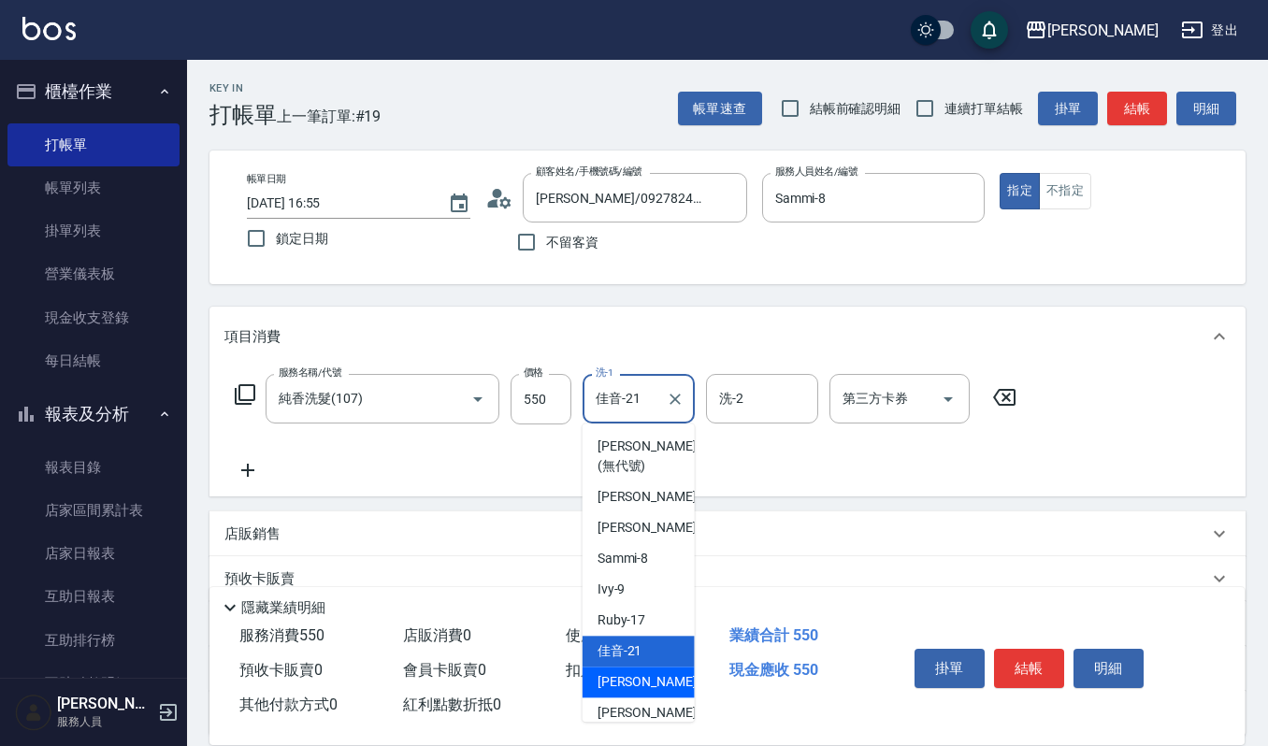
click at [640, 692] on span "[PERSON_NAME] -22" at bounding box center [657, 683] width 118 height 20
type input "[PERSON_NAME]-22"
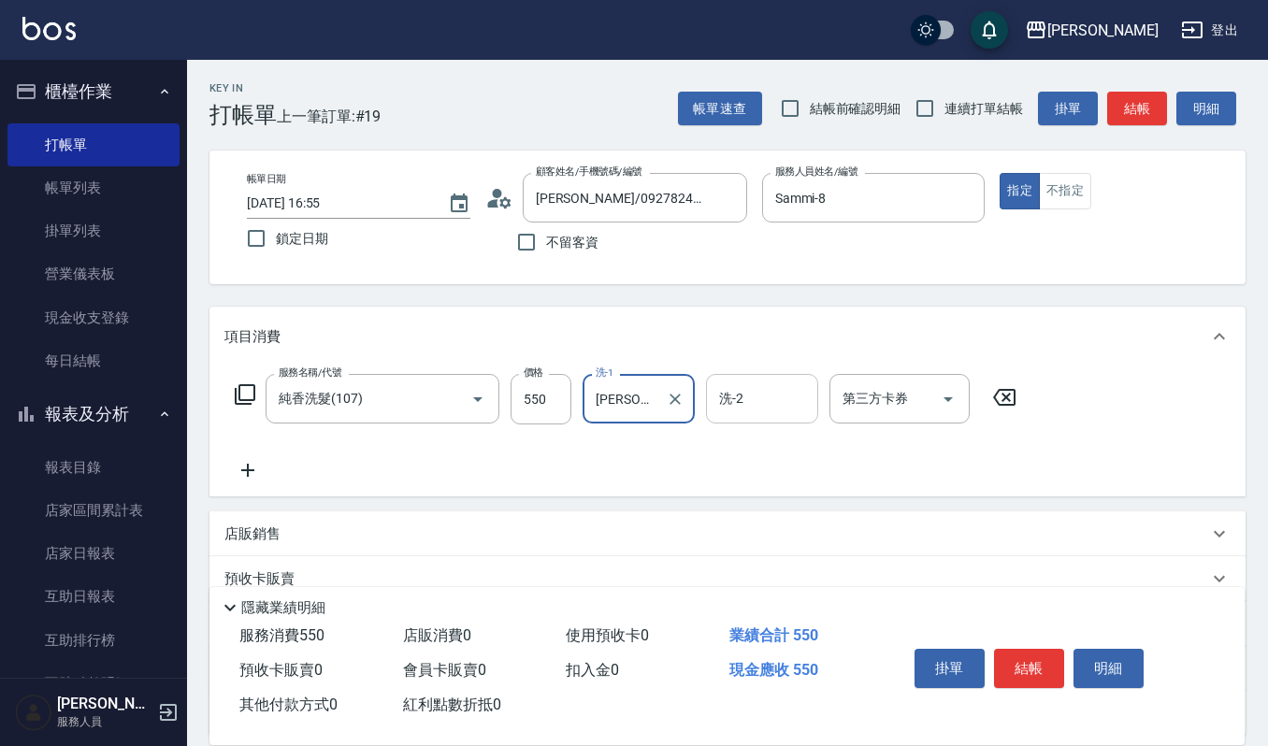
click at [768, 383] on input "洗-2" at bounding box center [762, 399] width 95 height 33
type input "[PERSON_NAME]-22"
click at [1040, 670] on button "結帳" at bounding box center [1029, 668] width 70 height 39
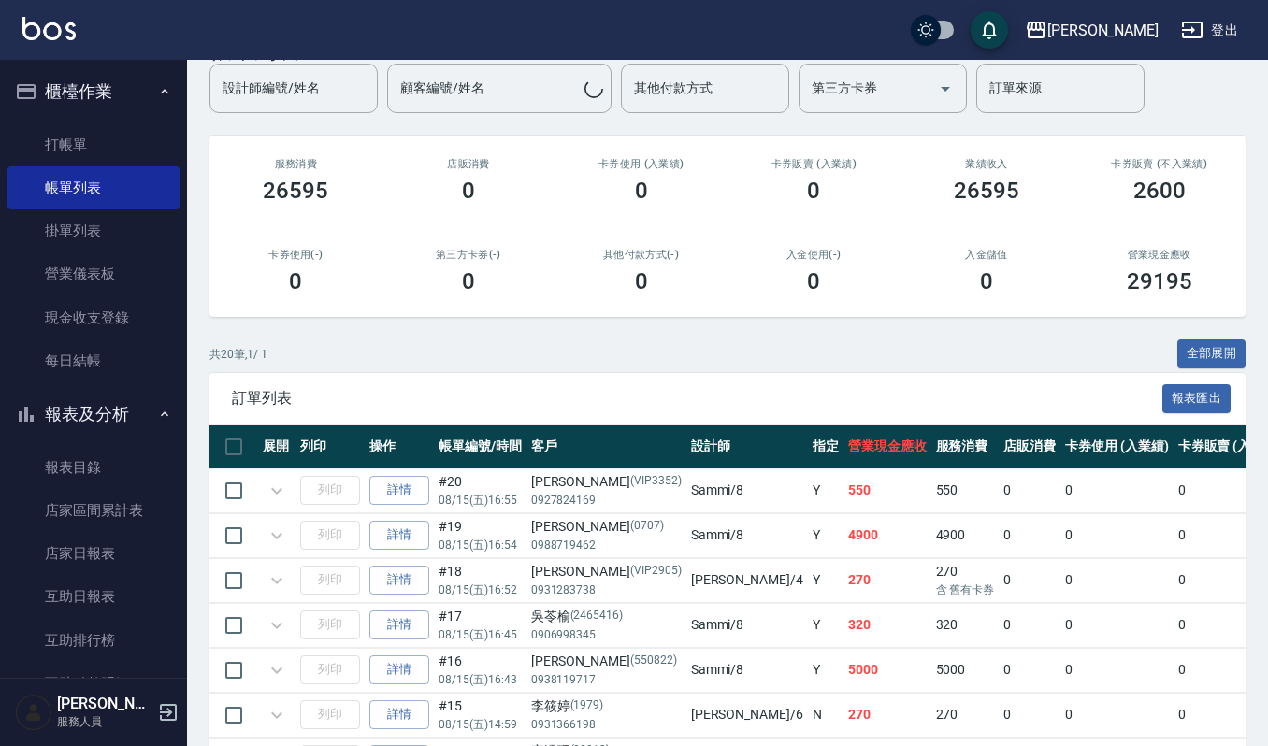
scroll to position [124, 0]
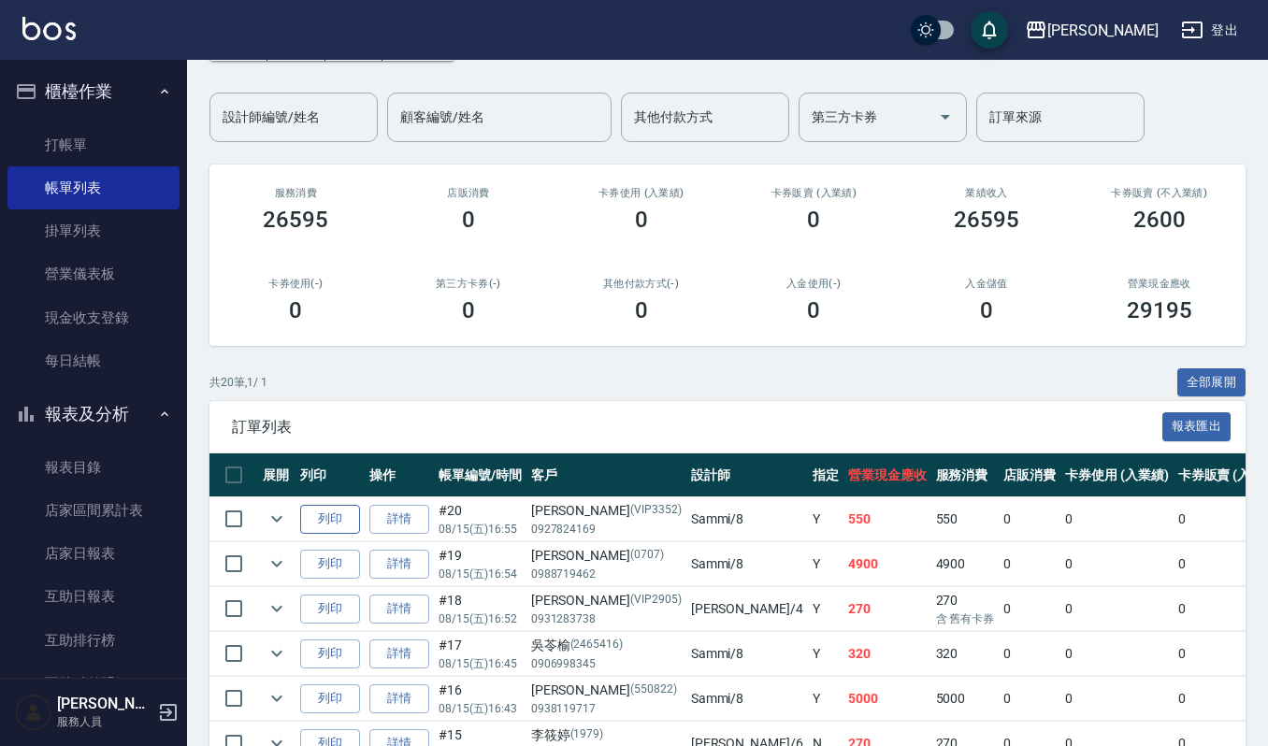
click at [330, 533] on button "列印" at bounding box center [330, 519] width 60 height 29
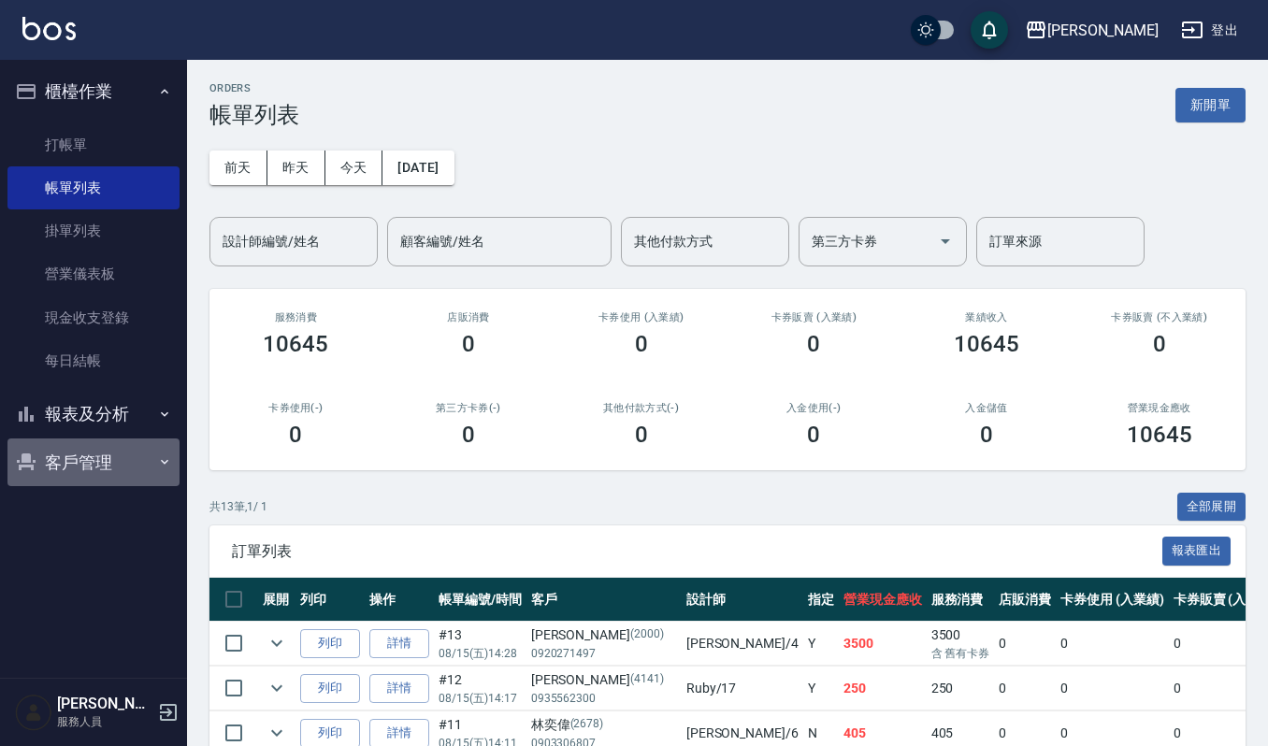
click at [77, 469] on button "客戶管理" at bounding box center [93, 463] width 172 height 49
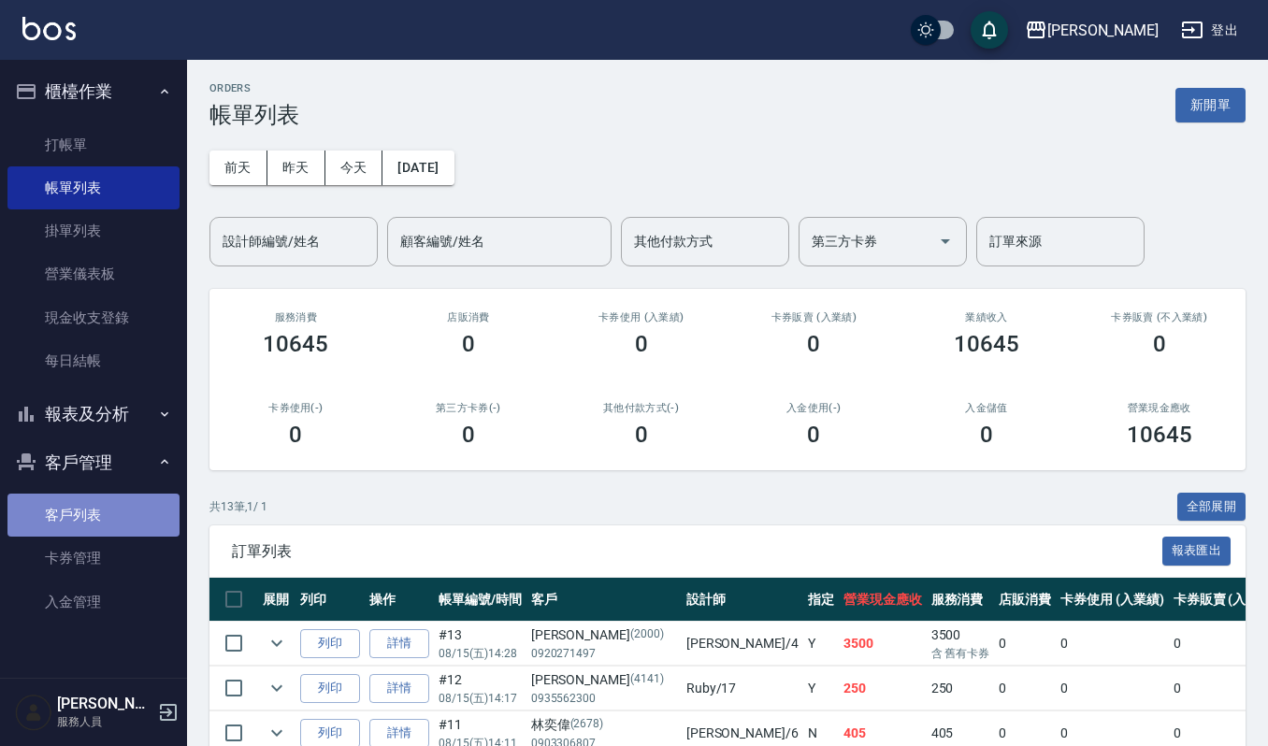
click at [92, 514] on link "客戶列表" at bounding box center [93, 515] width 172 height 43
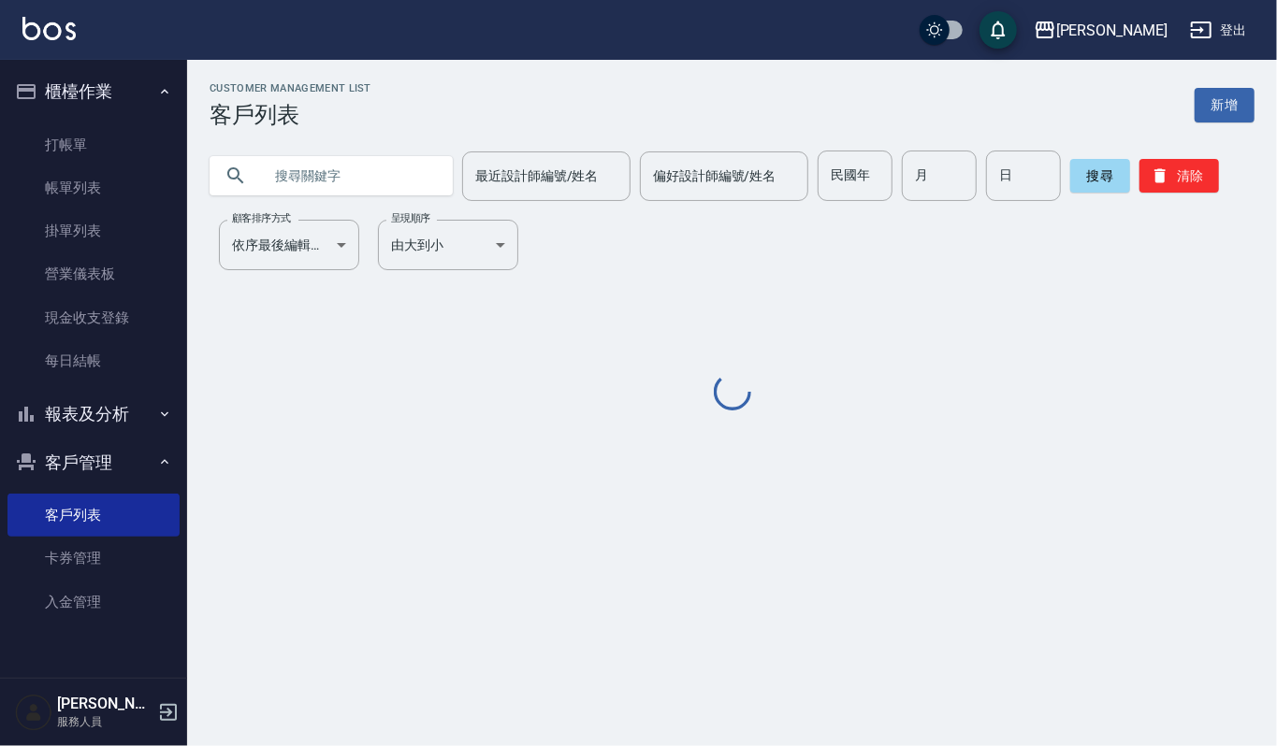
click at [327, 192] on input "text" at bounding box center [350, 176] width 176 height 51
type input "0707"
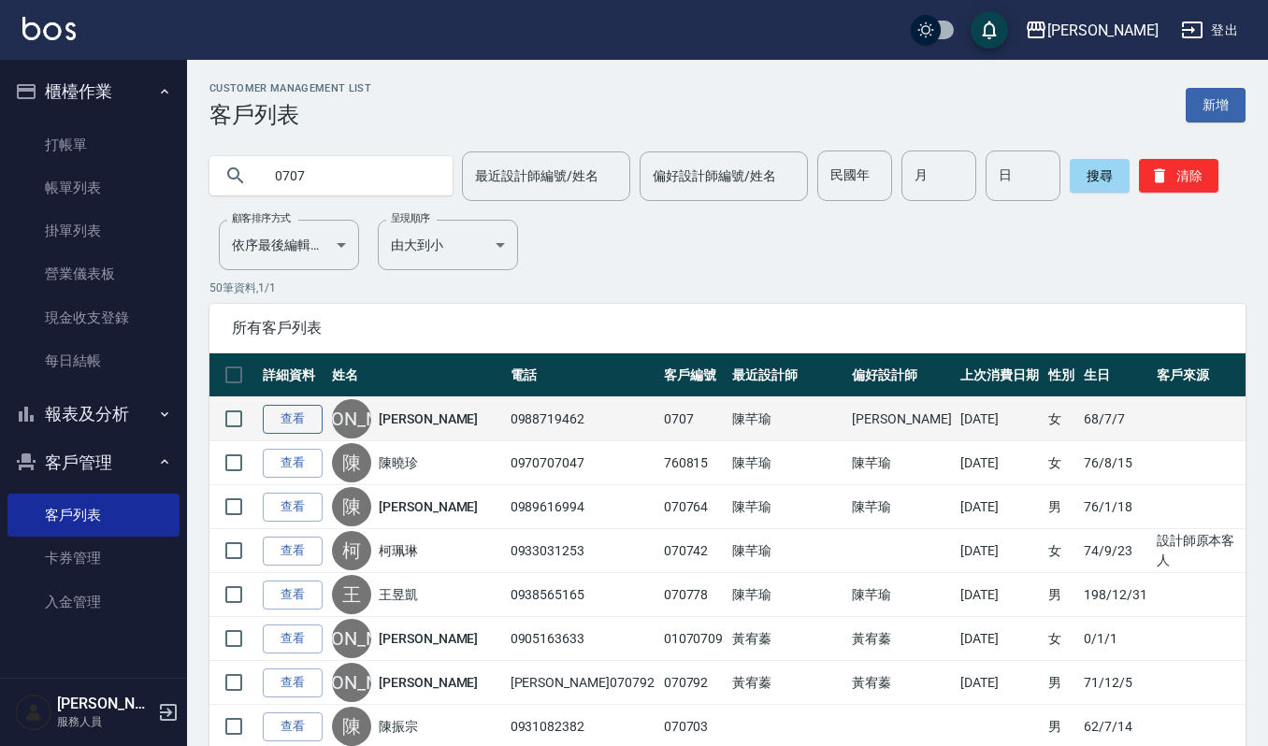
click at [273, 408] on link "查看" at bounding box center [293, 419] width 60 height 29
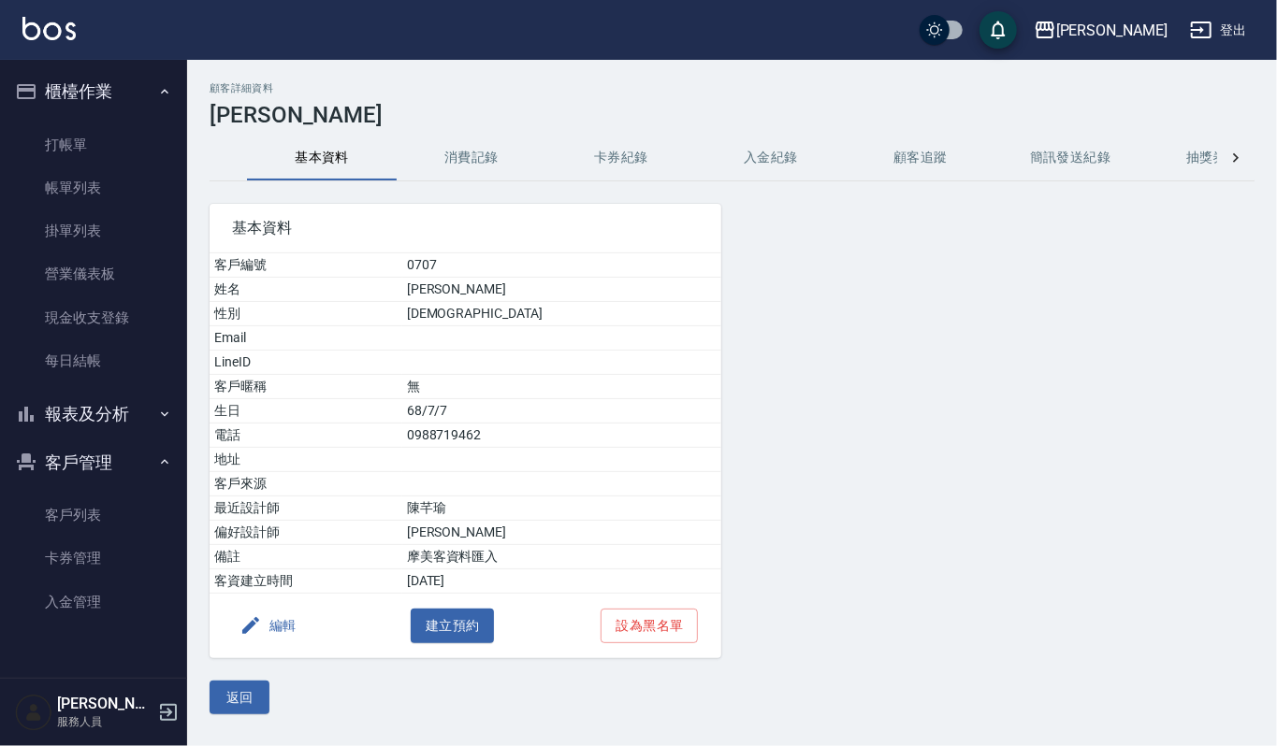
click at [499, 137] on button "消費記錄" at bounding box center [472, 158] width 150 height 45
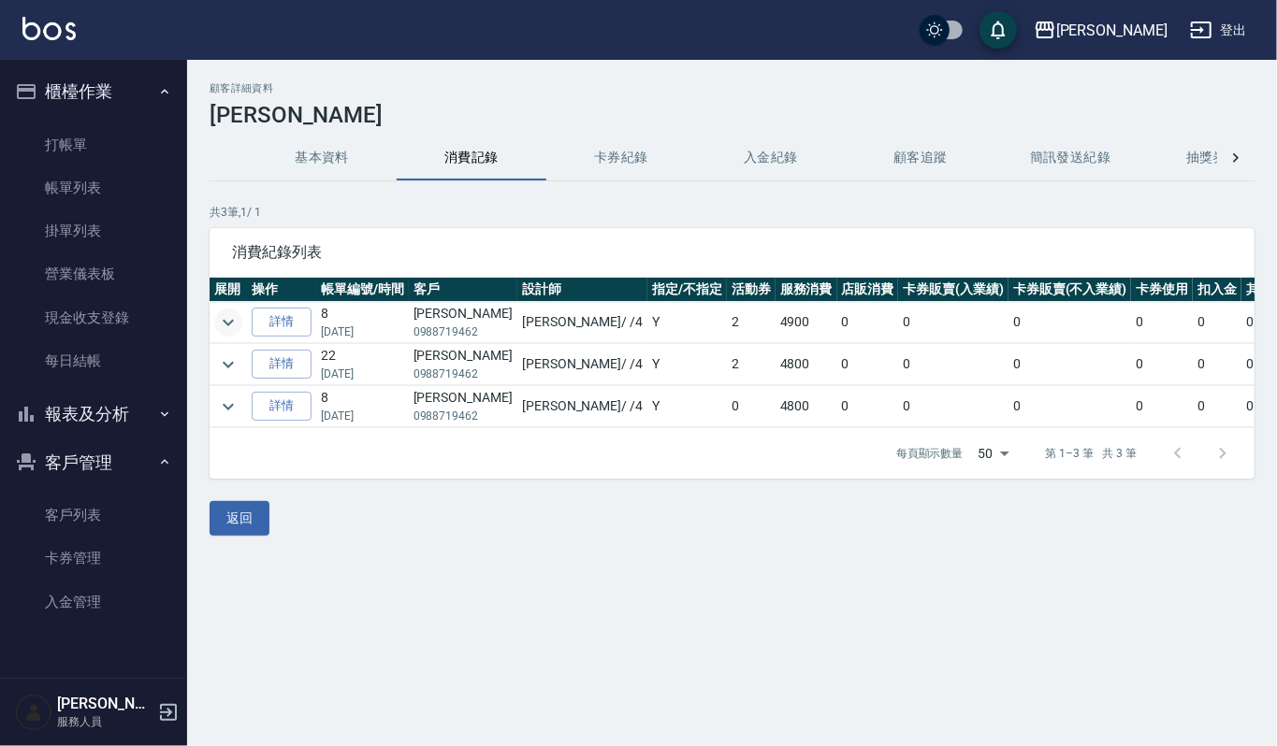
click at [219, 320] on icon "expand row" at bounding box center [228, 323] width 22 height 22
